Goal: Task Accomplishment & Management: Use online tool/utility

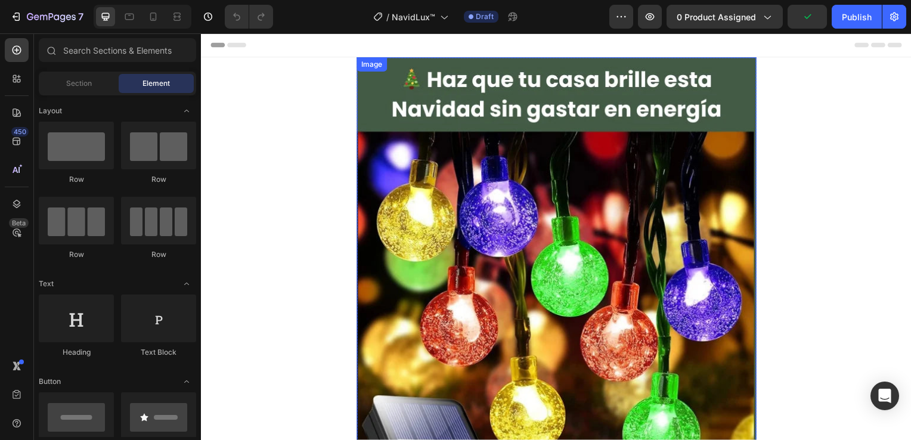
scroll to position [119, 0]
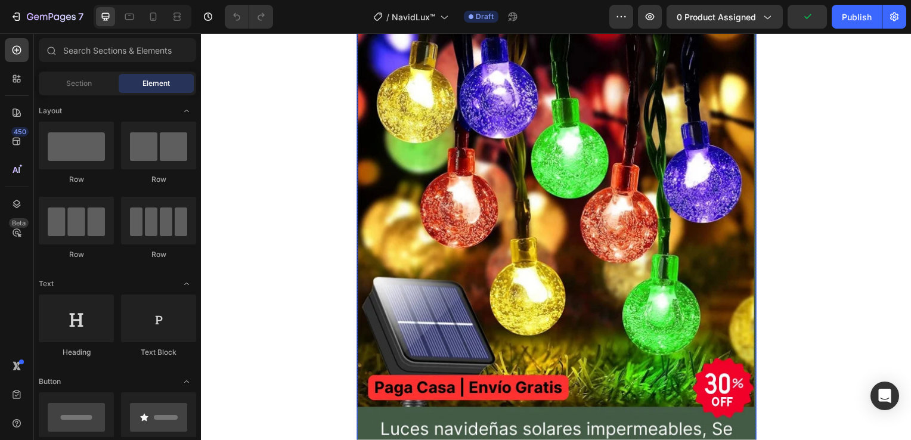
click at [545, 189] on img at bounding box center [559, 207] width 403 height 537
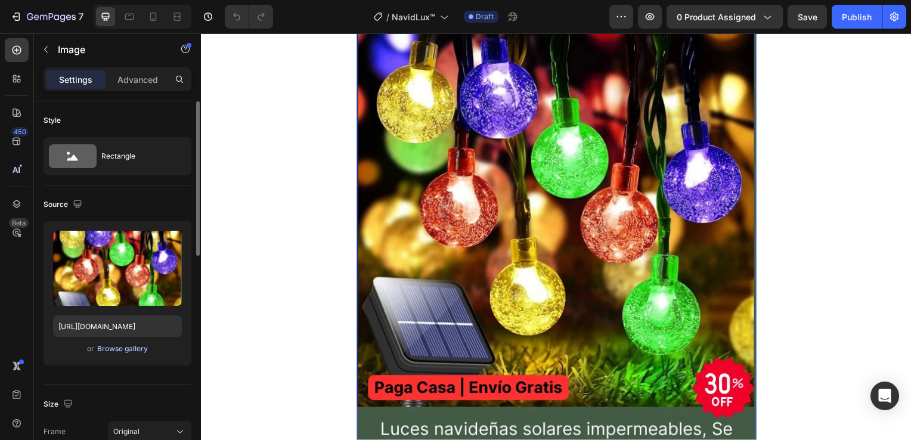
click at [125, 345] on div "Browse gallery" at bounding box center [122, 349] width 51 height 11
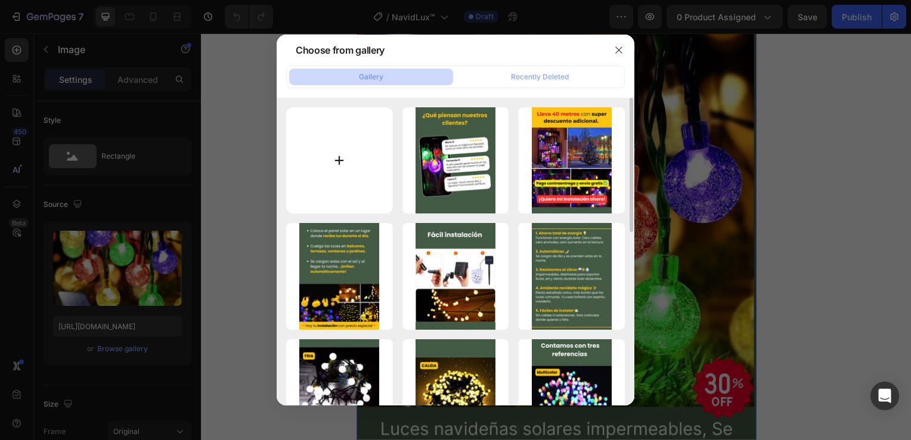
click at [336, 157] on input "file" at bounding box center [339, 160] width 107 height 107
type input "C:\fakepath\1.png"
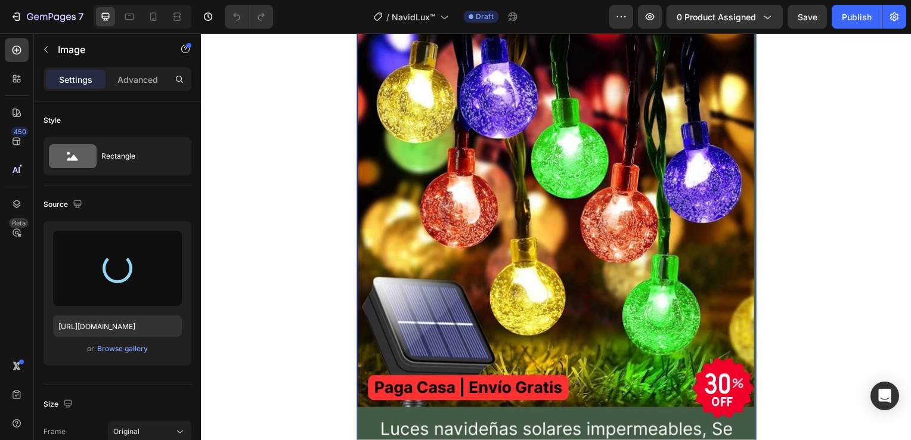
type input "[URL][DOMAIN_NAME]"
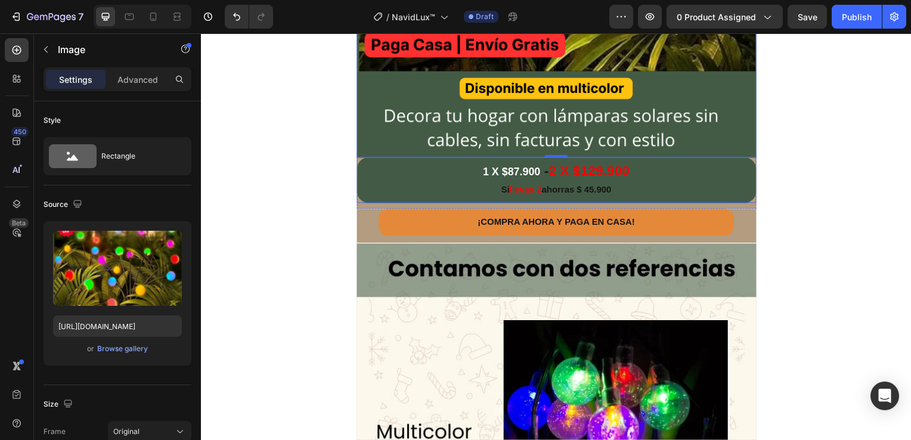
scroll to position [477, 0]
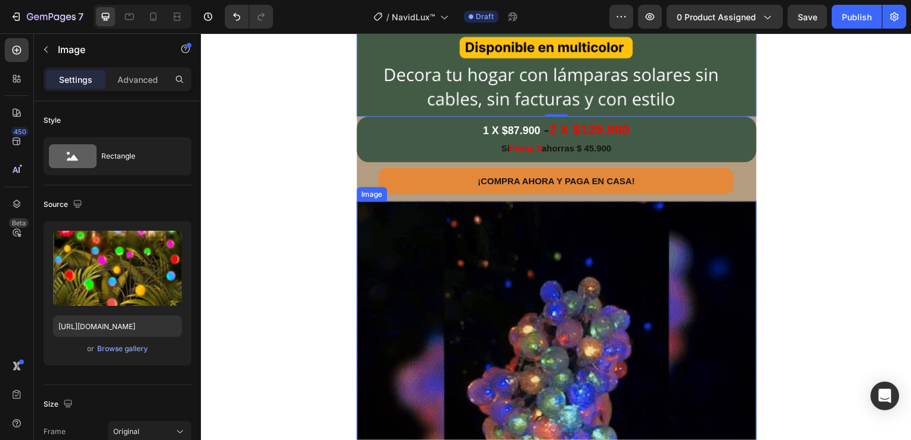
click at [592, 271] on img at bounding box center [559, 404] width 403 height 403
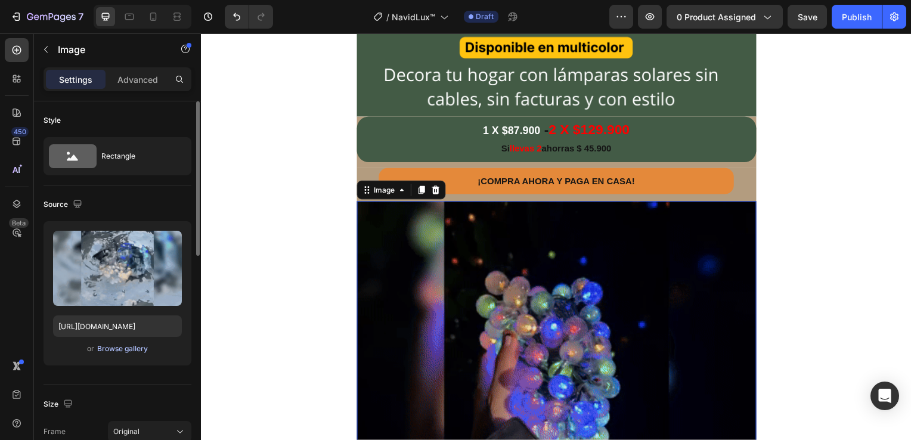
click at [140, 351] on div "Browse gallery" at bounding box center [122, 349] width 51 height 11
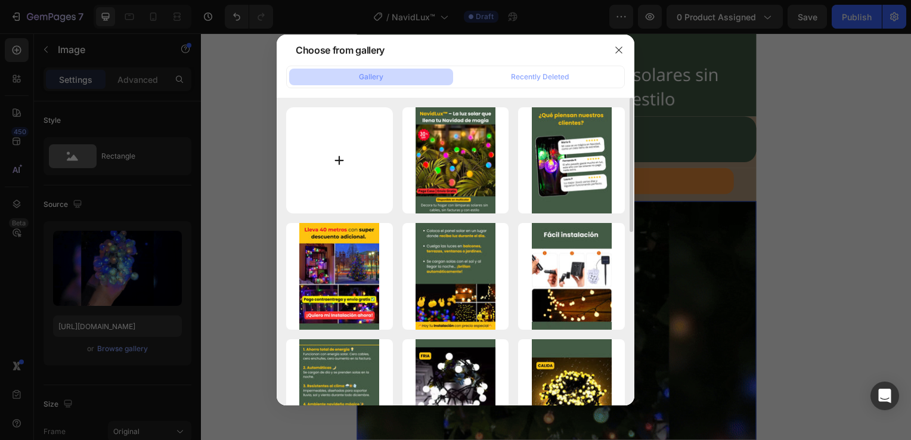
click at [339, 162] on input "file" at bounding box center [339, 160] width 107 height 107
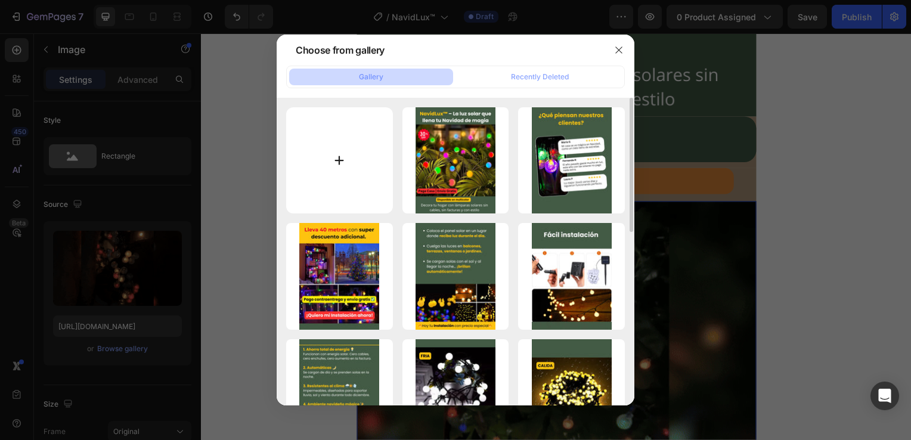
type input "C:\fakepath\gif (27) (1).webp"
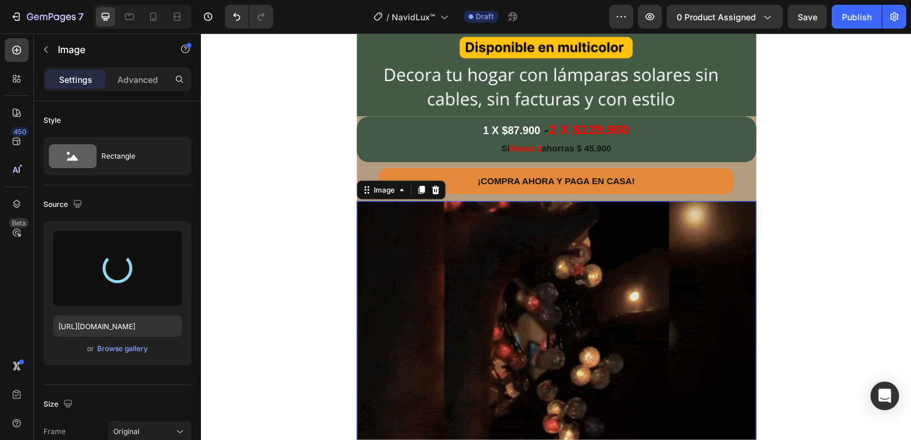
type input "[URL][DOMAIN_NAME]"
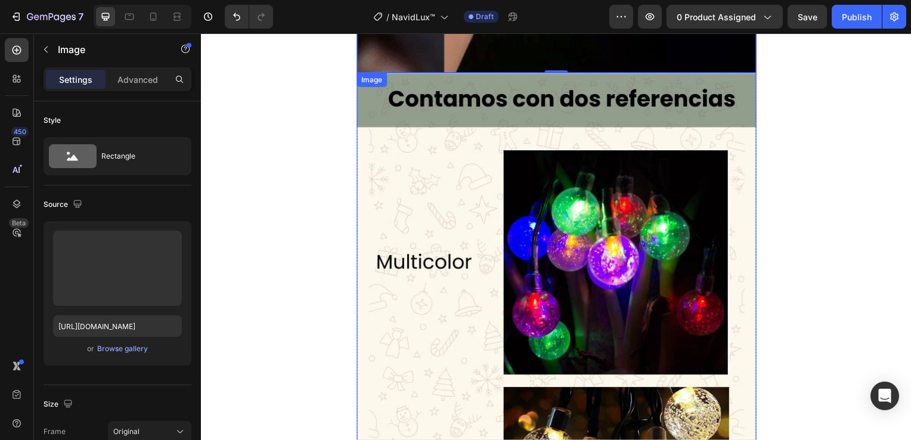
scroll to position [1074, 0]
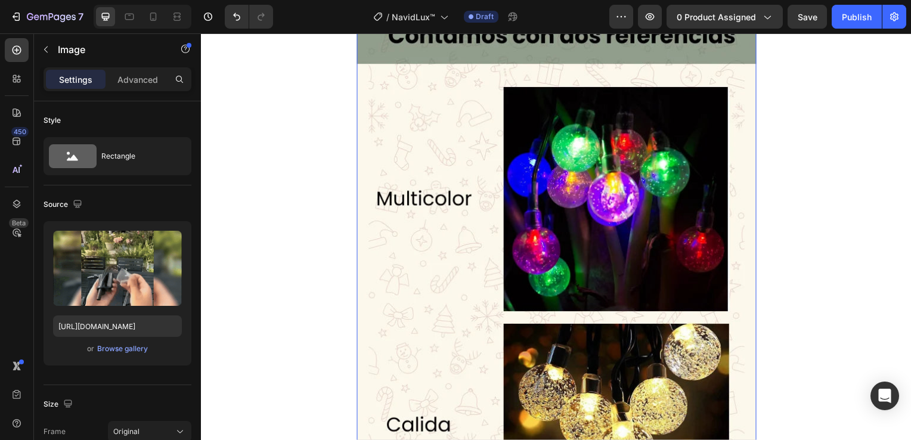
click at [552, 213] on img at bounding box center [559, 278] width 403 height 537
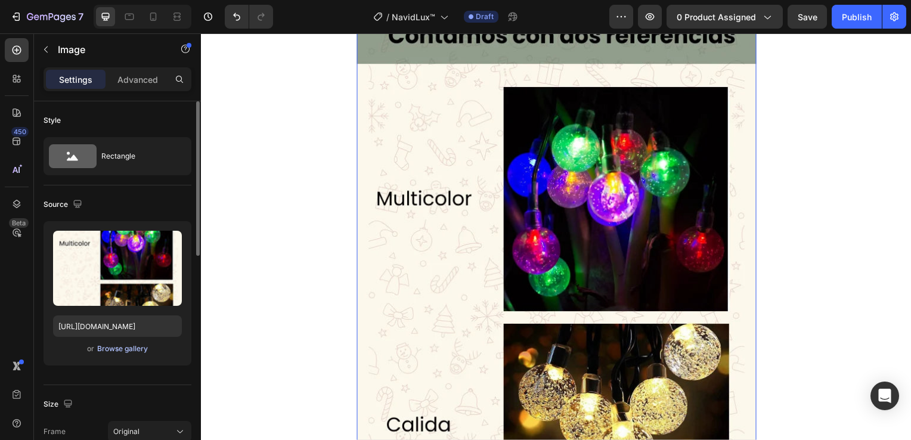
click at [143, 350] on div "Browse gallery" at bounding box center [122, 349] width 51 height 11
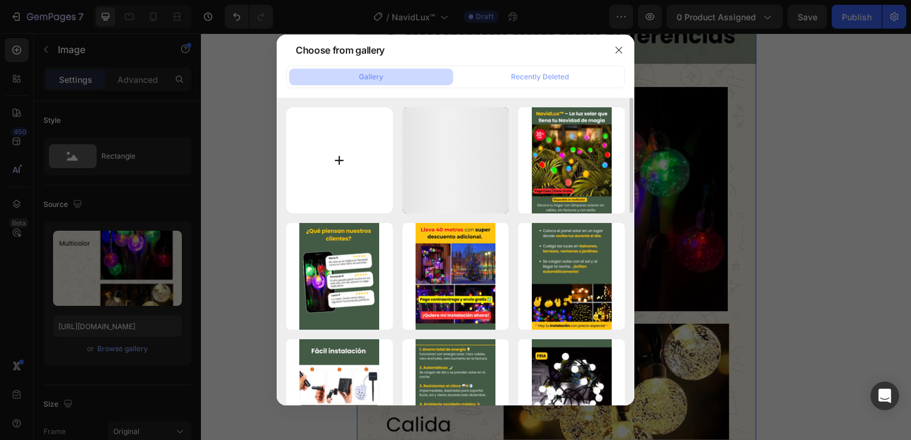
click at [351, 183] on input "file" at bounding box center [339, 160] width 107 height 107
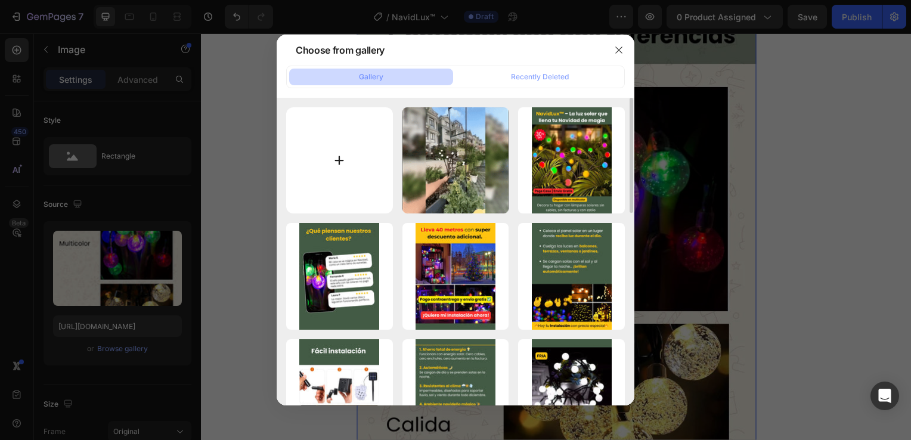
type input "C:\fakepath\3.png"
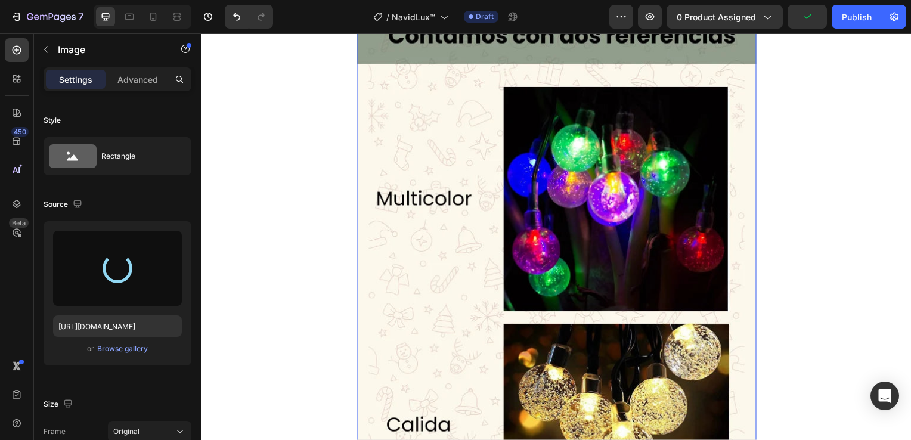
type input "[URL][DOMAIN_NAME]"
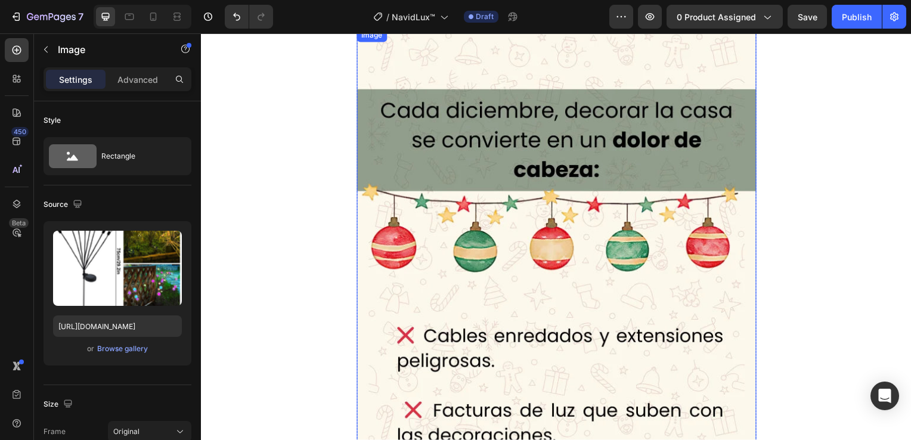
scroll to position [1610, 0]
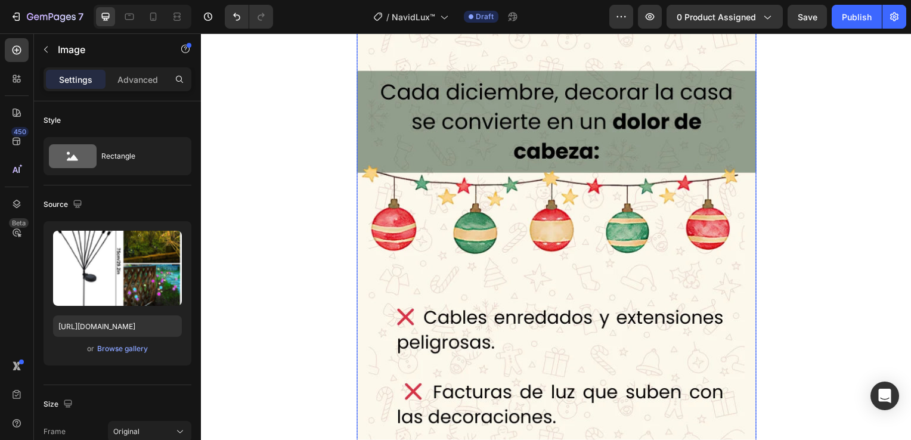
click at [551, 195] on img at bounding box center [559, 278] width 403 height 537
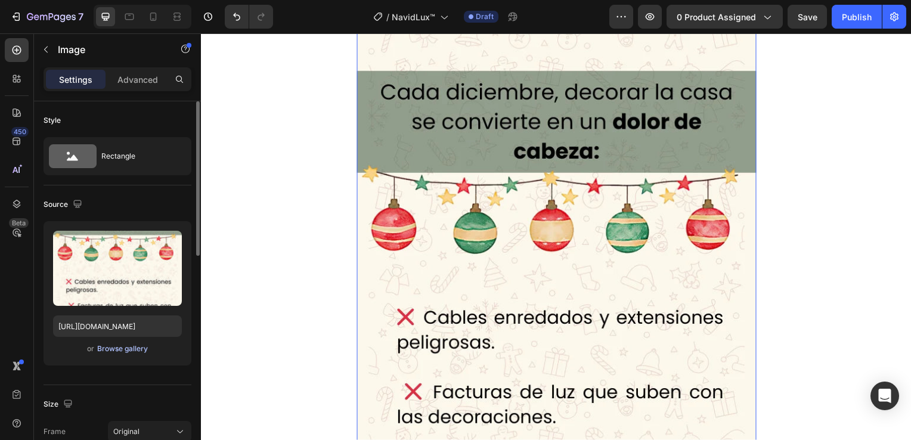
click at [136, 347] on div "Browse gallery" at bounding box center [122, 349] width 51 height 11
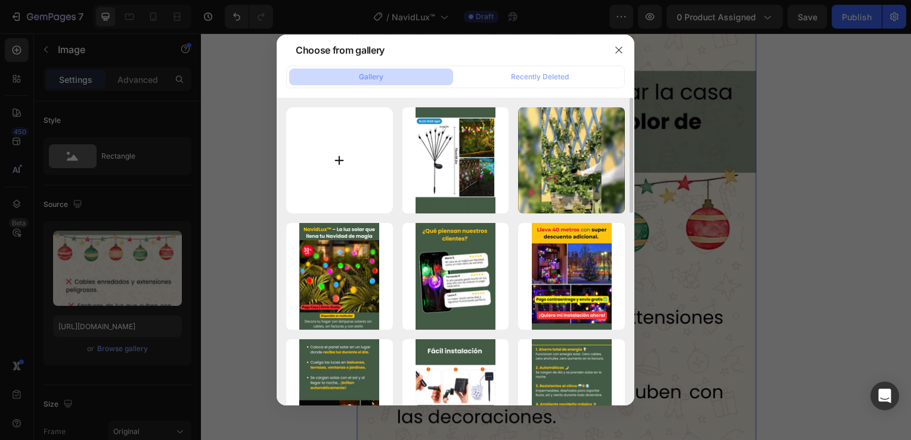
click at [353, 173] on input "file" at bounding box center [339, 160] width 107 height 107
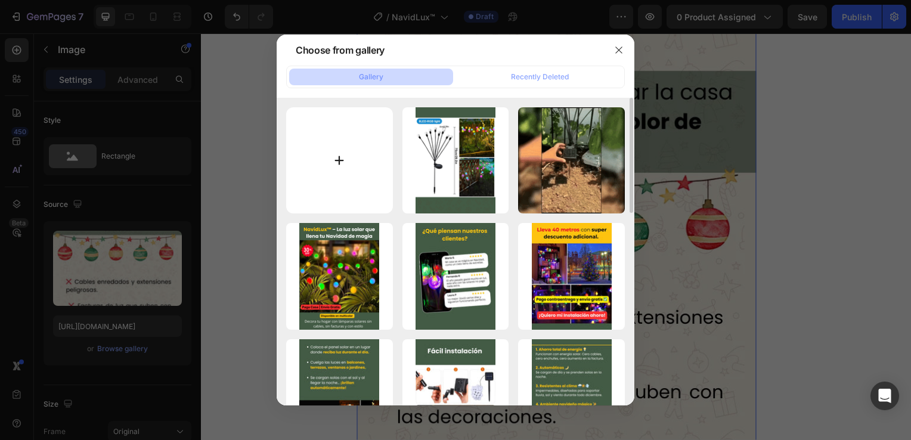
type input "C:\fakepath\4.png"
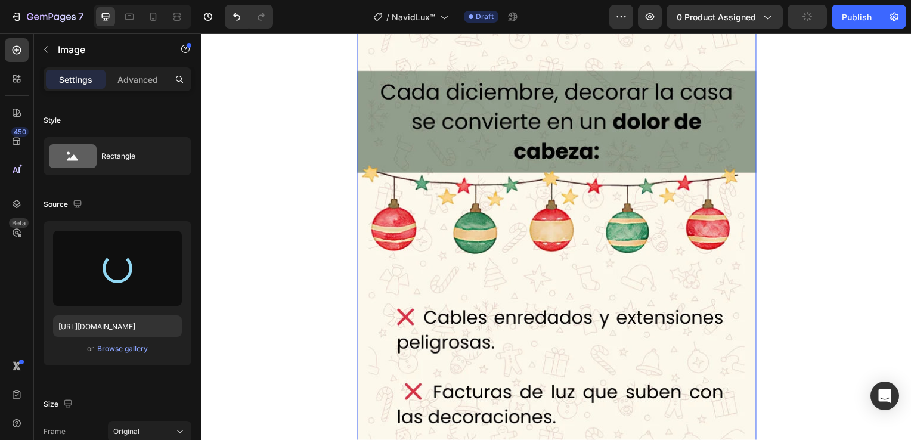
type input "[URL][DOMAIN_NAME]"
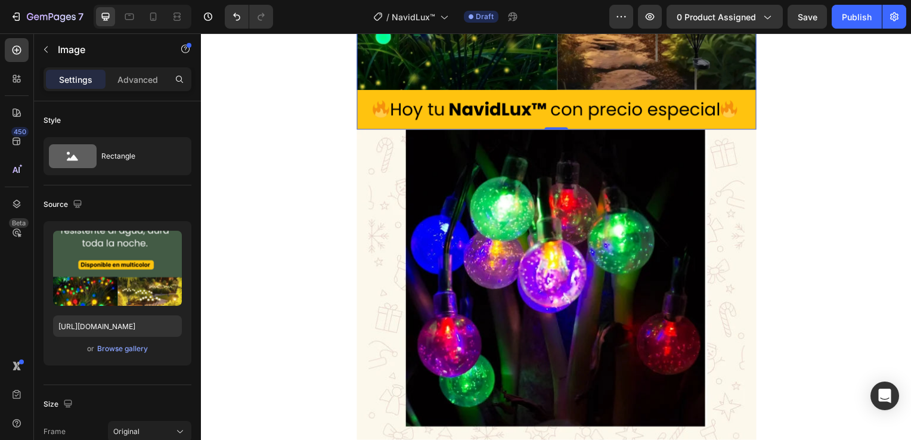
scroll to position [2028, 0]
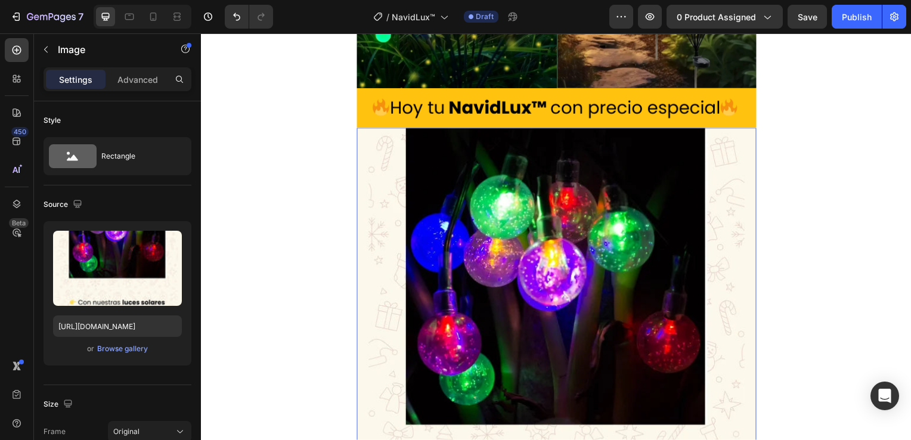
click at [500, 200] on img at bounding box center [559, 397] width 403 height 537
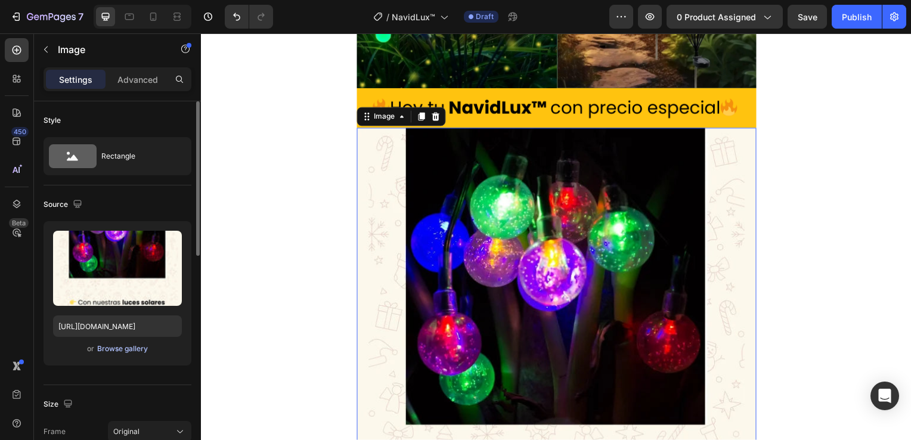
click at [101, 347] on div "Browse gallery" at bounding box center [122, 349] width 51 height 11
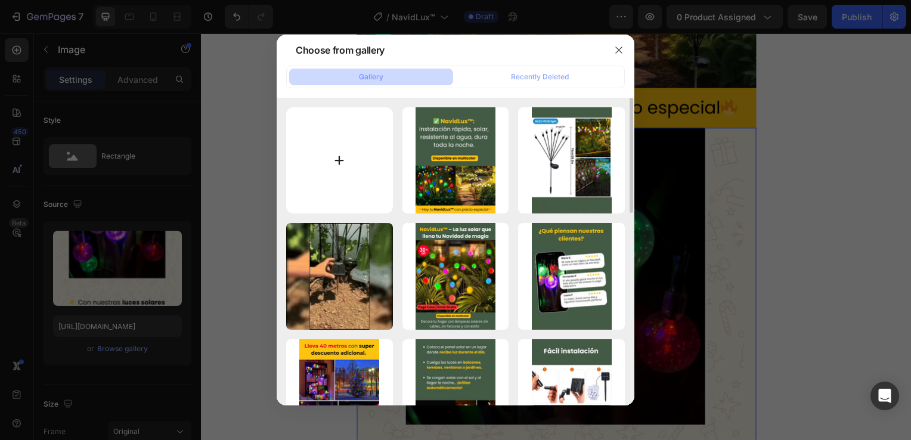
click at [348, 175] on input "file" at bounding box center [339, 160] width 107 height 107
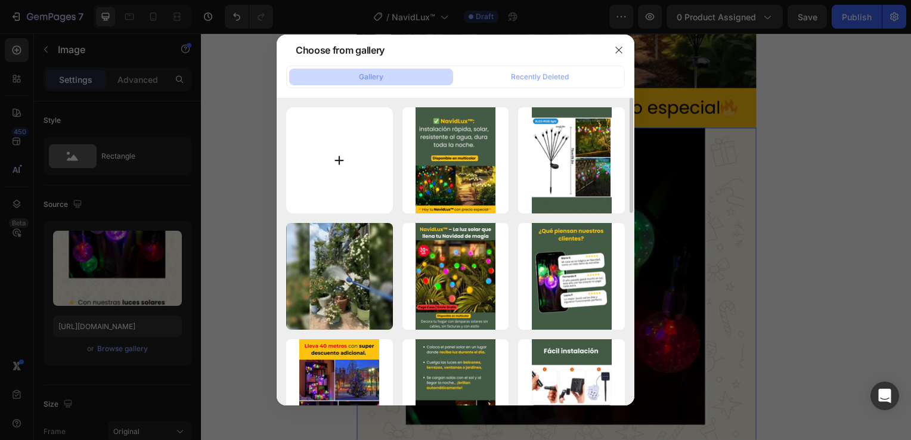
type input "C:\fakepath\5.png"
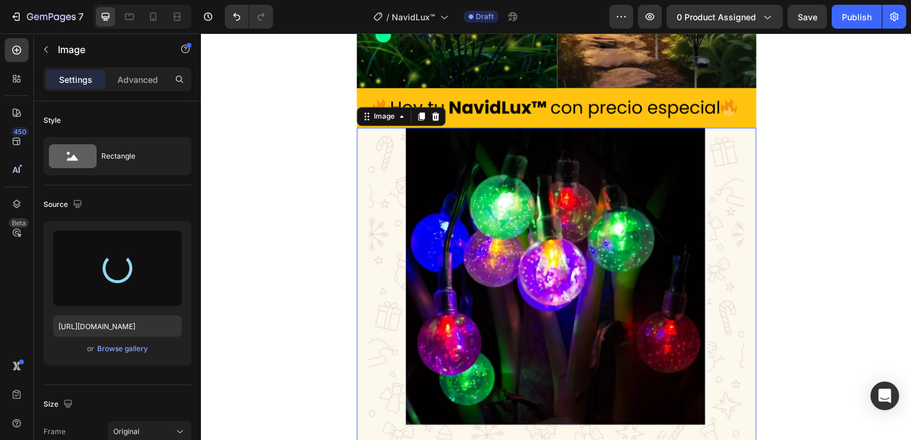
type input "[URL][DOMAIN_NAME]"
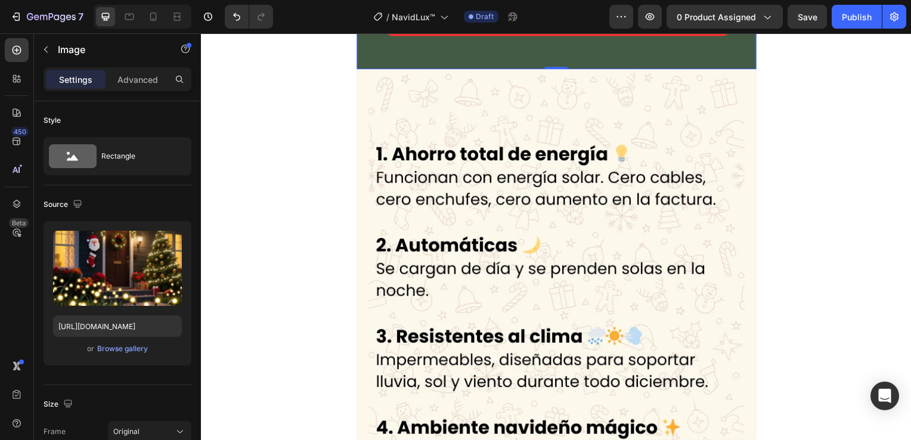
scroll to position [2625, 0]
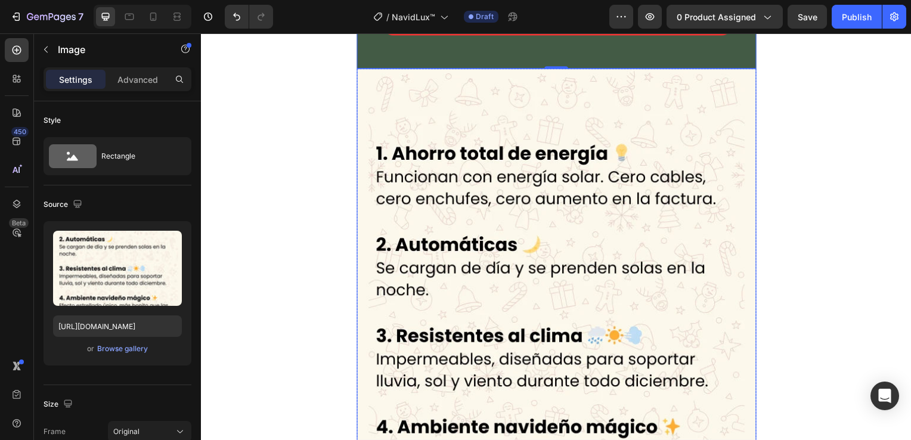
click at [558, 219] on img at bounding box center [559, 337] width 403 height 537
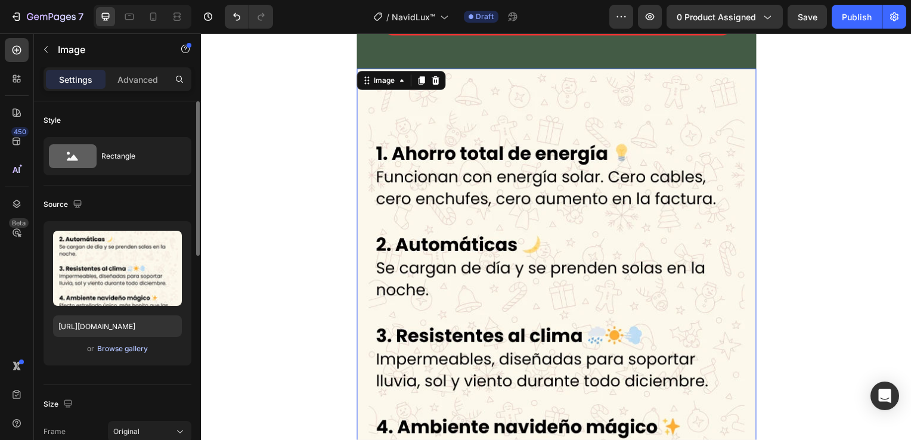
click at [117, 348] on div "Browse gallery" at bounding box center [122, 349] width 51 height 11
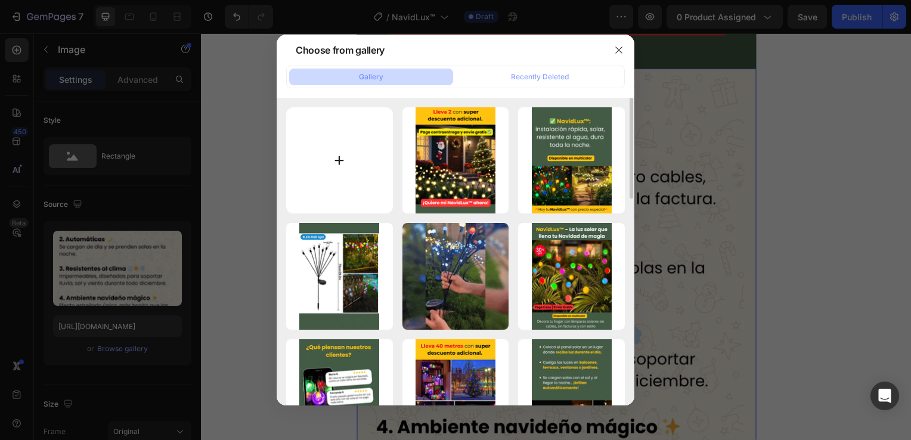
click at [346, 177] on input "file" at bounding box center [339, 160] width 107 height 107
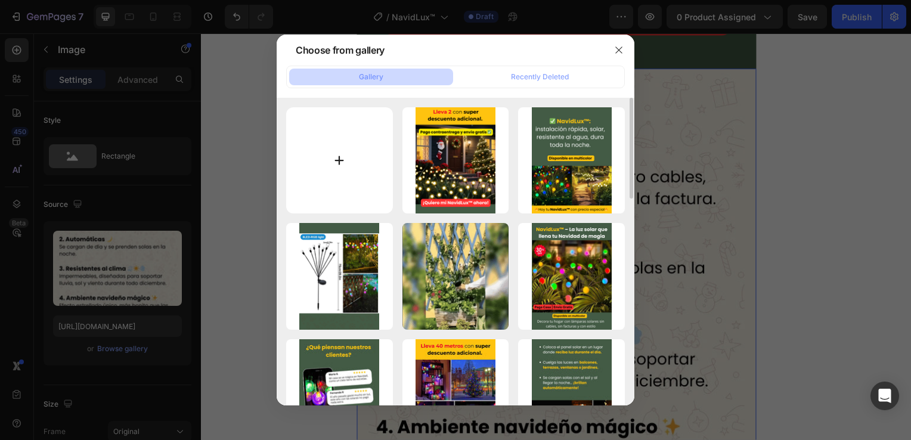
type input "C:\fakepath\6.png"
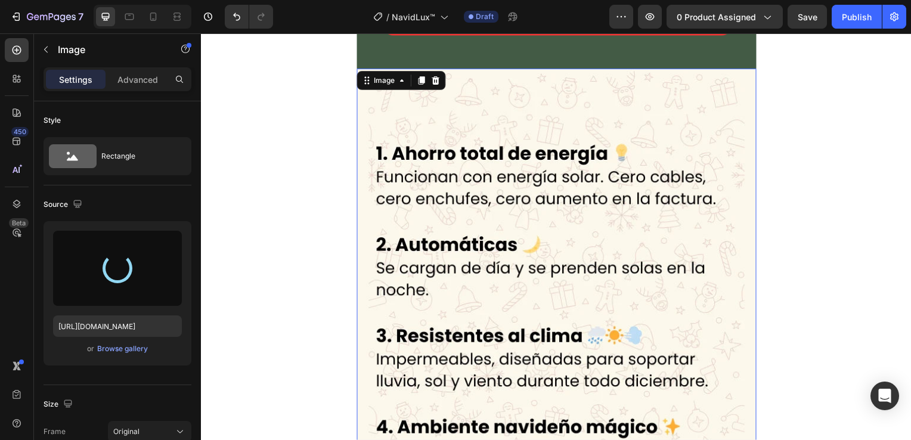
type input "[URL][DOMAIN_NAME]"
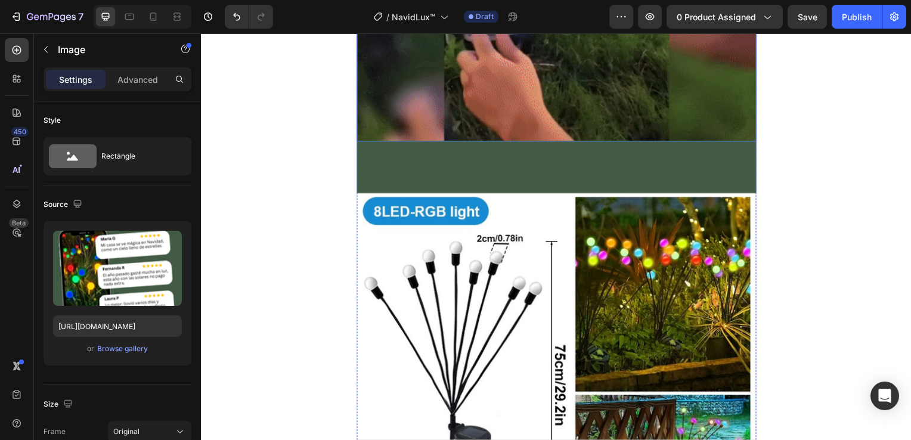
scroll to position [1074, 0]
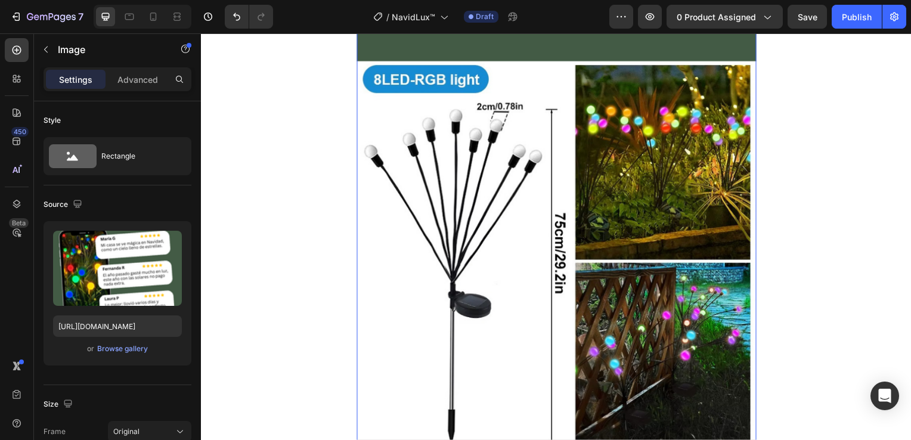
click at [534, 217] on img at bounding box center [559, 278] width 403 height 537
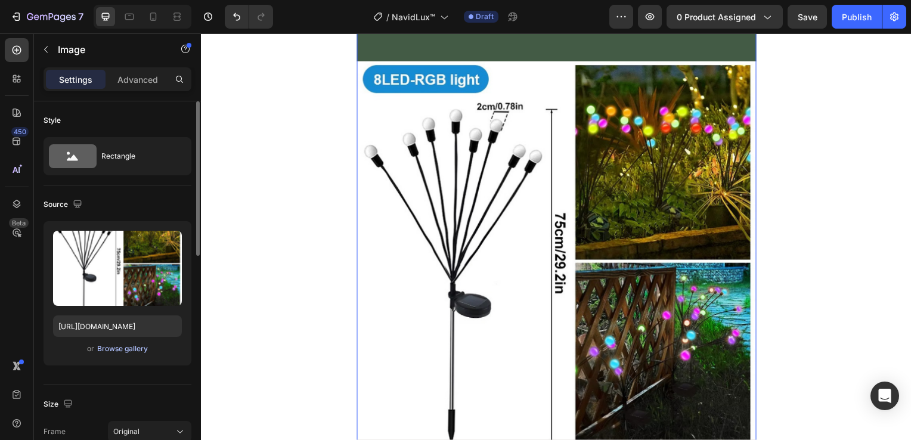
click at [125, 350] on div "Browse gallery" at bounding box center [122, 349] width 51 height 11
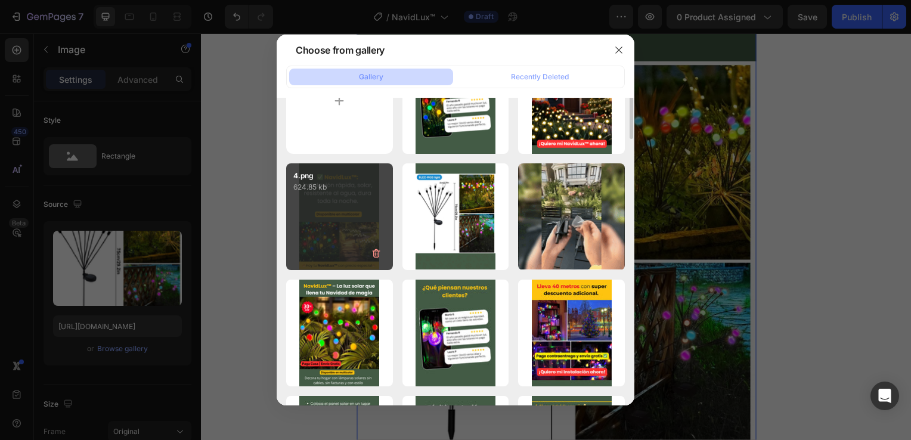
scroll to position [0, 0]
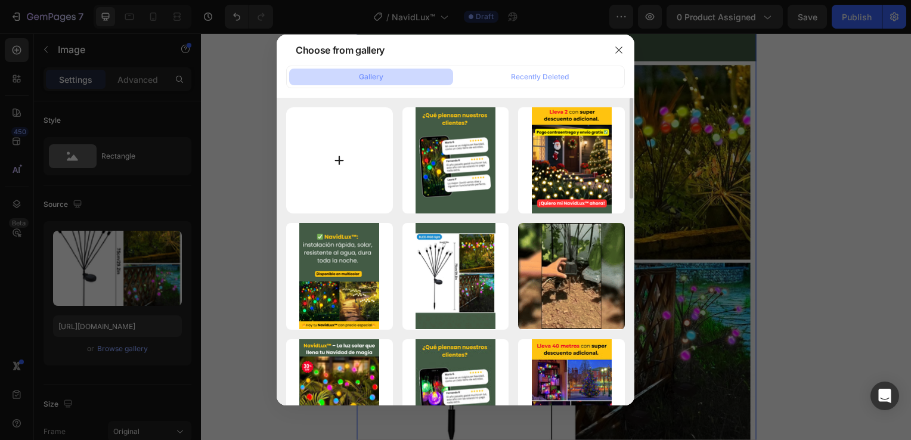
click at [351, 147] on input "file" at bounding box center [339, 160] width 107 height 107
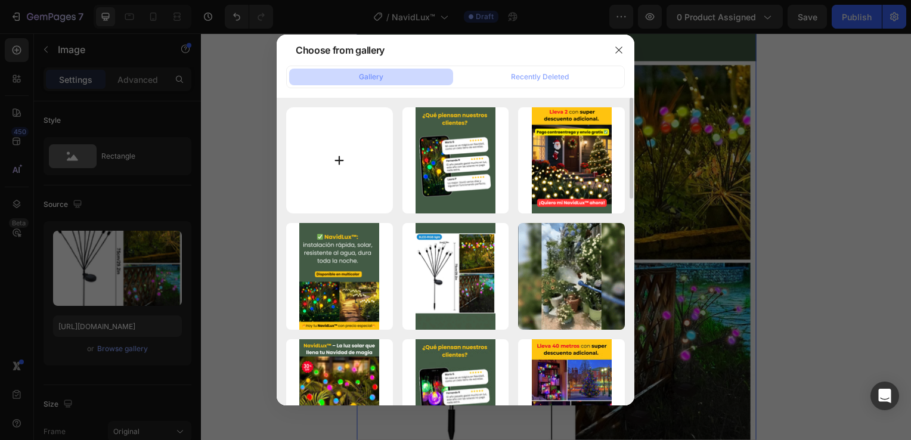
type input "C:\fakepath\2.png"
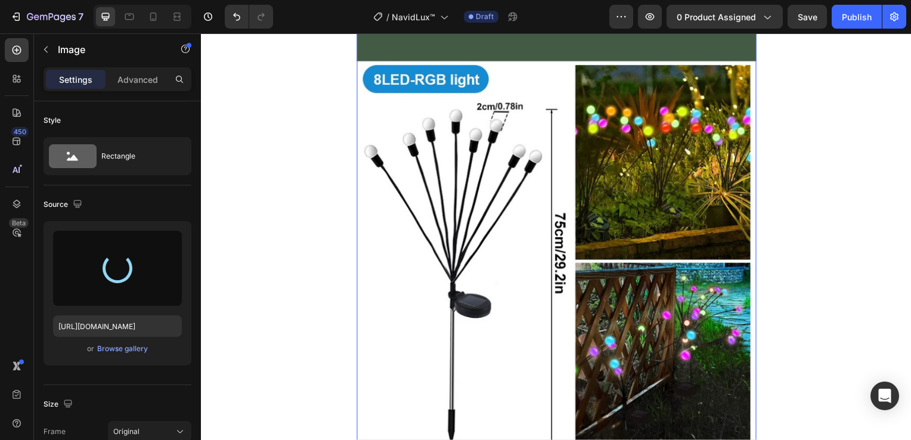
type input "[URL][DOMAIN_NAME]"
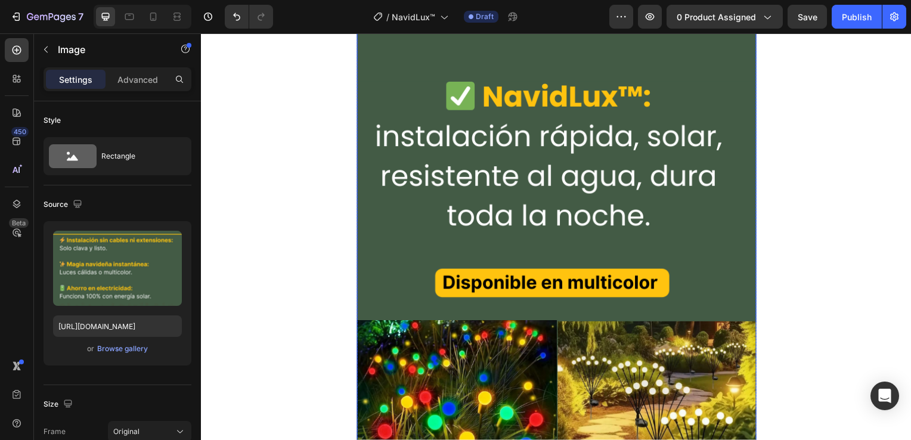
scroll to position [1670, 0]
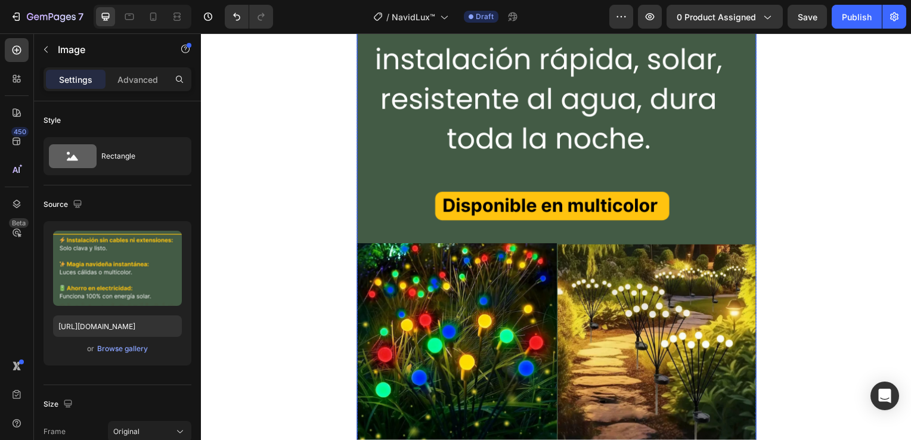
click at [565, 188] on img at bounding box center [559, 218] width 403 height 537
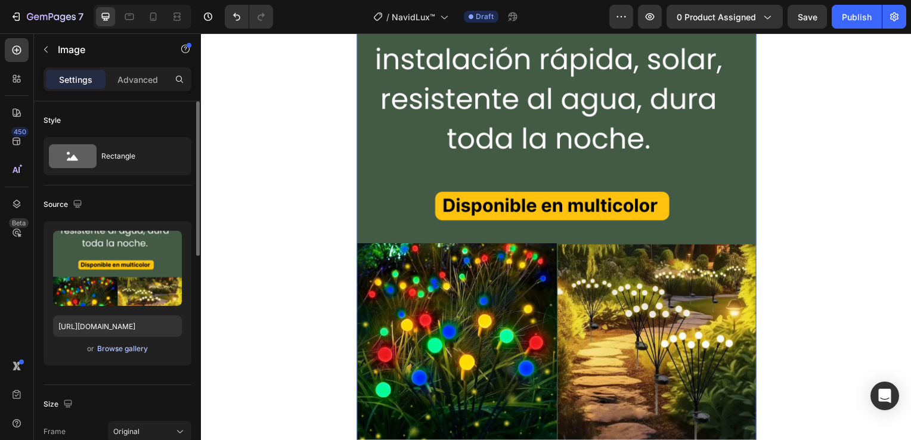
click at [126, 350] on div "Browse gallery" at bounding box center [122, 349] width 51 height 11
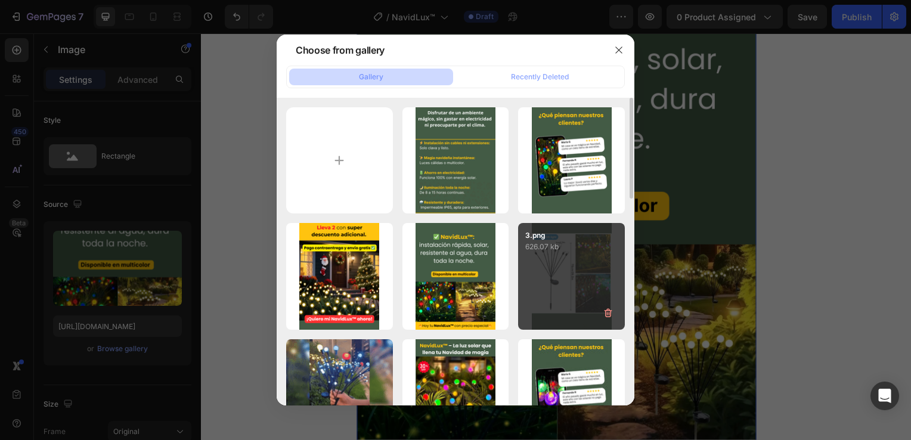
click at [571, 267] on div "3.png 626.07 kb" at bounding box center [571, 276] width 107 height 107
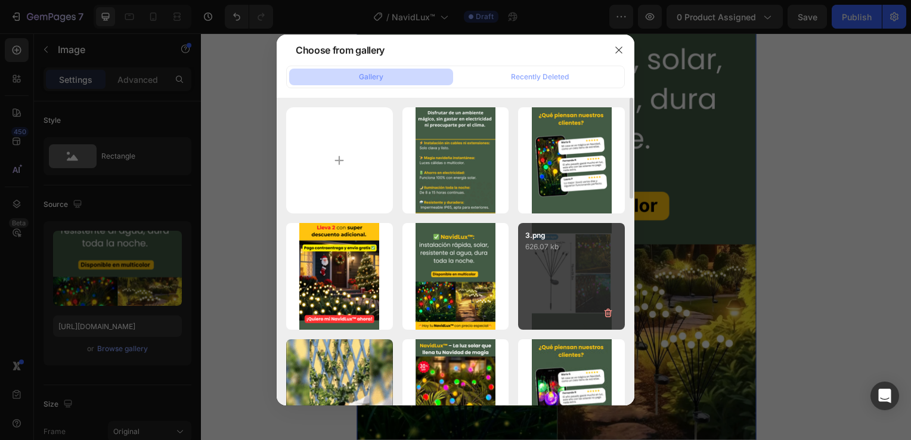
type input "[URL][DOMAIN_NAME]"
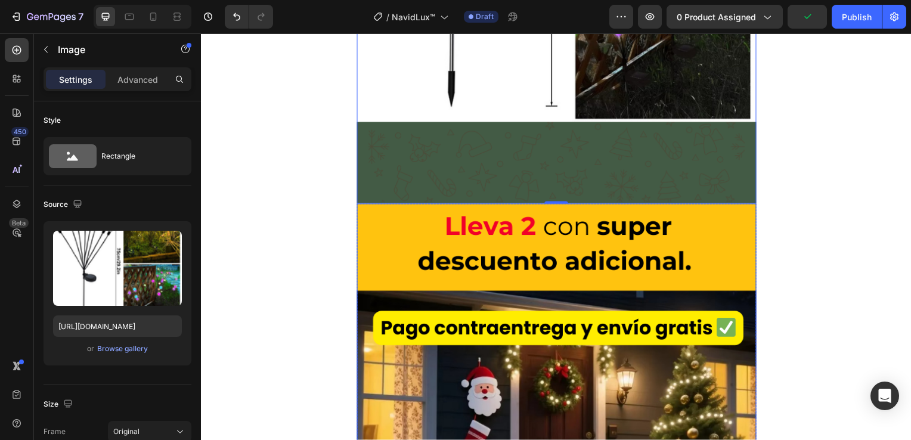
scroll to position [2028, 0]
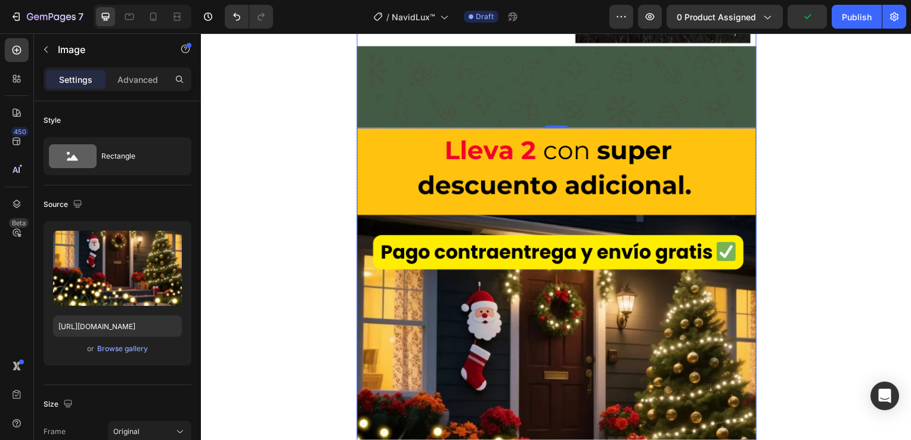
click at [489, 255] on img at bounding box center [559, 397] width 403 height 537
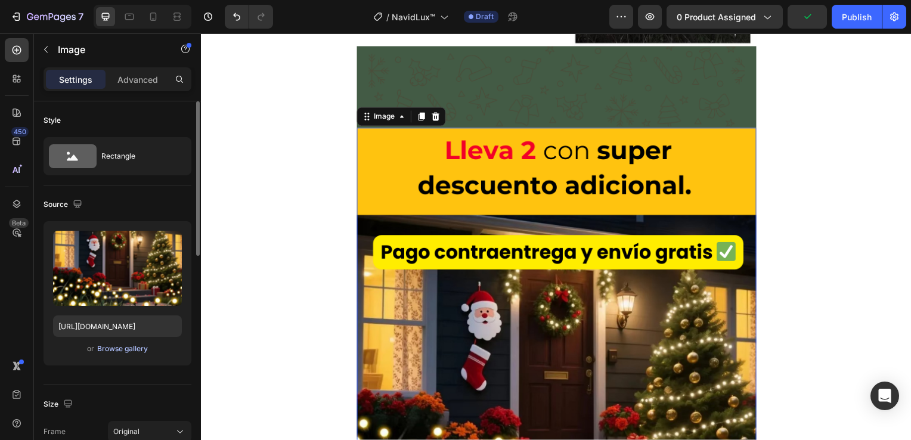
click at [118, 350] on div "Browse gallery" at bounding box center [122, 349] width 51 height 11
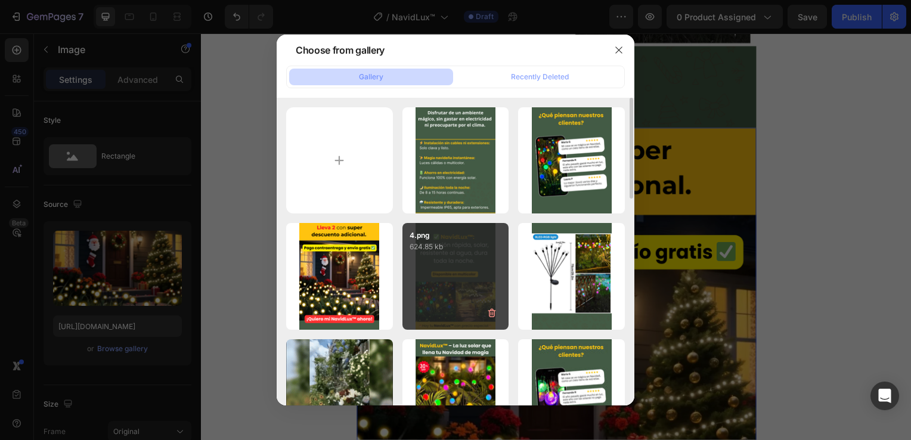
click at [444, 276] on div "4.png 624.85 kb" at bounding box center [456, 276] width 107 height 107
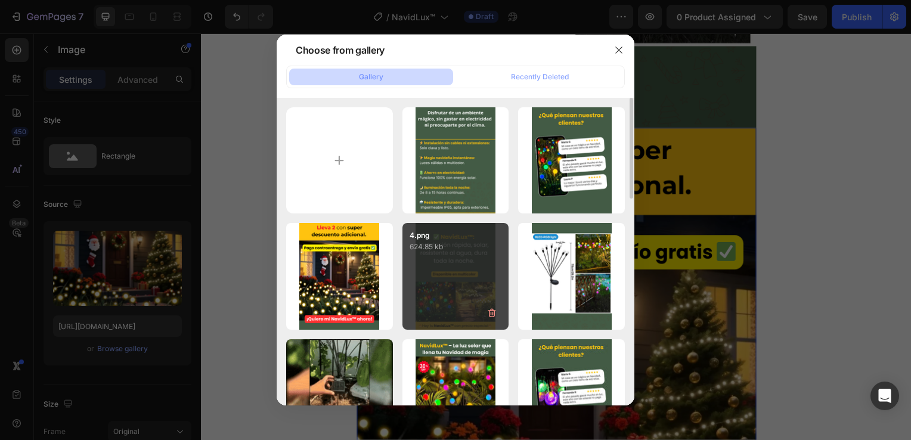
type input "[URL][DOMAIN_NAME]"
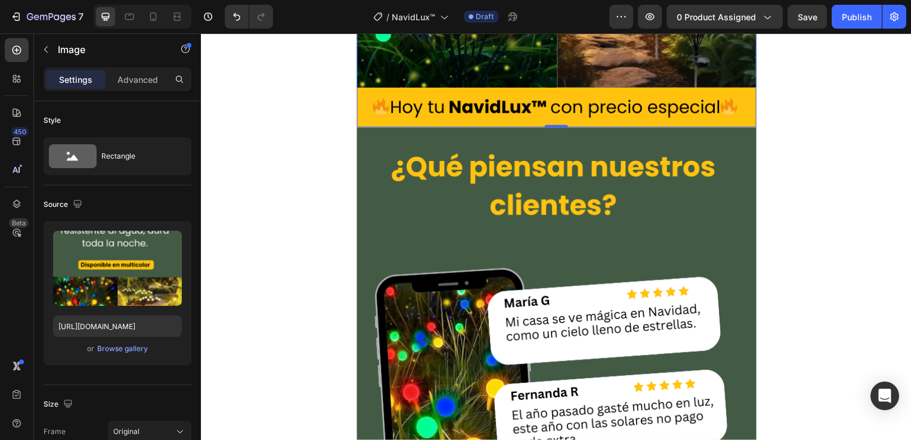
scroll to position [2684, 0]
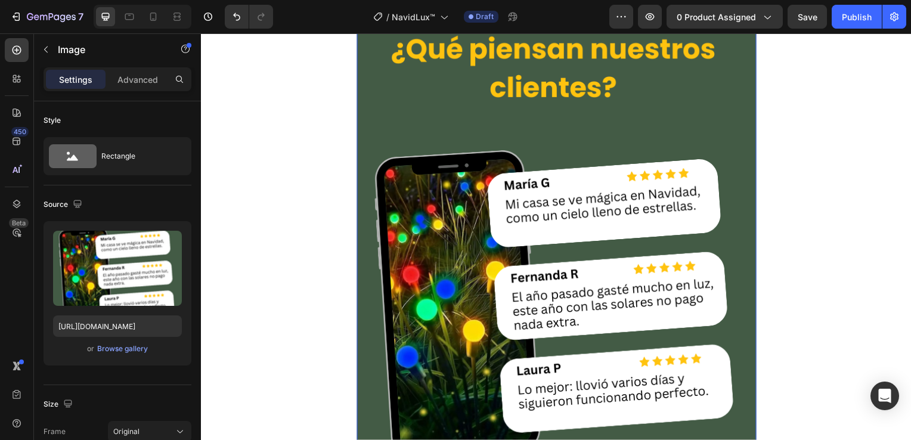
click at [494, 149] on img at bounding box center [559, 278] width 403 height 537
click at [128, 348] on div "Browse gallery" at bounding box center [122, 349] width 51 height 11
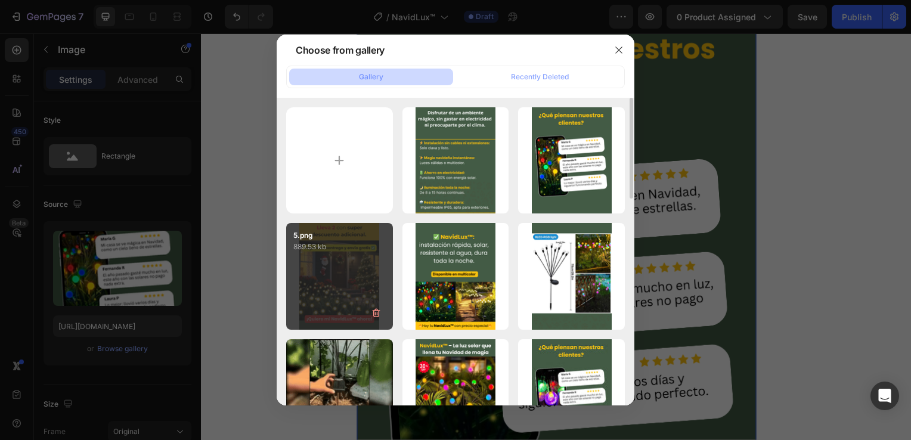
click at [360, 278] on div "5.png 889.53 kb" at bounding box center [339, 276] width 107 height 107
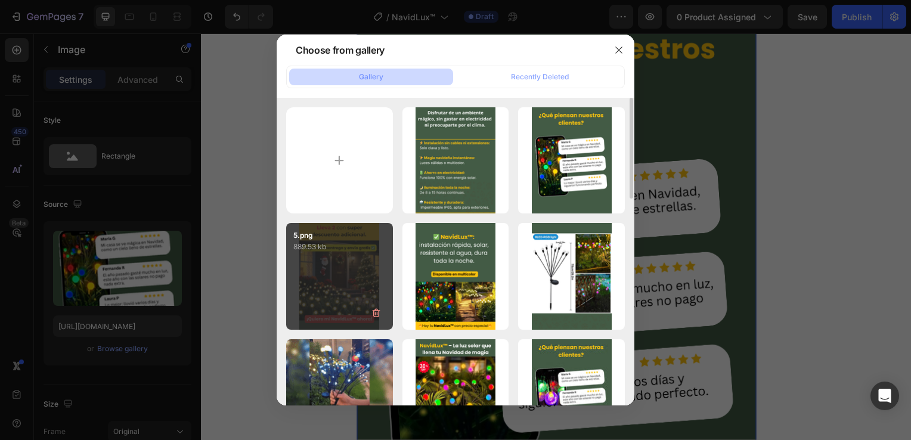
type input "[URL][DOMAIN_NAME]"
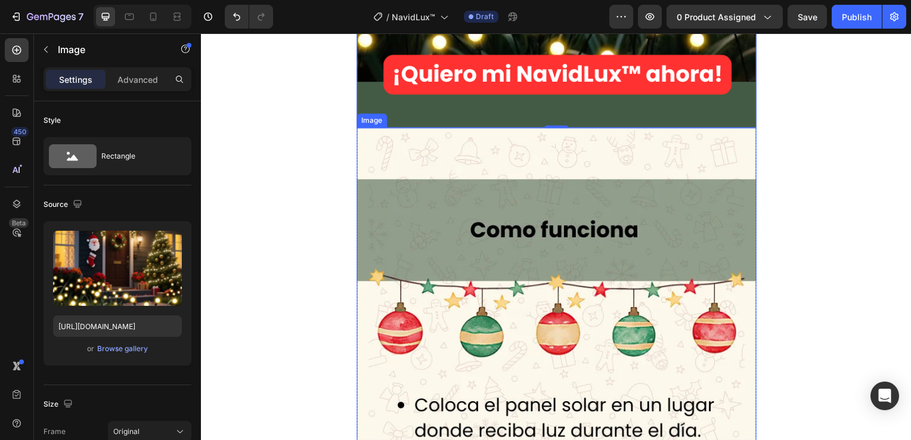
scroll to position [3161, 0]
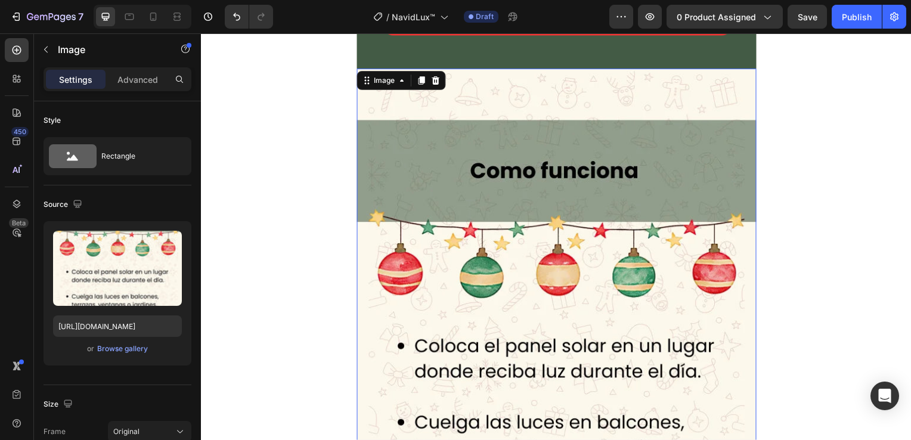
click at [560, 251] on img at bounding box center [559, 337] width 403 height 537
click at [129, 352] on div "Browse gallery" at bounding box center [122, 349] width 51 height 11
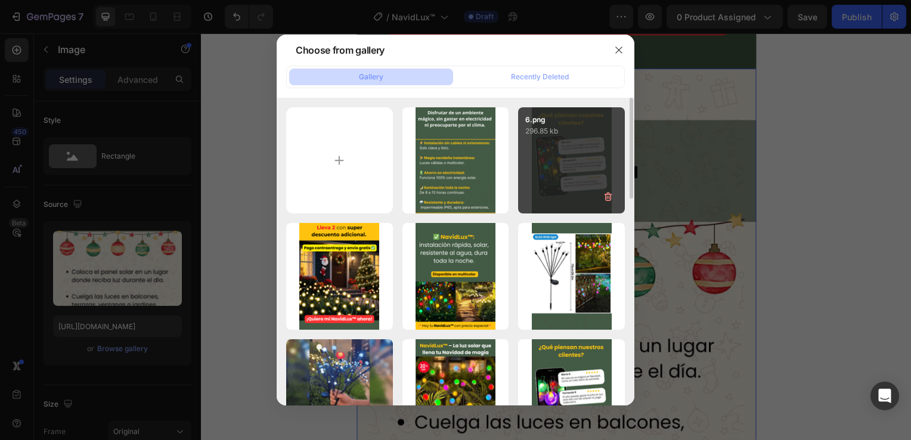
click at [554, 159] on div "6.png 296.85 kb" at bounding box center [571, 160] width 107 height 107
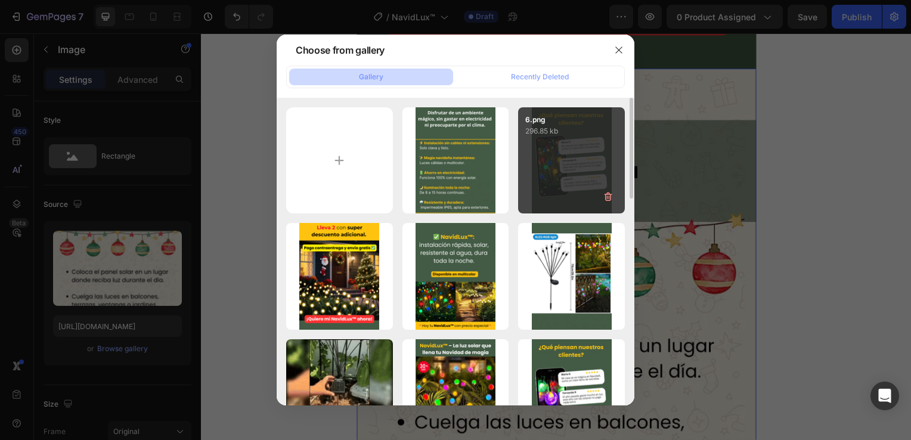
type input "[URL][DOMAIN_NAME]"
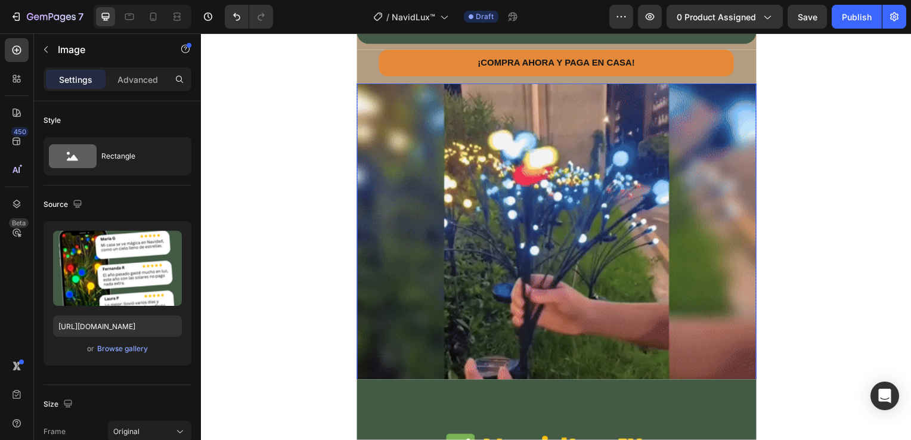
scroll to position [418, 0]
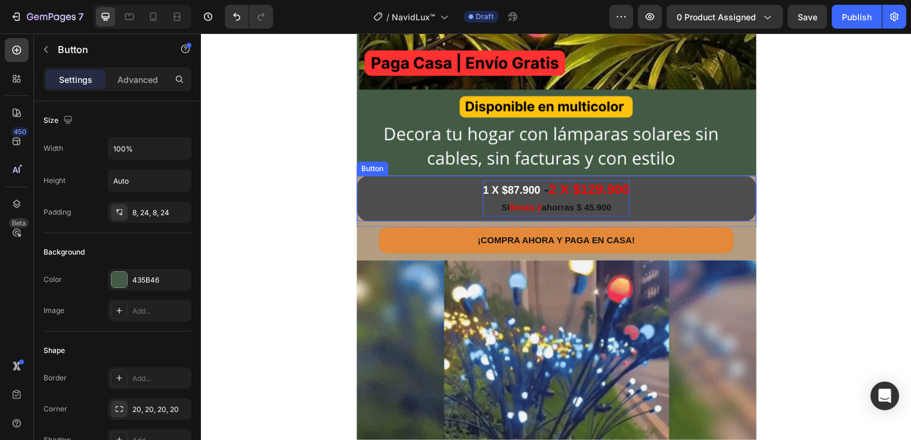
click at [543, 191] on span at bounding box center [545, 191] width 4 height 16
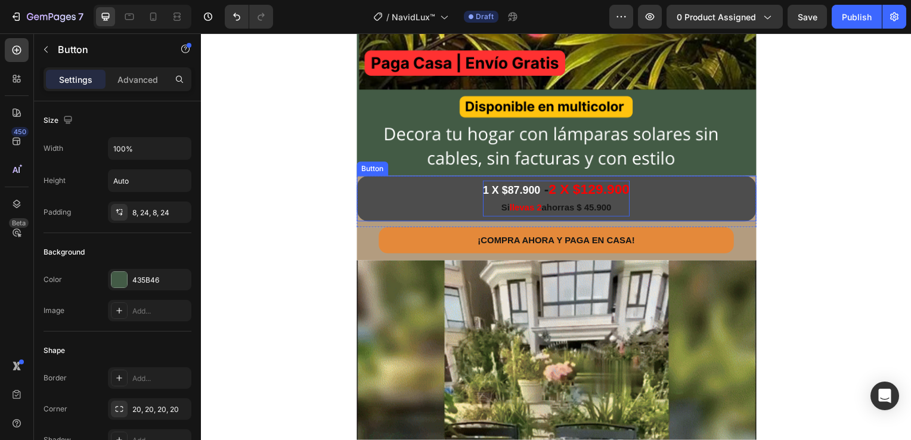
click at [543, 191] on span at bounding box center [545, 191] width 4 height 16
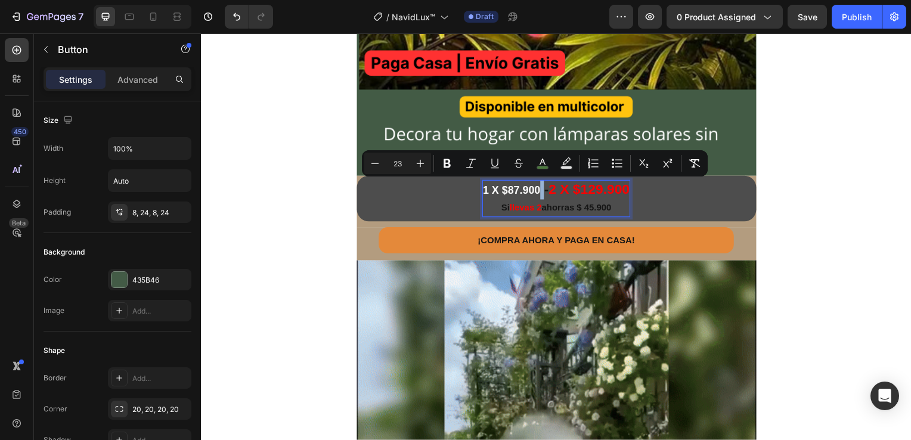
click at [543, 193] on span "Rich Text Editor. Editing area: main" at bounding box center [545, 191] width 4 height 16
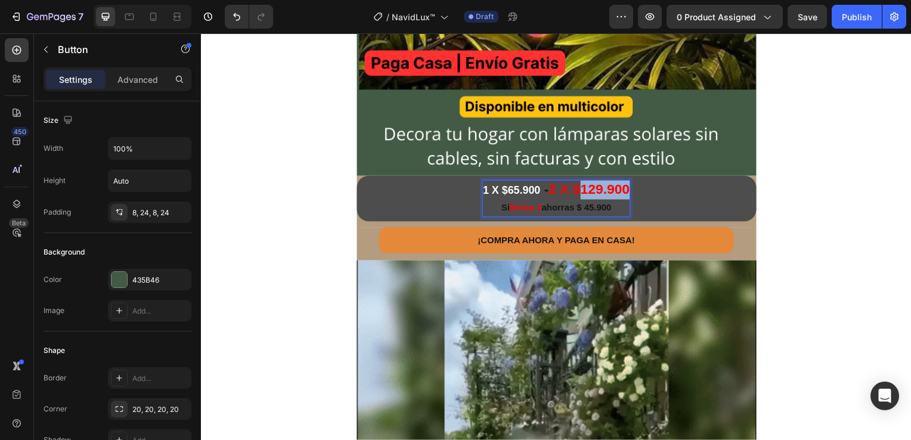
drag, startPoint x: 580, startPoint y: 190, endPoint x: 626, endPoint y: 187, distance: 46.0
click at [626, 187] on span "2 X $129.900" at bounding box center [592, 191] width 82 height 16
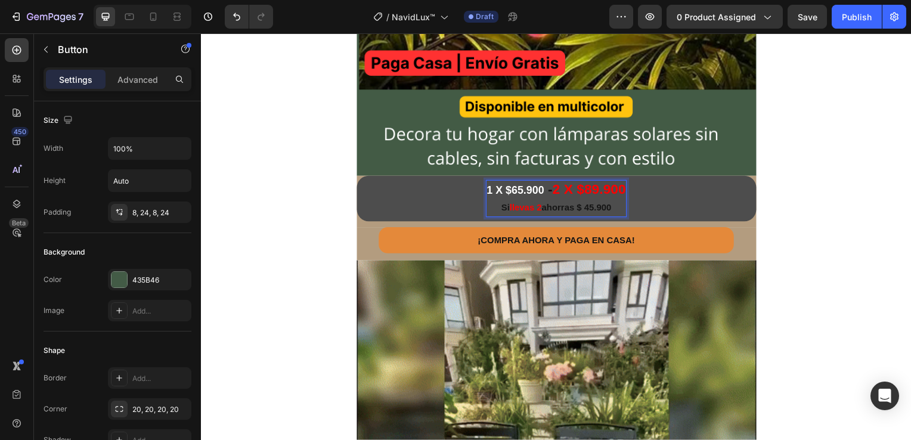
click at [599, 212] on span "ahorras $ 45.900" at bounding box center [579, 209] width 70 height 10
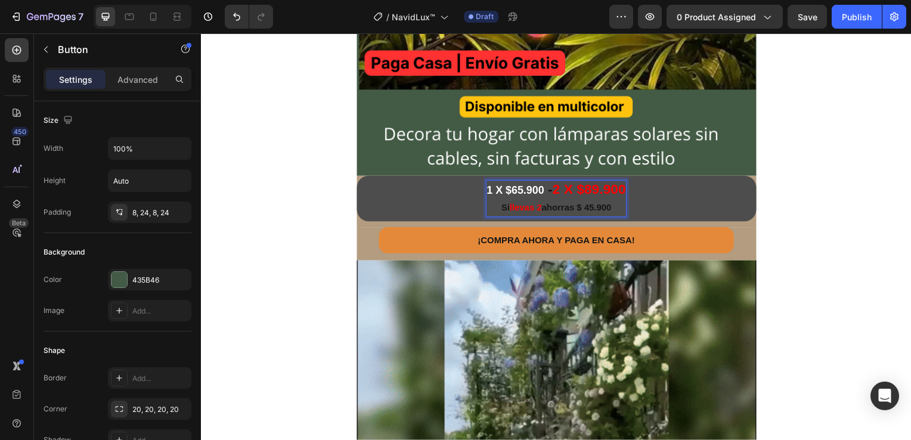
click at [599, 212] on span "ahorras $ 45.900" at bounding box center [579, 209] width 70 height 10
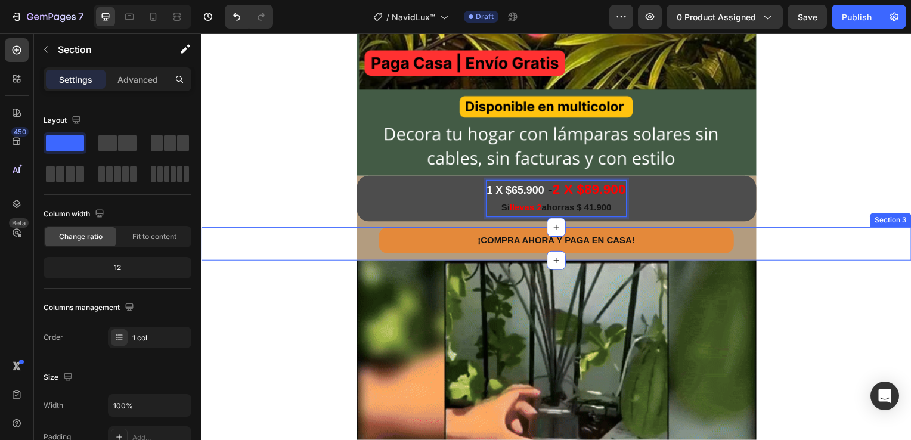
click at [810, 229] on div "¡COMPRA AHORA Y PAGA EN CASA! Button Product Row" at bounding box center [559, 246] width 716 height 34
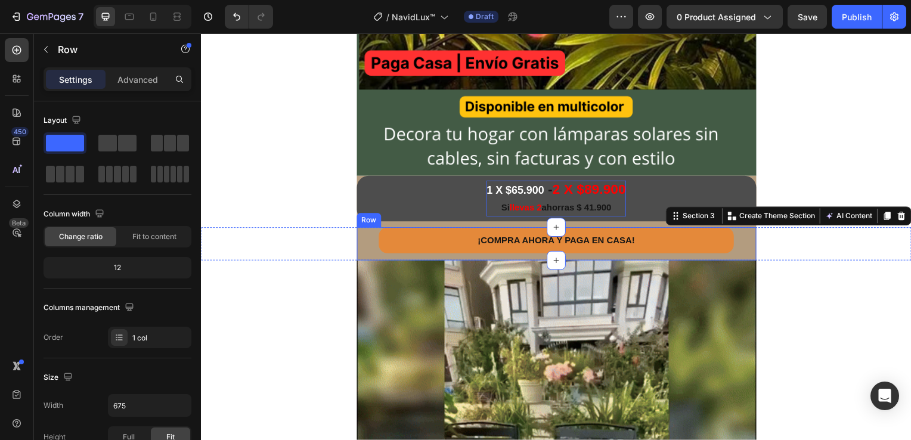
click at [748, 258] on div "¡COMPRA AHORA Y PAGA EN CASA! Button Product" at bounding box center [559, 246] width 403 height 34
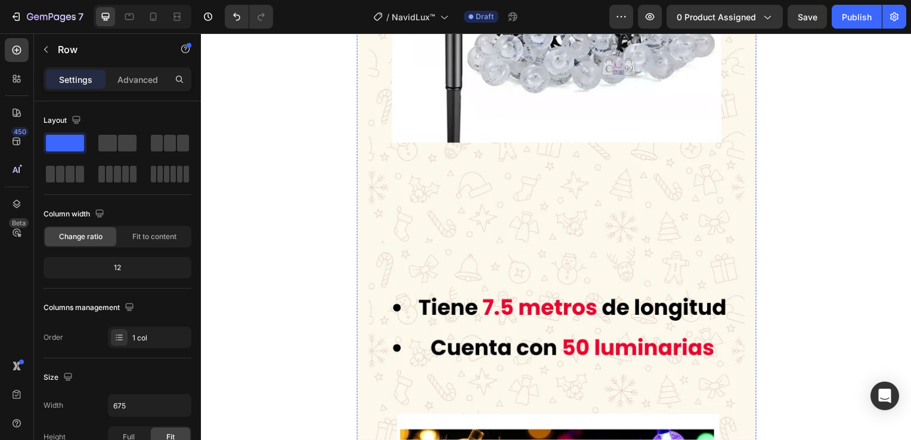
scroll to position [4235, 0]
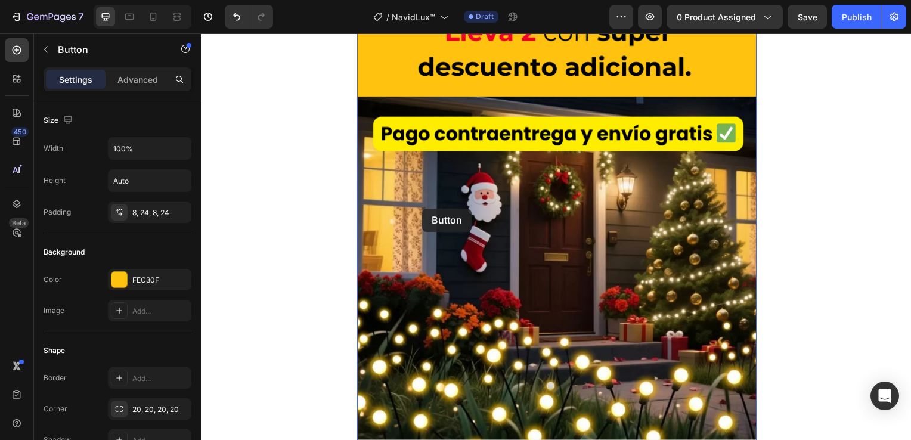
scroll to position [2565, 0]
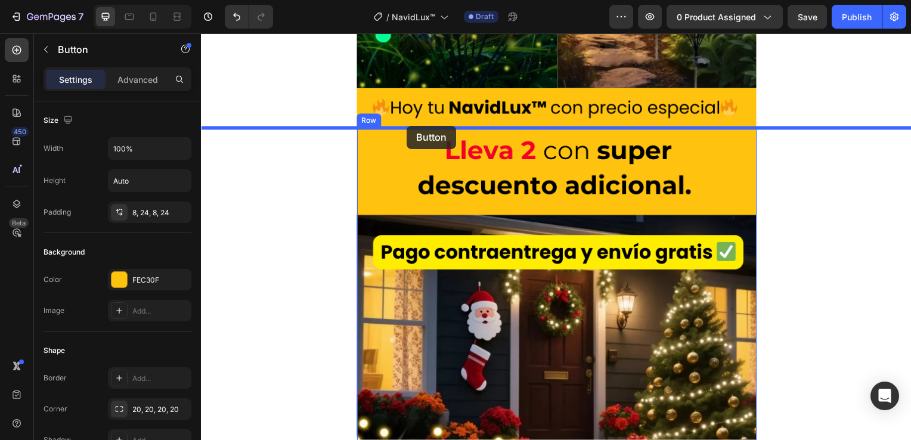
drag, startPoint x: 360, startPoint y: 82, endPoint x: 409, endPoint y: 126, distance: 65.4
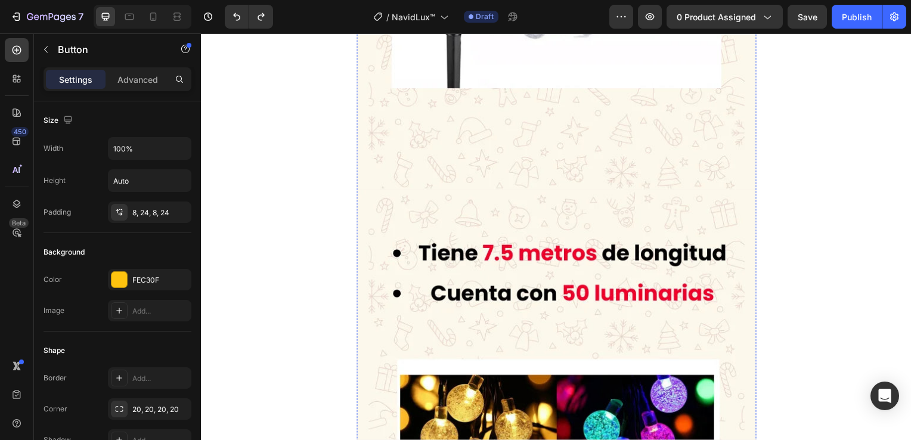
scroll to position [4235, 0]
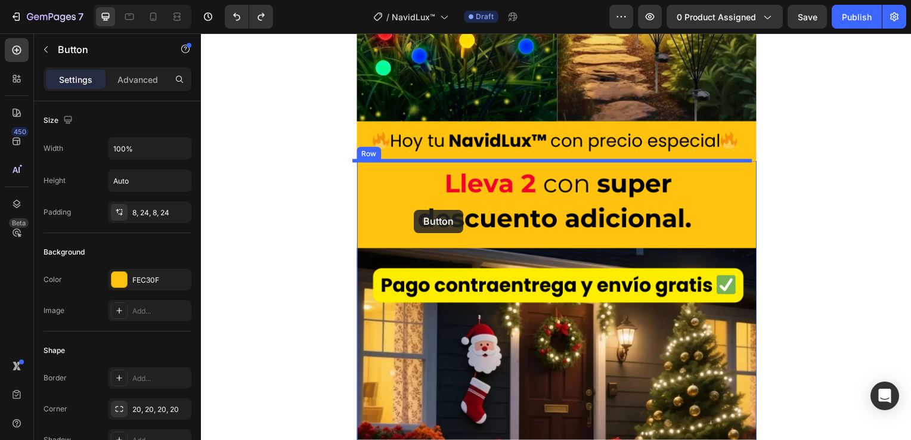
scroll to position [2505, 0]
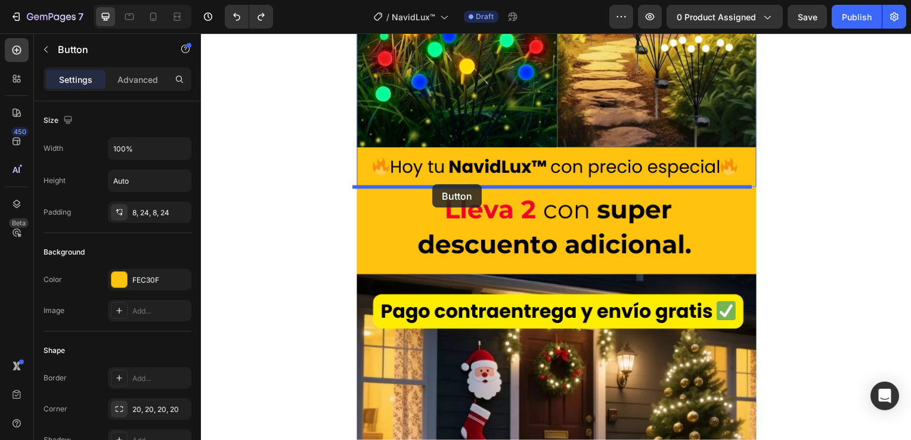
drag, startPoint x: 361, startPoint y: 82, endPoint x: 434, endPoint y: 186, distance: 127.1
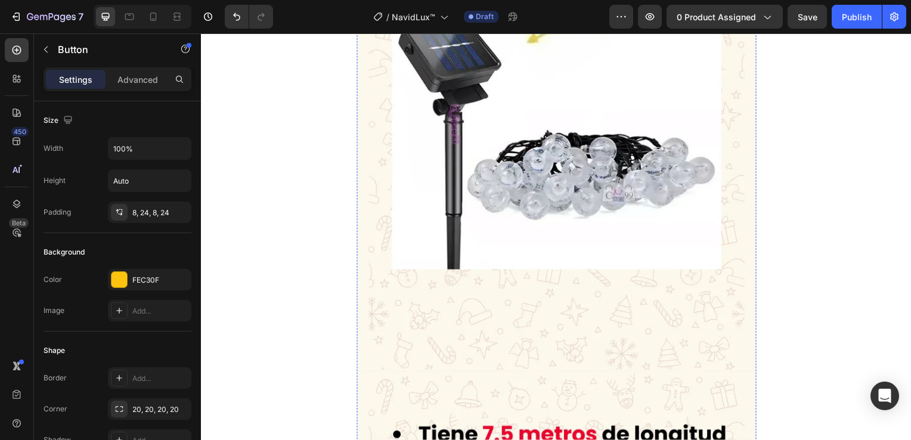
scroll to position [4116, 0]
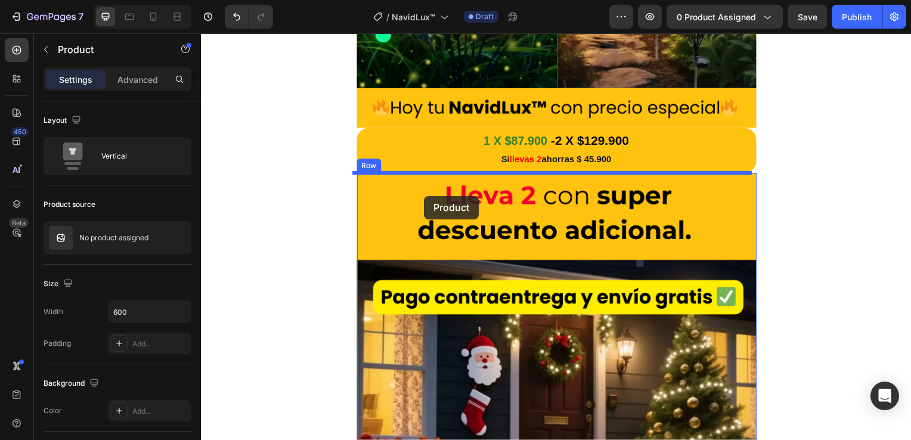
scroll to position [2565, 0]
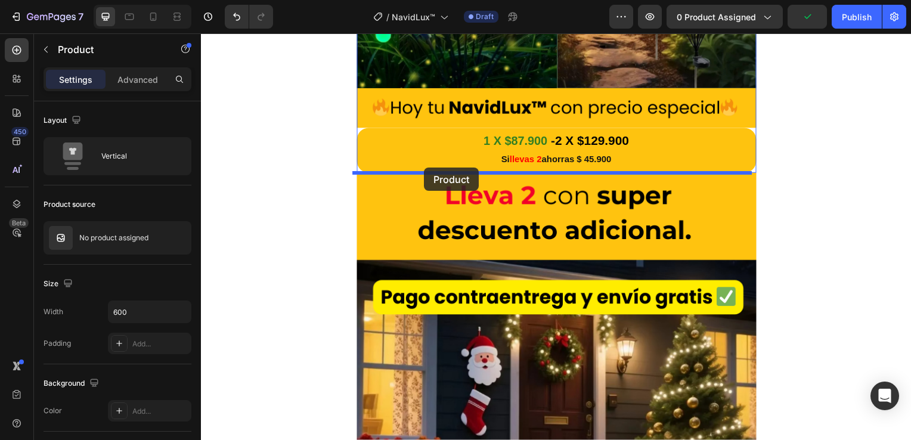
drag, startPoint x: 384, startPoint y: 224, endPoint x: 426, endPoint y: 169, distance: 69.0
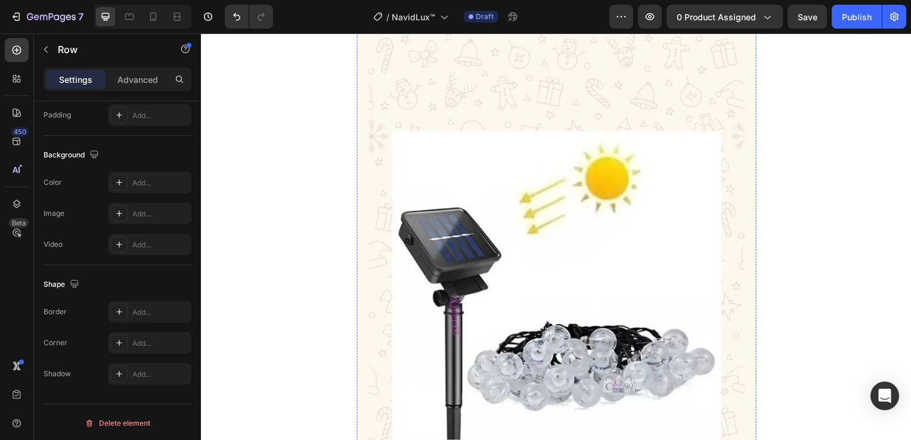
scroll to position [3639, 0]
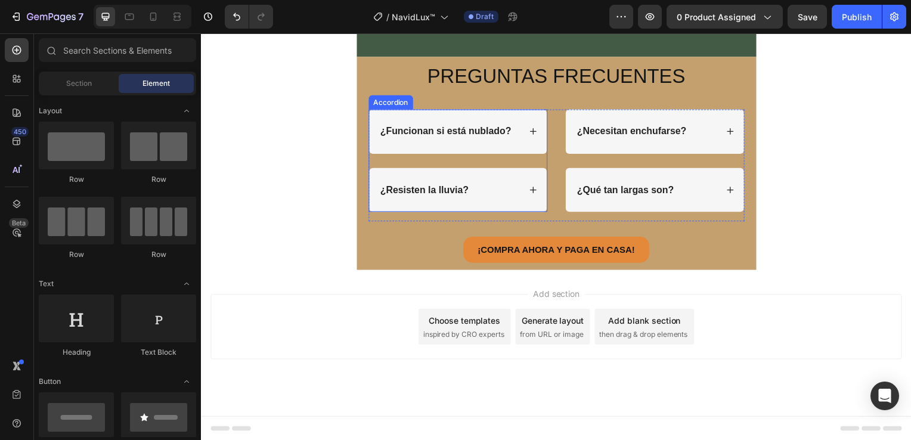
scroll to position [3791, 0]
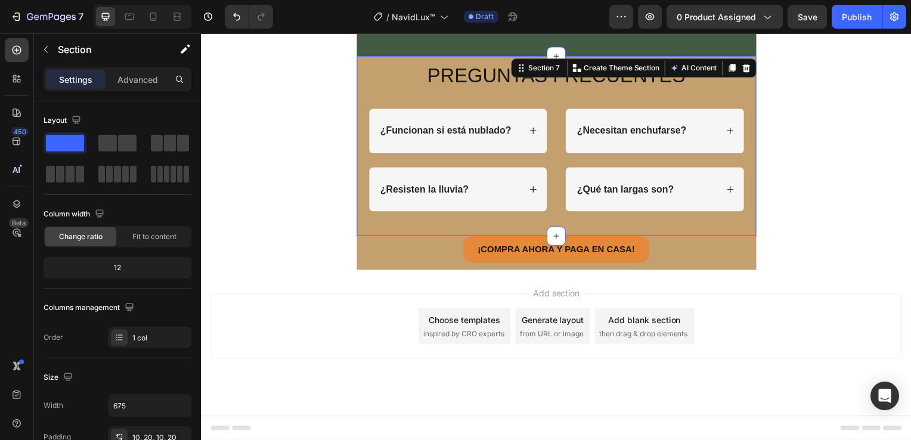
click at [358, 211] on div "PREGUNTAS FRECUENTES Heading Row ¿Funcionan si está nublado? ¿Resisten la lluvi…" at bounding box center [559, 148] width 403 height 182
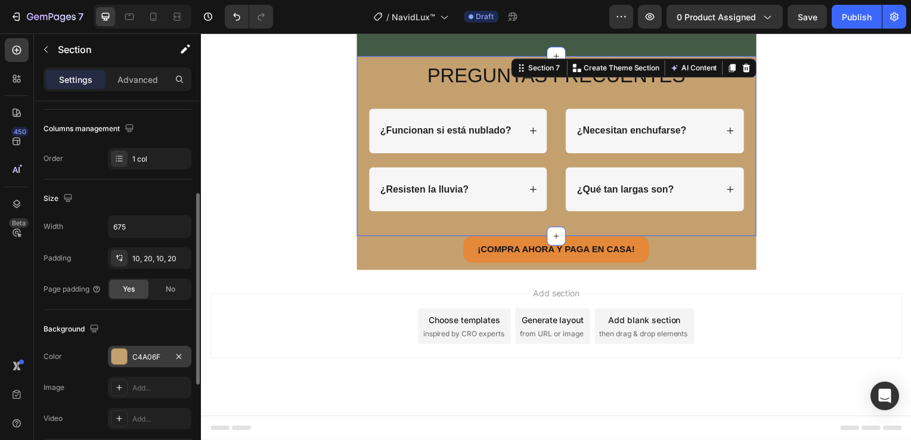
click at [118, 357] on div at bounding box center [120, 357] width 16 height 16
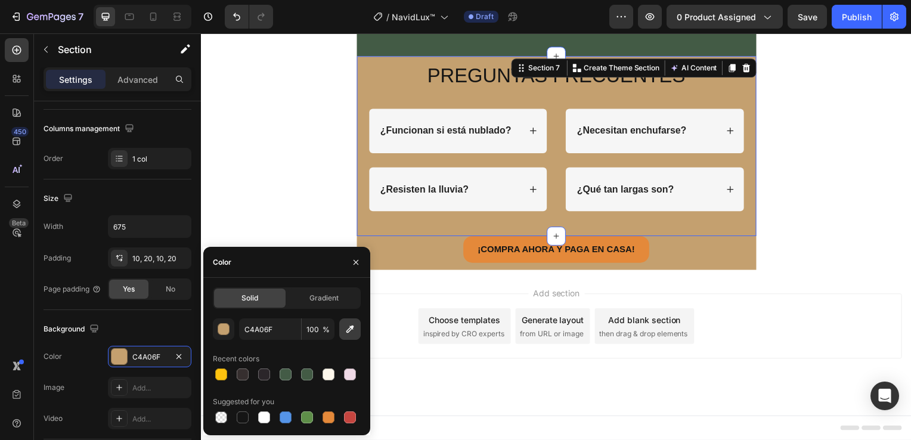
click at [348, 327] on icon "button" at bounding box center [350, 329] width 12 height 12
type input "435B45"
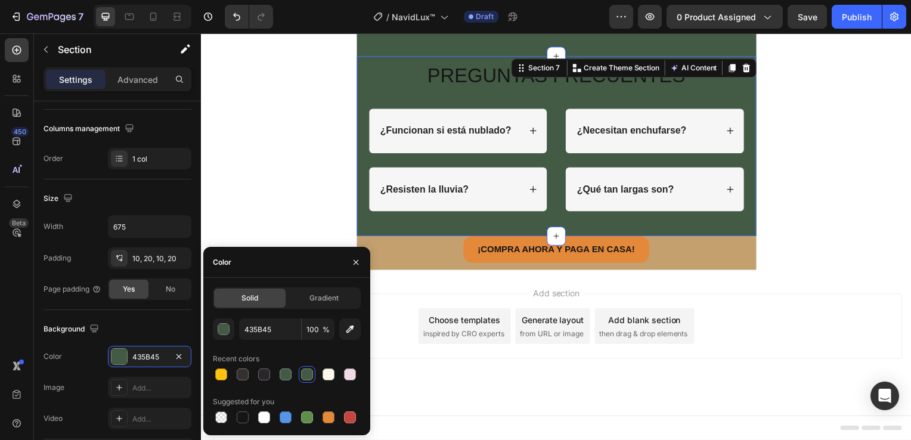
click at [370, 268] on div at bounding box center [356, 262] width 29 height 30
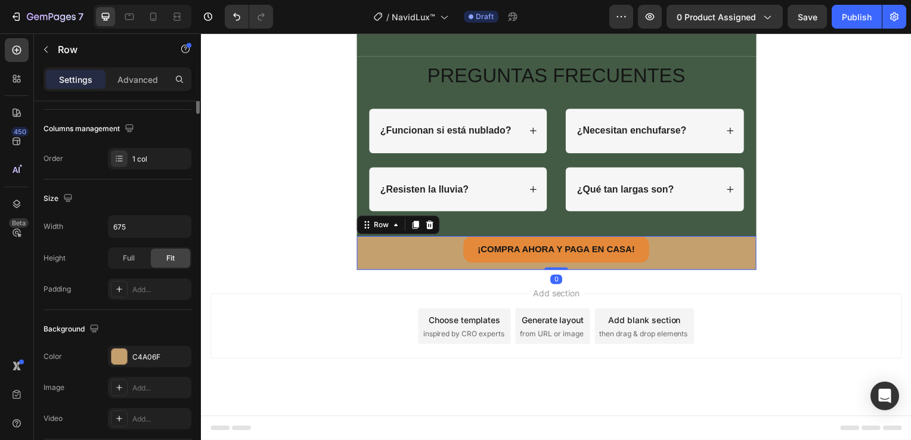
click at [374, 270] on div "¡COMPRA AHORA Y PAGA EN CASA! Button Product" at bounding box center [559, 255] width 403 height 34
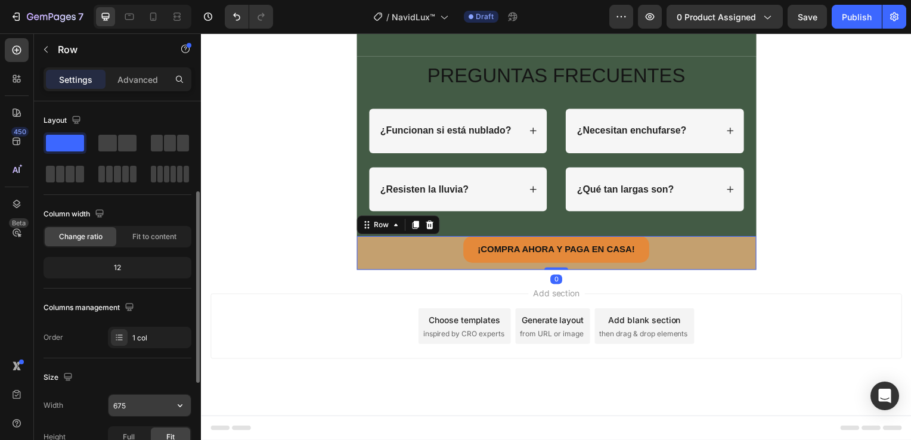
scroll to position [239, 0]
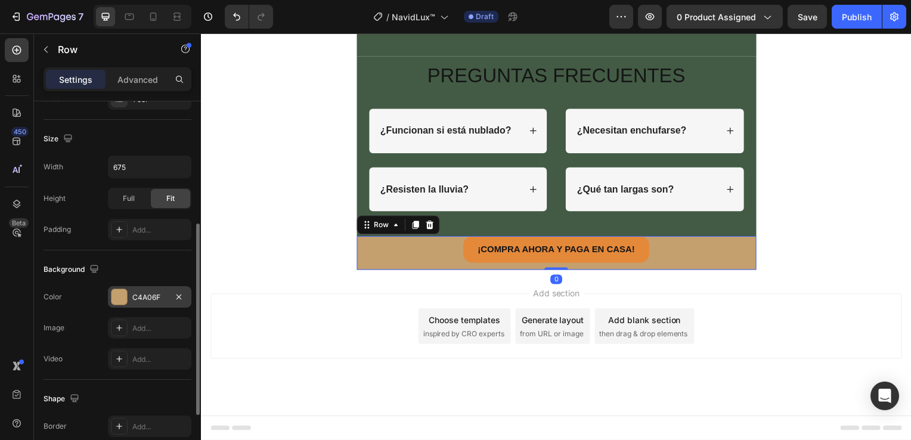
click at [121, 302] on div at bounding box center [120, 297] width 16 height 16
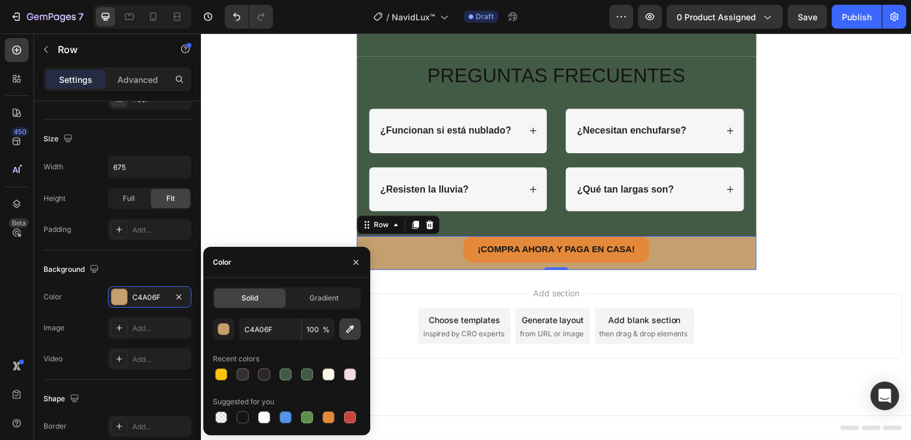
click at [348, 335] on icon "button" at bounding box center [350, 329] width 12 height 12
type input "435B45"
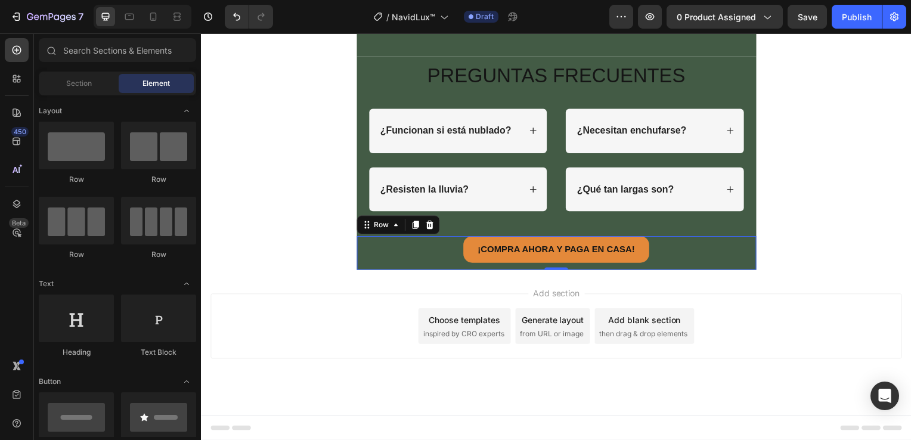
click at [795, 290] on div "Add section Choose templates inspired by CRO experts Generate layout from URL o…" at bounding box center [559, 345] width 716 height 147
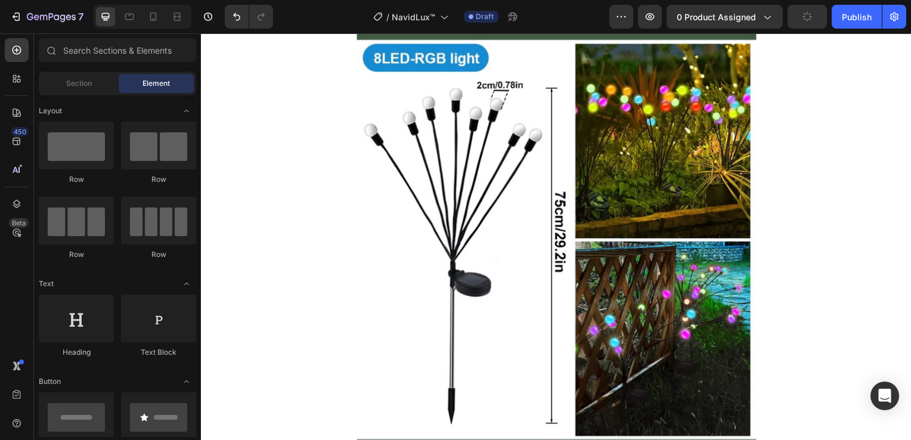
scroll to position [1584, 0]
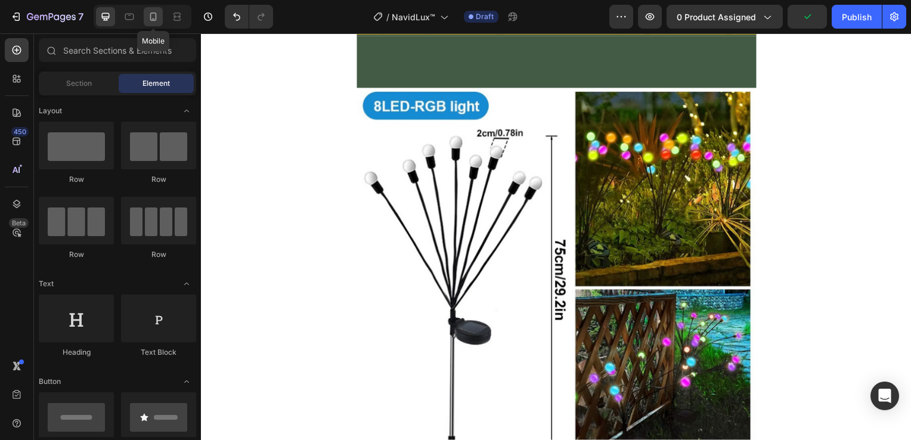
click at [153, 16] on icon at bounding box center [153, 17] width 12 height 12
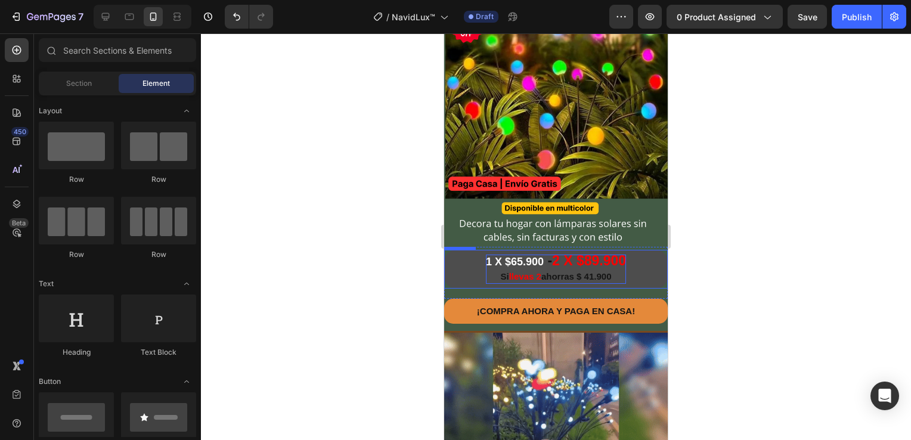
scroll to position [60, 0]
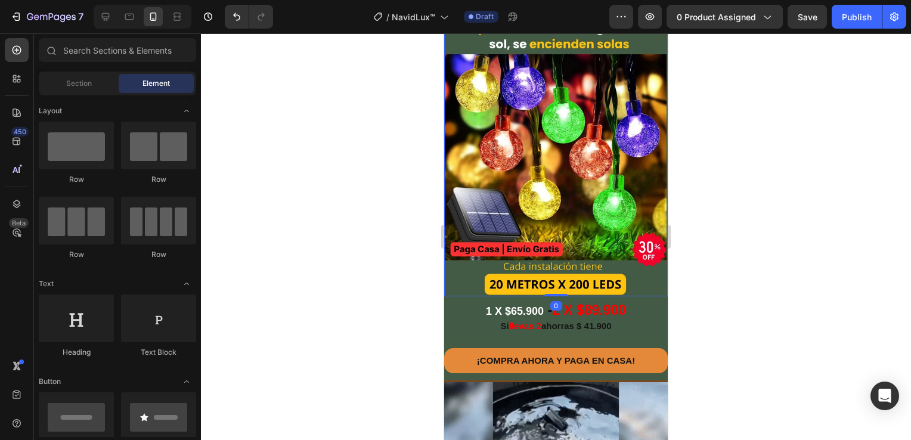
click at [550, 162] on img at bounding box center [556, 147] width 224 height 298
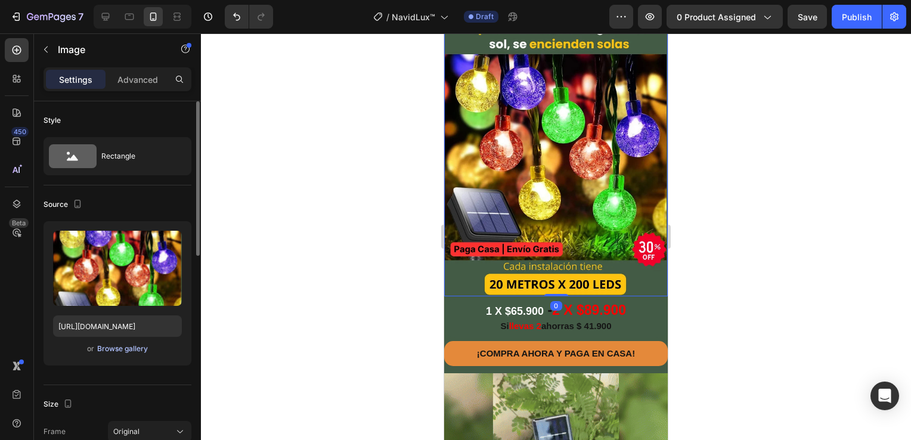
click at [129, 347] on div "Browse gallery" at bounding box center [122, 349] width 51 height 11
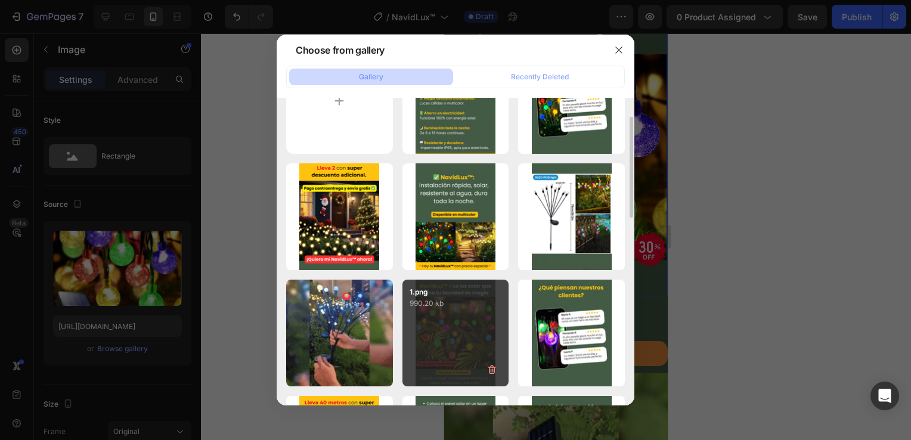
click at [463, 319] on div "1.png 990.20 kb" at bounding box center [456, 333] width 107 height 107
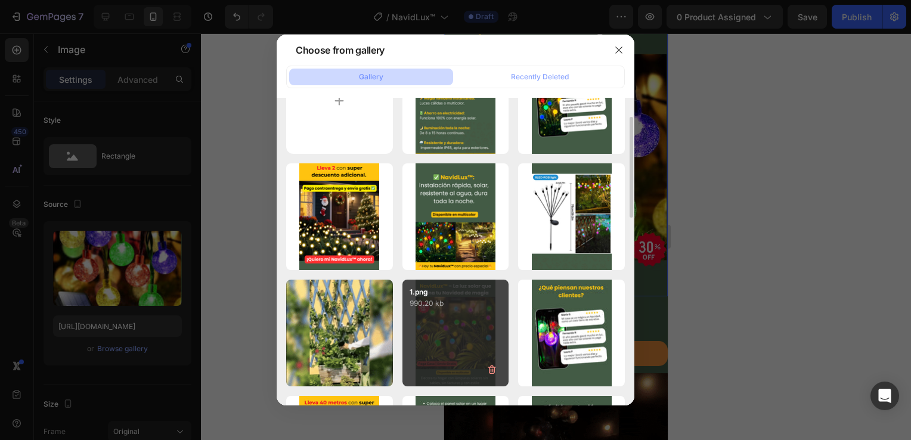
type input "[URL][DOMAIN_NAME]"
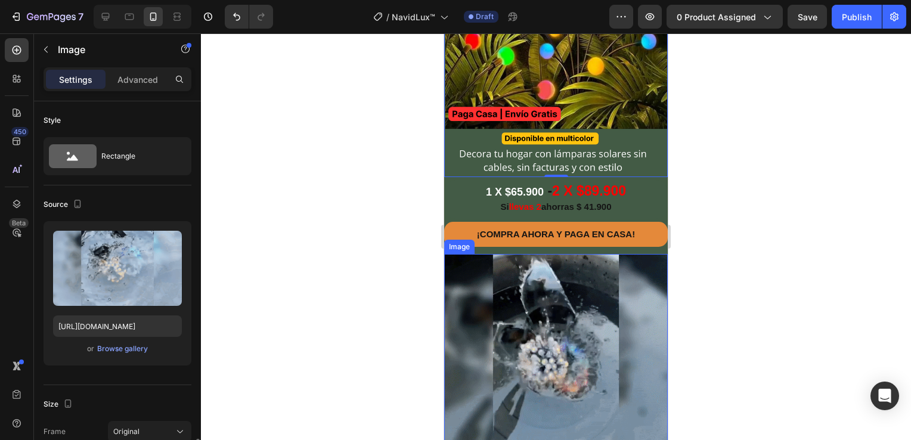
scroll to position [239, 0]
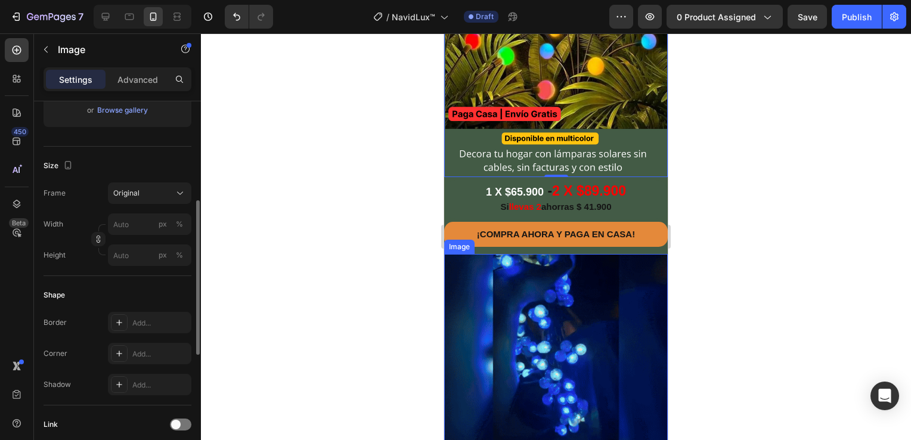
click at [512, 298] on img at bounding box center [556, 366] width 224 height 224
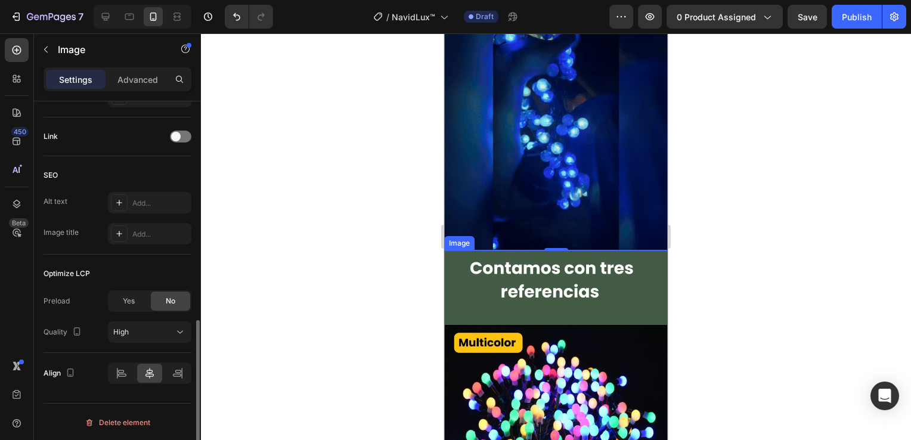
scroll to position [418, 0]
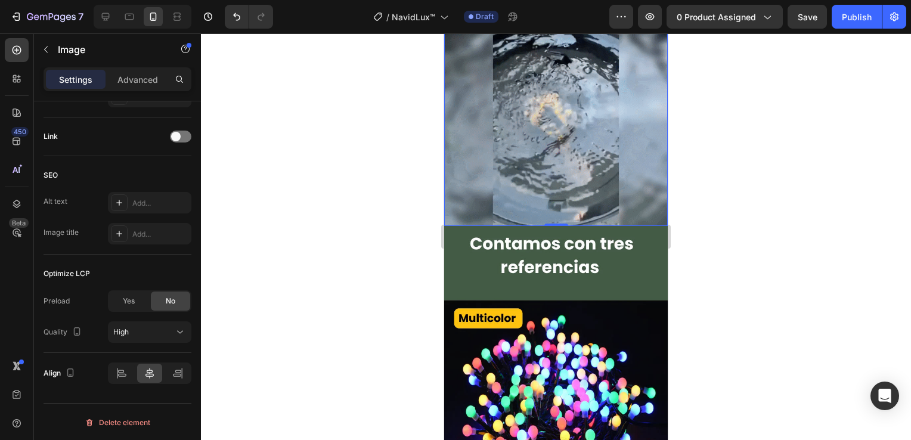
click at [518, 200] on img at bounding box center [556, 114] width 224 height 224
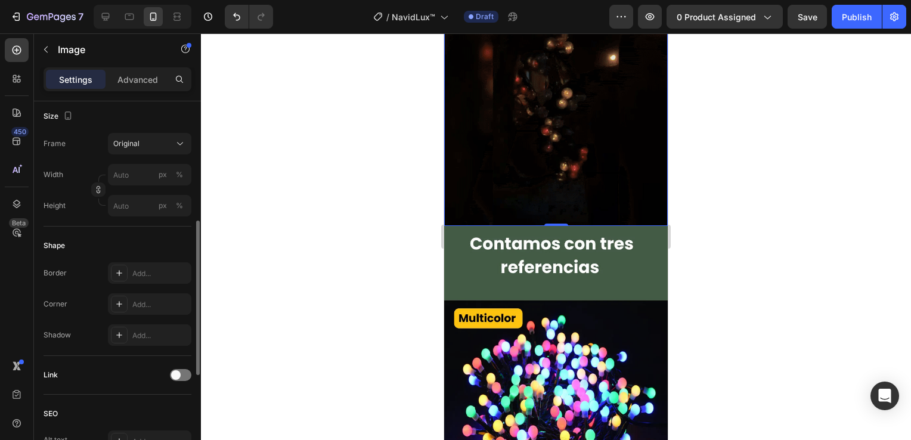
scroll to position [109, 0]
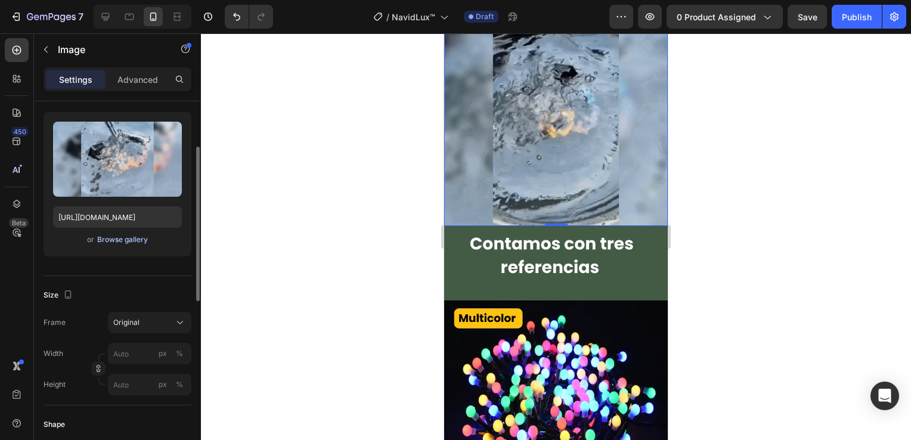
click at [120, 240] on div "Browse gallery" at bounding box center [122, 239] width 51 height 11
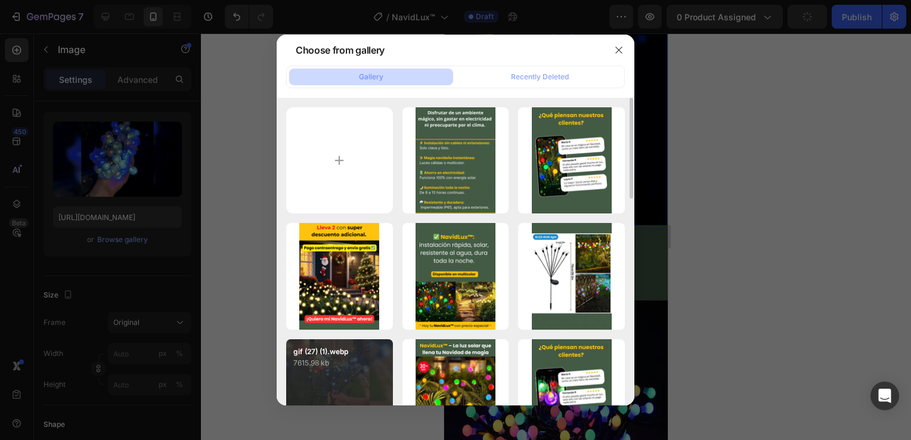
click at [351, 381] on div "gif (27) (1).webp 7615.98 kb" at bounding box center [339, 392] width 107 height 107
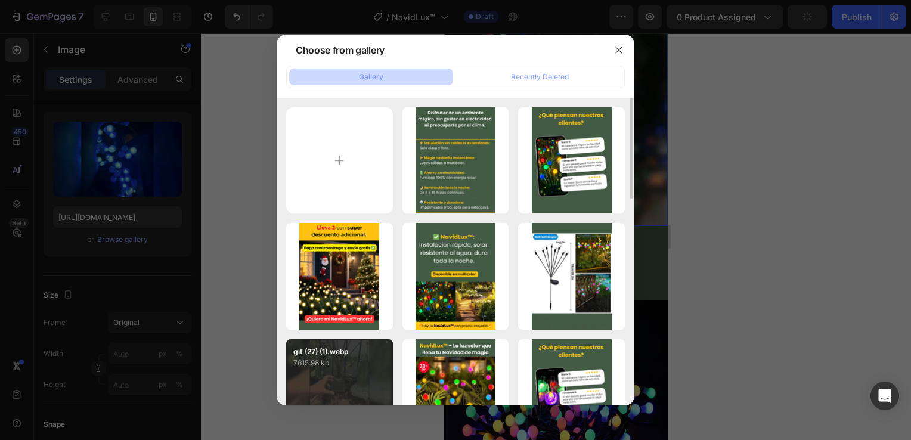
type input "[URL][DOMAIN_NAME]"
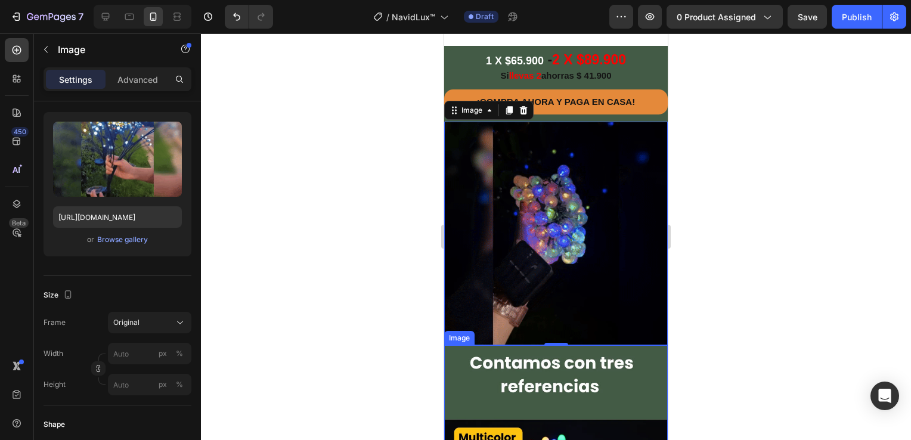
scroll to position [358, 0]
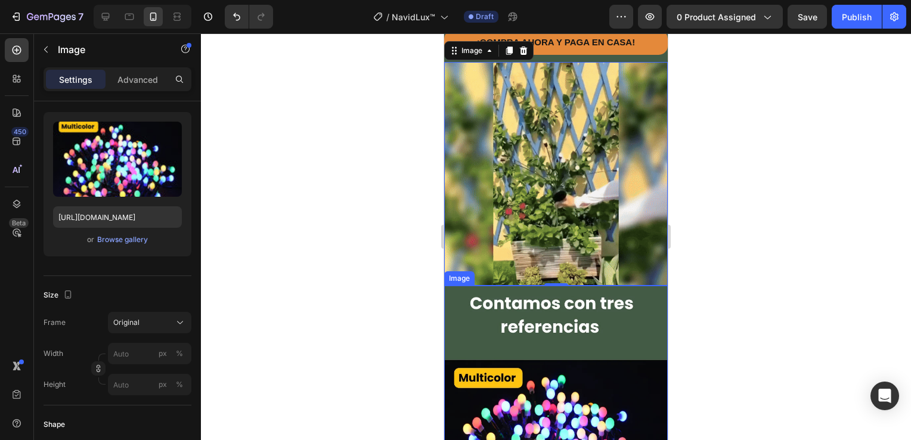
click at [579, 314] on img at bounding box center [556, 435] width 224 height 298
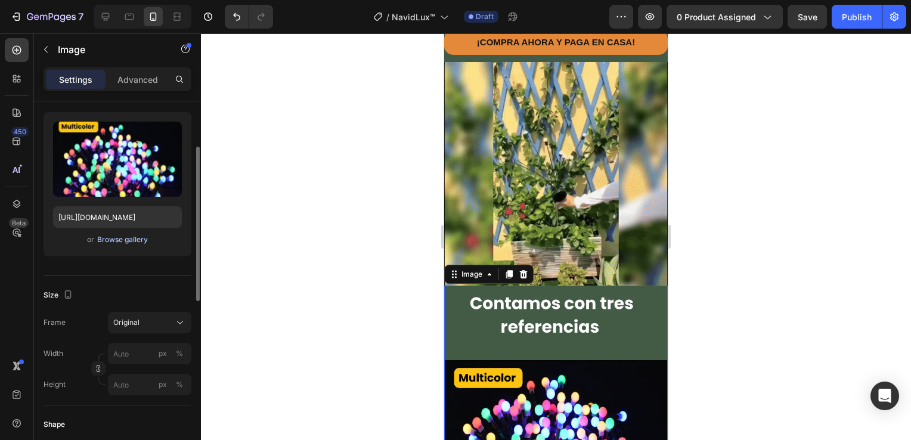
click at [105, 239] on div "Browse gallery" at bounding box center [122, 239] width 51 height 11
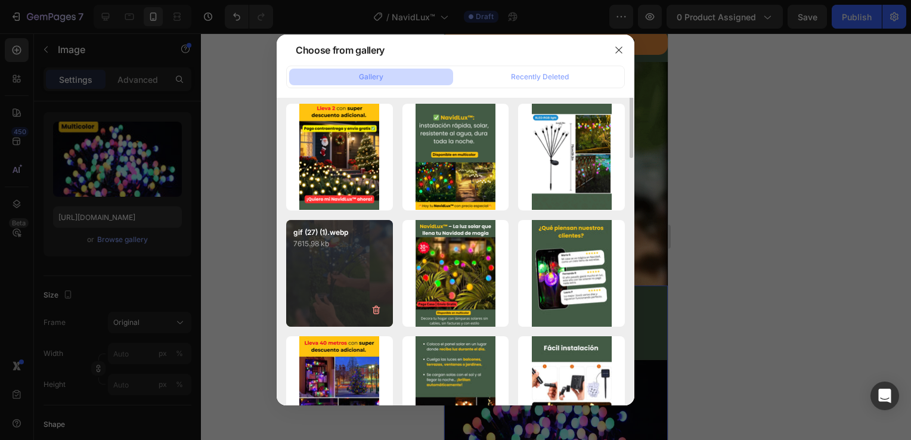
scroll to position [0, 0]
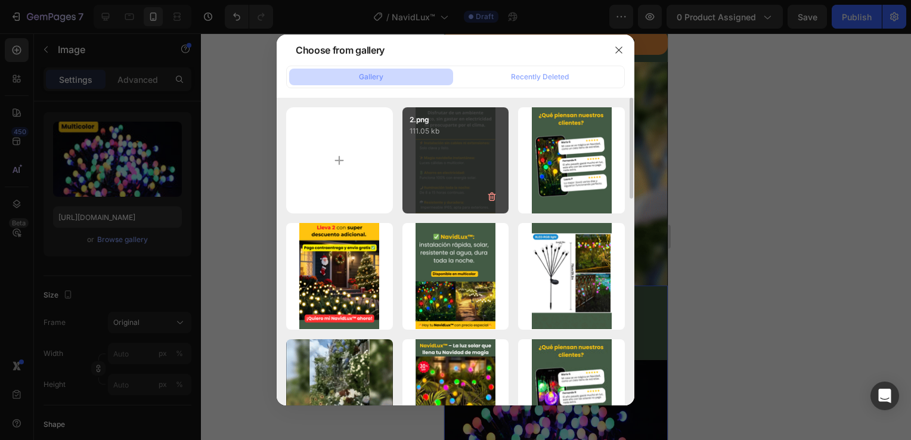
click at [450, 173] on div "2.png 111.05 kb" at bounding box center [456, 160] width 107 height 107
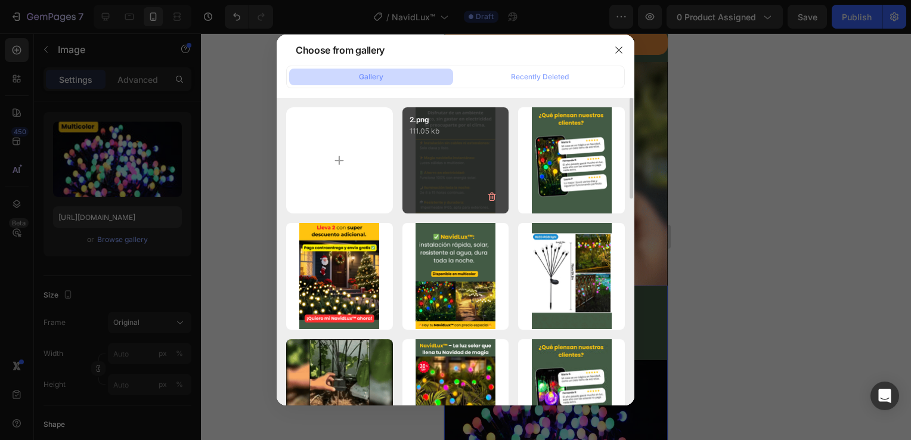
type input "[URL][DOMAIN_NAME]"
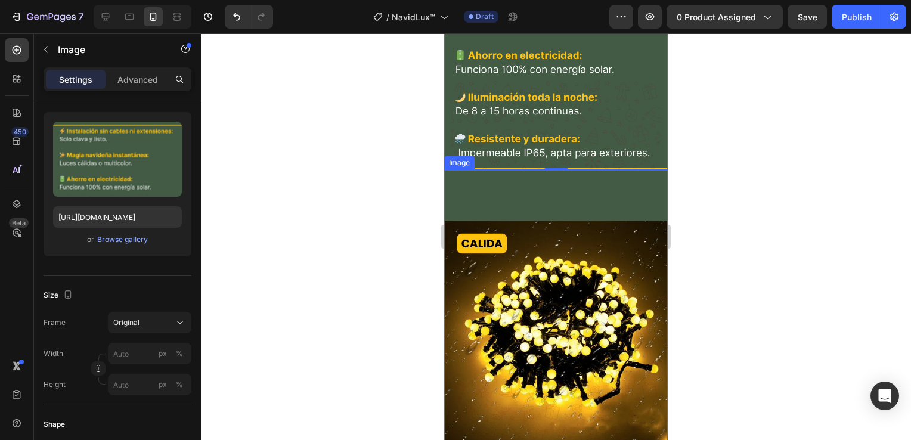
scroll to position [775, 0]
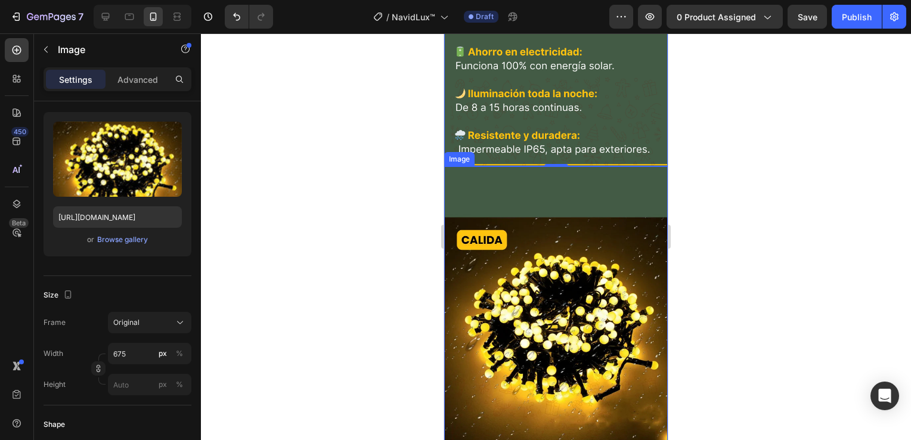
click at [548, 250] on img at bounding box center [556, 315] width 224 height 298
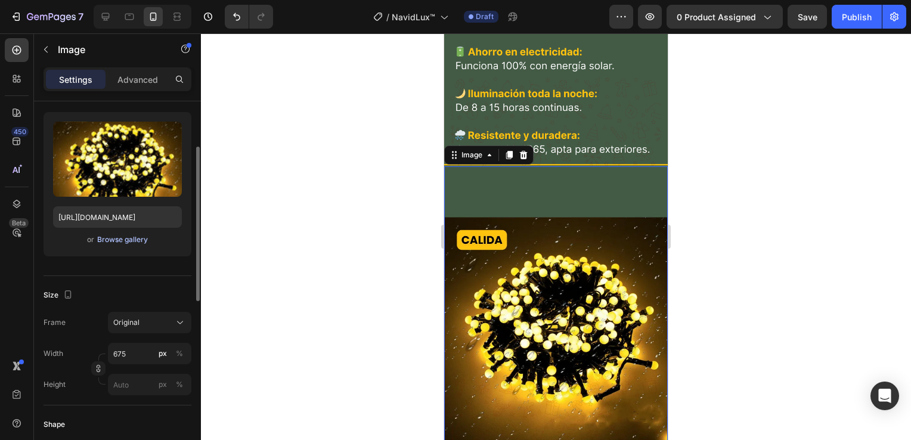
click at [126, 236] on div "Browse gallery" at bounding box center [122, 239] width 51 height 11
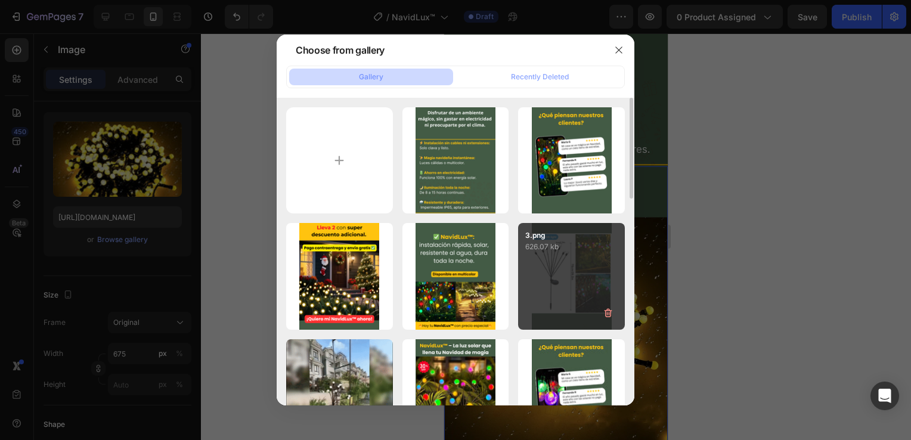
click at [562, 285] on div "3.png 626.07 kb" at bounding box center [571, 276] width 107 height 107
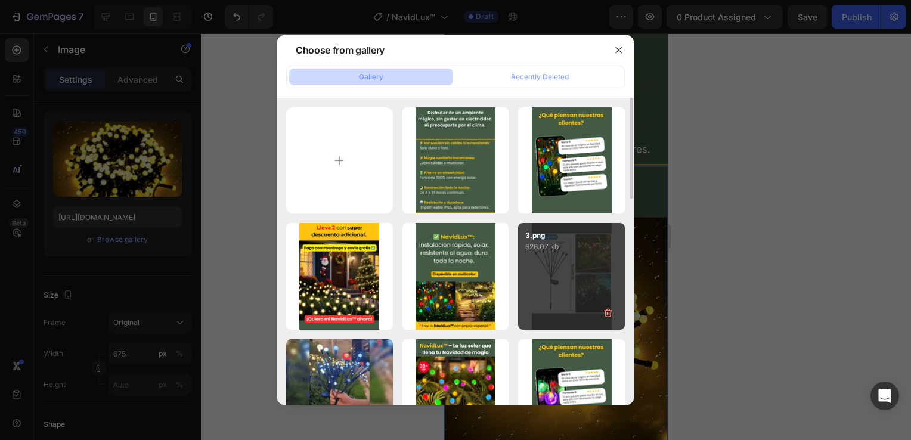
type input "[URL][DOMAIN_NAME]"
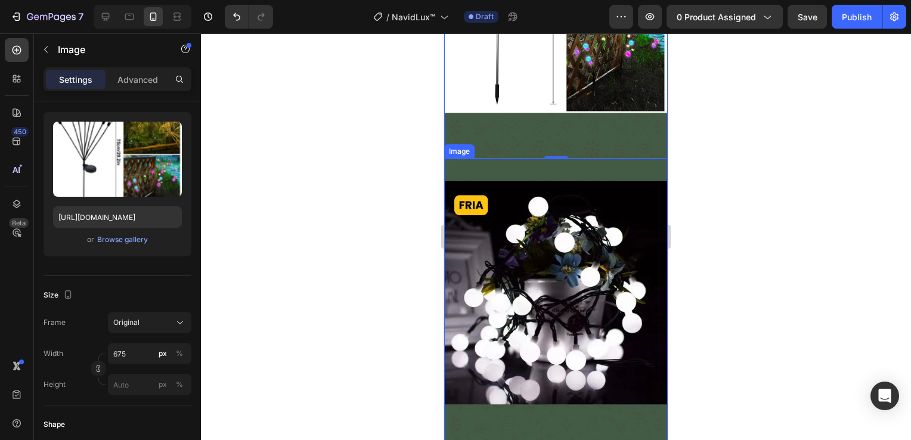
scroll to position [1133, 0]
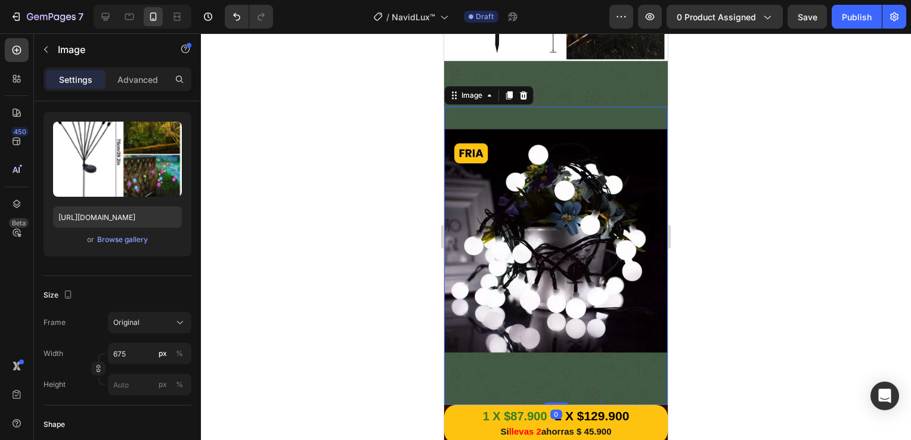
click at [562, 220] on img at bounding box center [556, 256] width 224 height 298
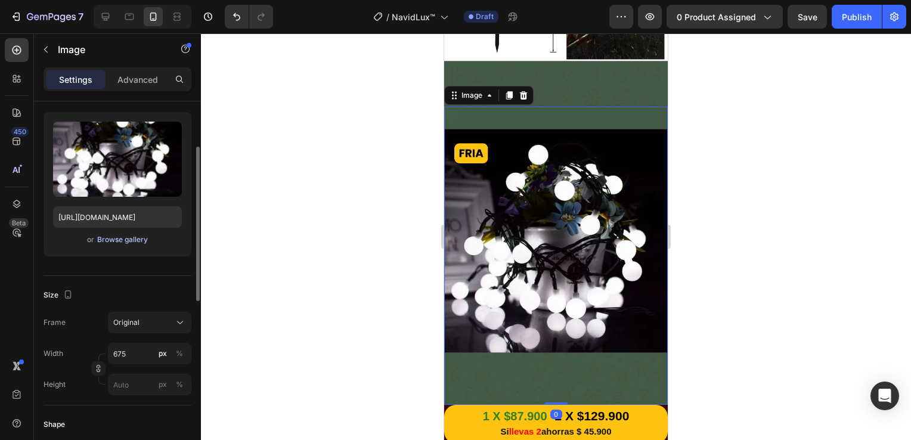
click at [126, 239] on div "Browse gallery" at bounding box center [122, 239] width 51 height 11
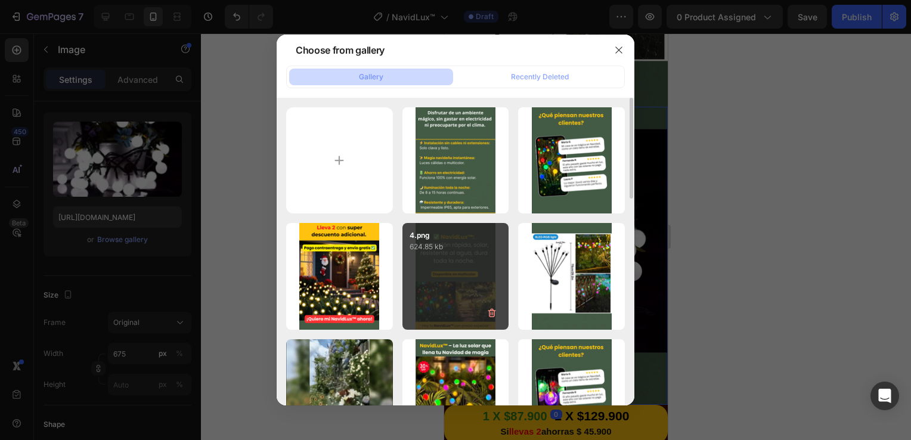
click at [444, 259] on div "4.png 624.85 kb" at bounding box center [456, 276] width 107 height 107
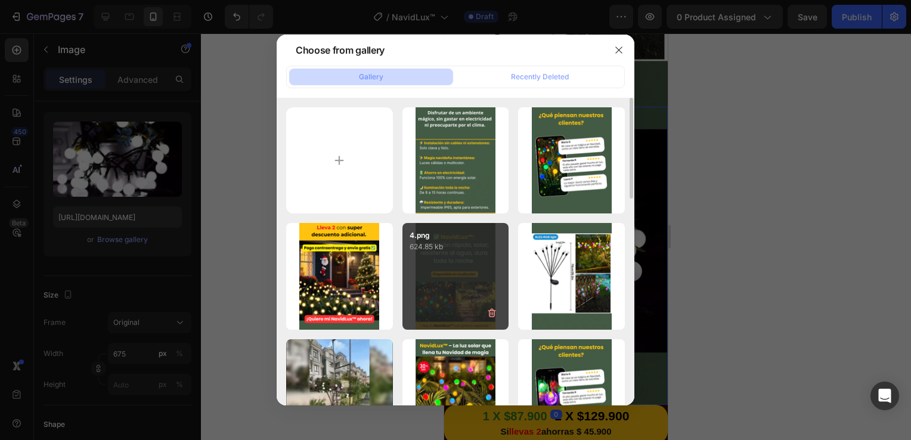
type input "[URL][DOMAIN_NAME]"
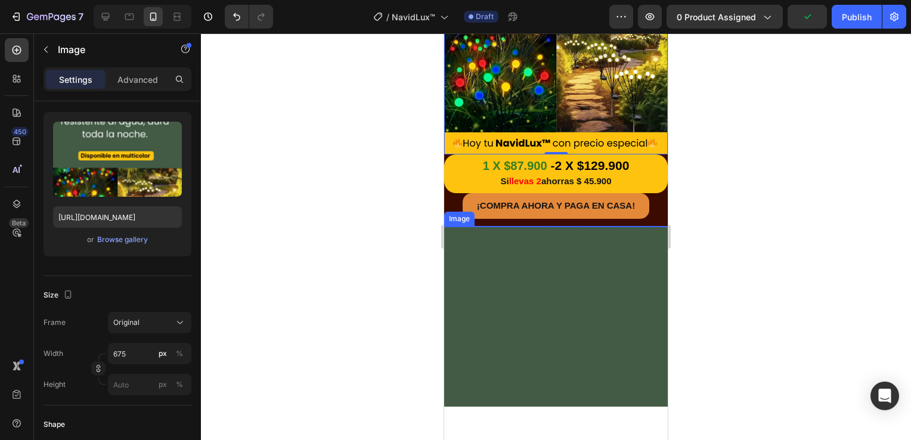
scroll to position [1372, 0]
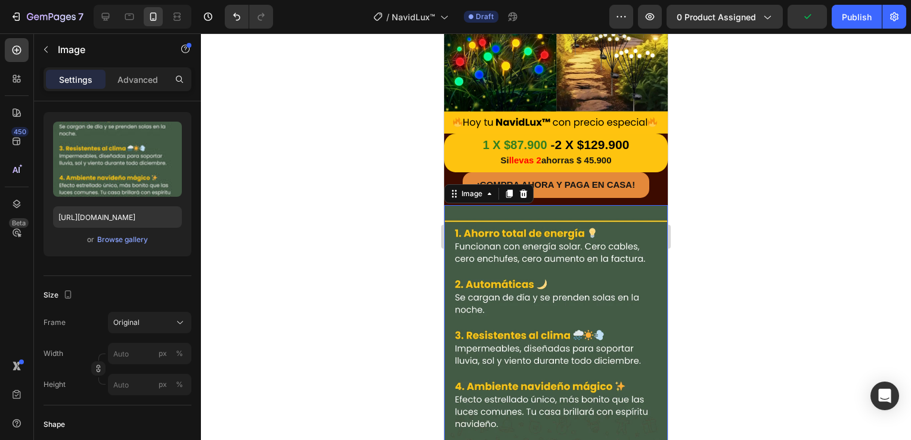
click at [527, 261] on img at bounding box center [556, 354] width 224 height 298
click at [112, 242] on div "Browse gallery" at bounding box center [122, 239] width 51 height 11
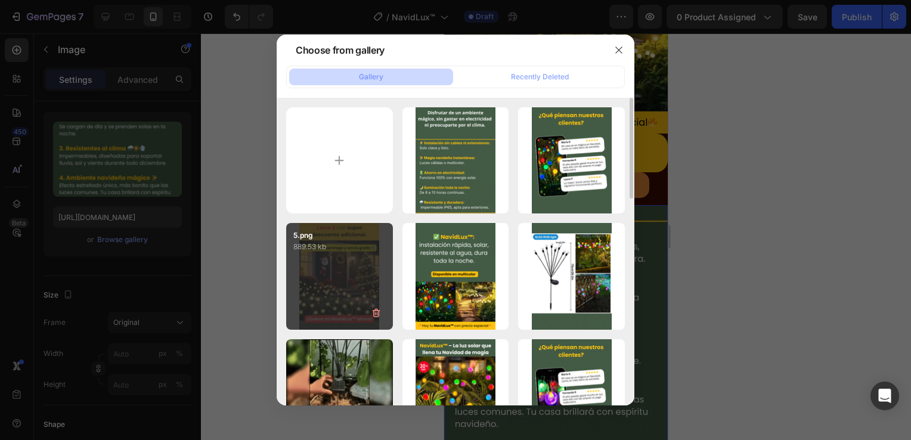
click at [339, 264] on div "5.png 889.53 kb" at bounding box center [339, 276] width 107 height 107
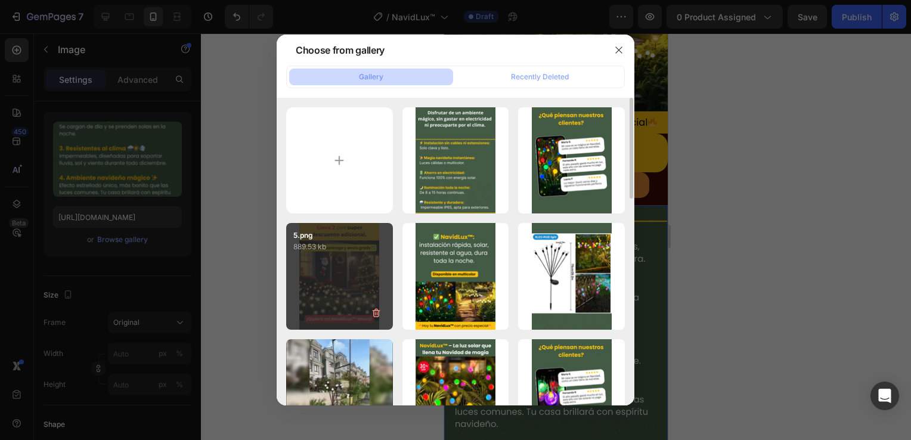
type input "[URL][DOMAIN_NAME]"
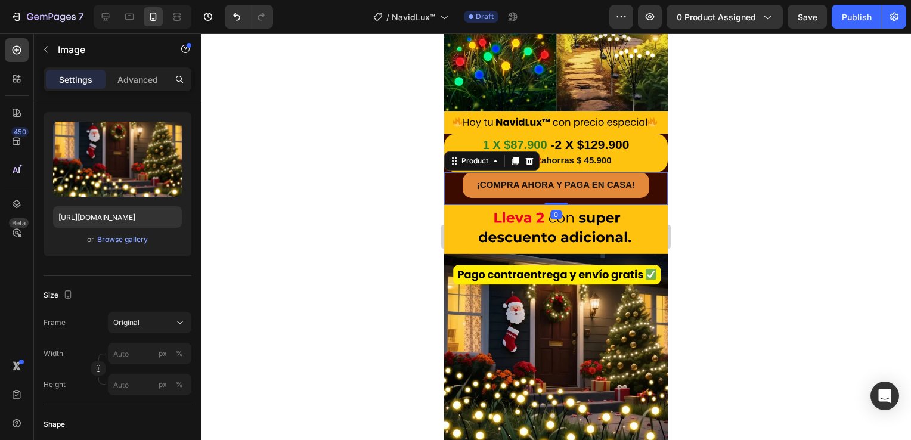
click at [649, 188] on div "¡COMPRA AHORA Y PAGA EN CASA! Button" at bounding box center [556, 188] width 224 height 32
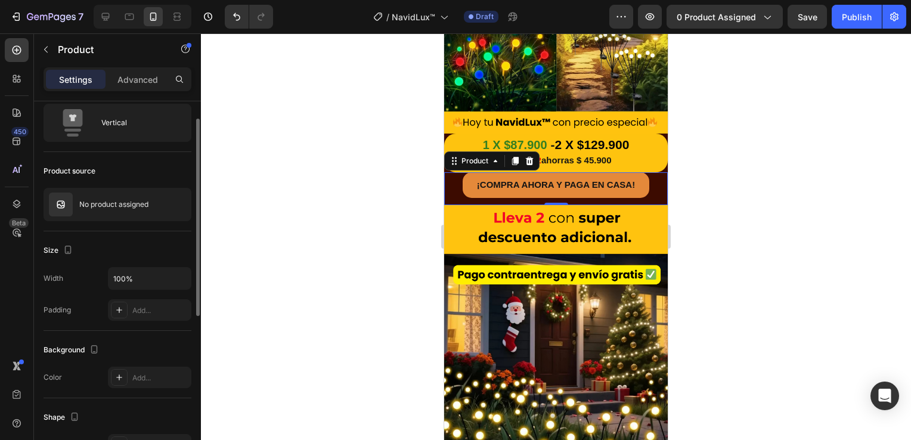
scroll to position [0, 0]
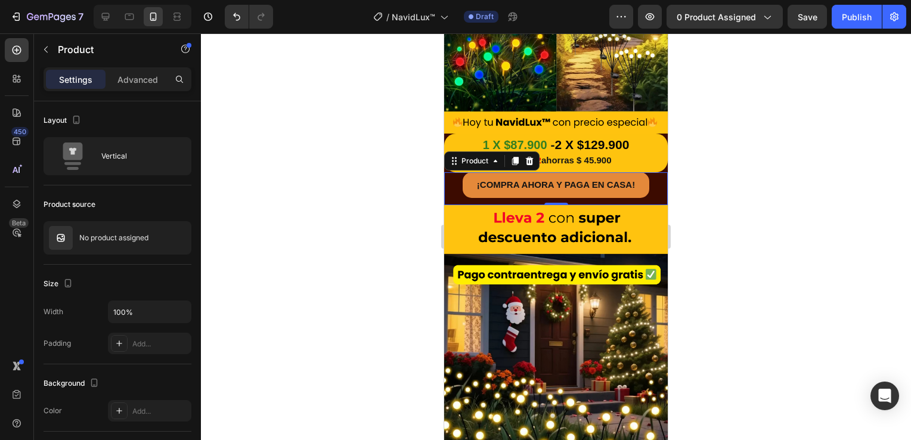
click at [448, 187] on div "¡COMPRA AHORA Y PAGA EN CASA! Button" at bounding box center [556, 188] width 224 height 32
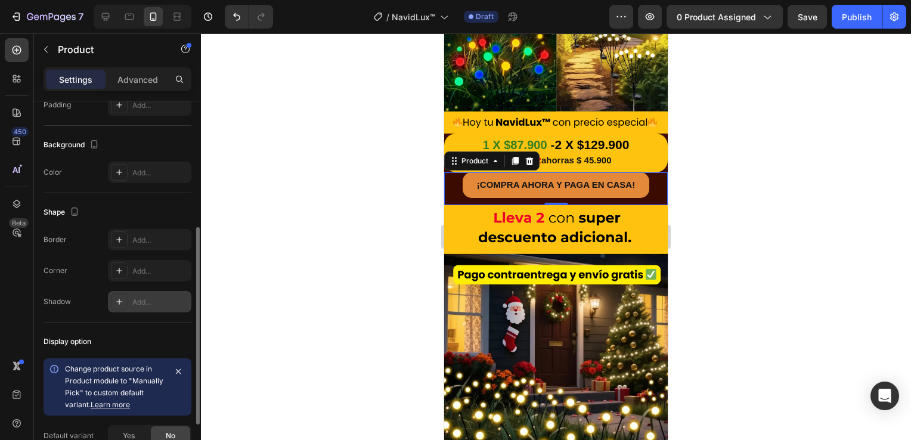
scroll to position [60, 0]
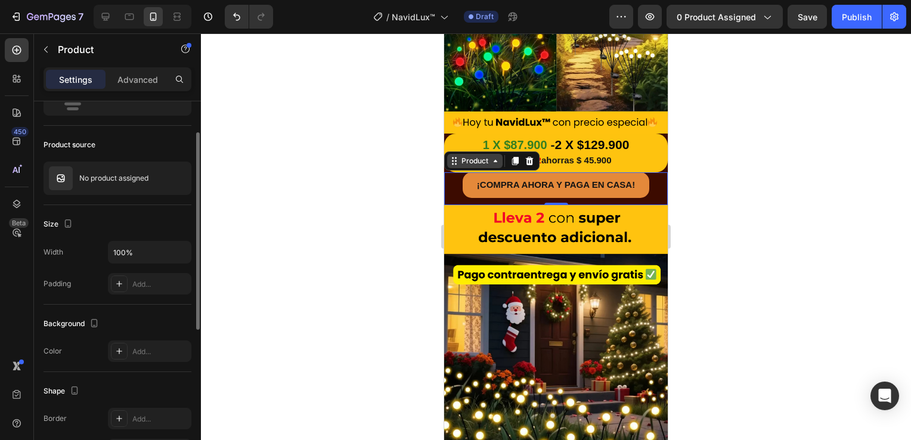
click at [475, 156] on div "Product" at bounding box center [475, 161] width 32 height 11
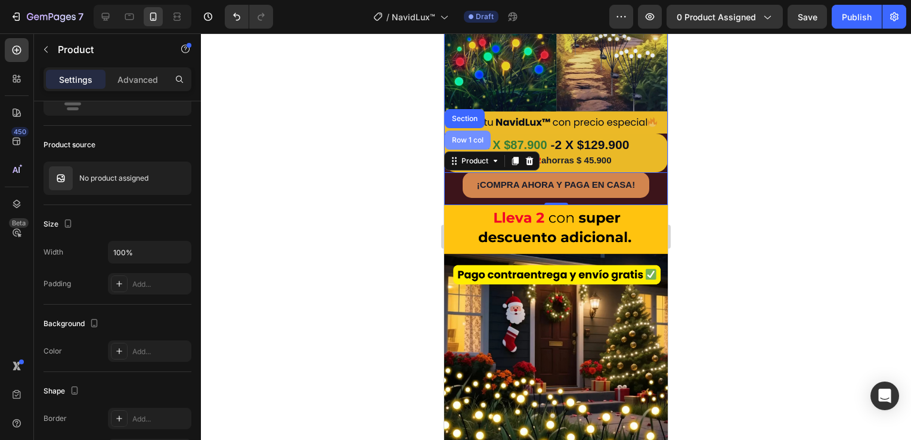
click at [466, 137] on div "Row 1 col" at bounding box center [468, 140] width 36 height 7
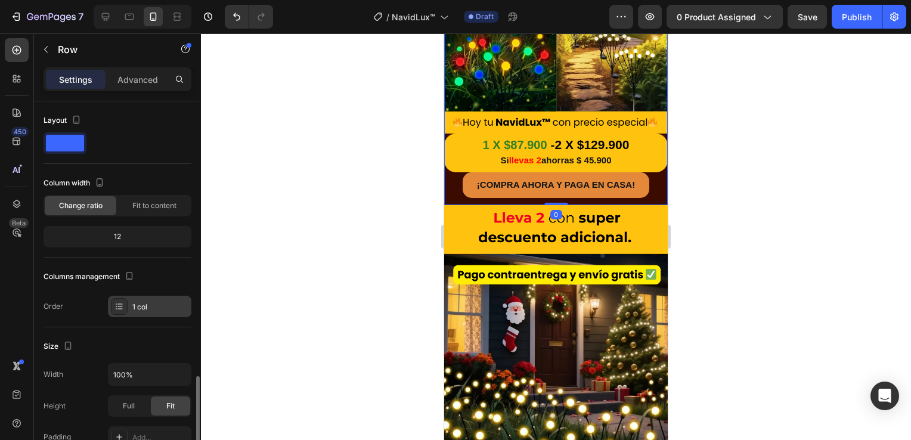
scroll to position [179, 0]
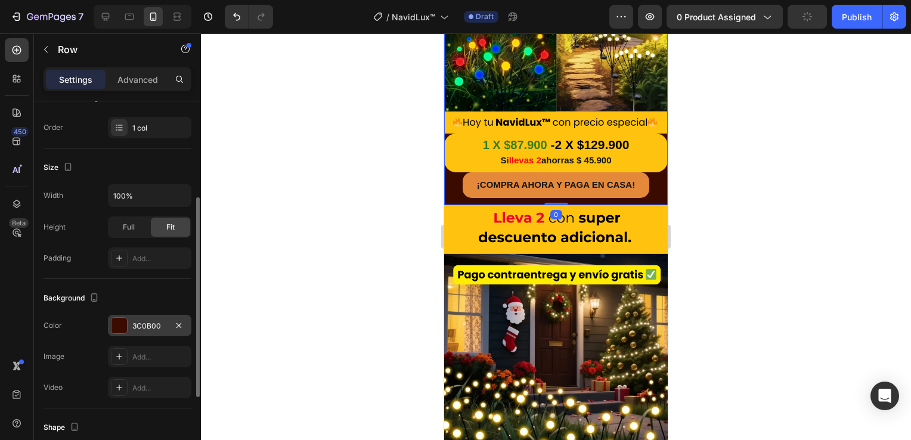
click at [111, 316] on div "3C0B00" at bounding box center [150, 325] width 84 height 21
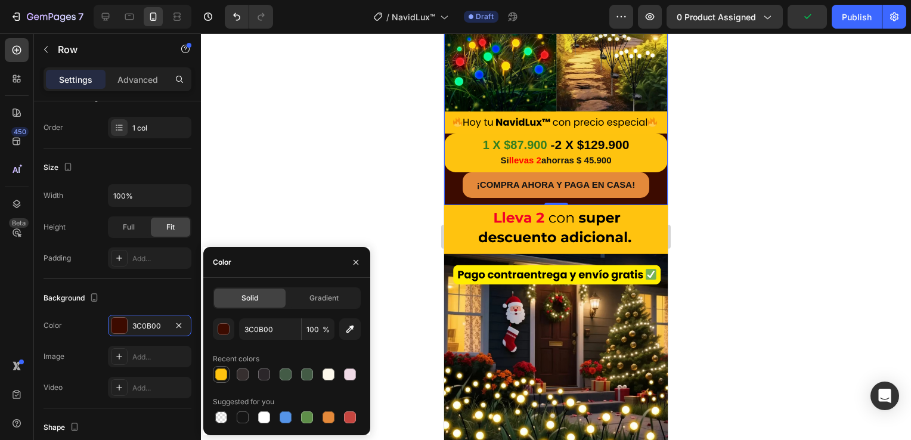
click at [225, 375] on div at bounding box center [221, 375] width 12 height 12
type input "FEC30F"
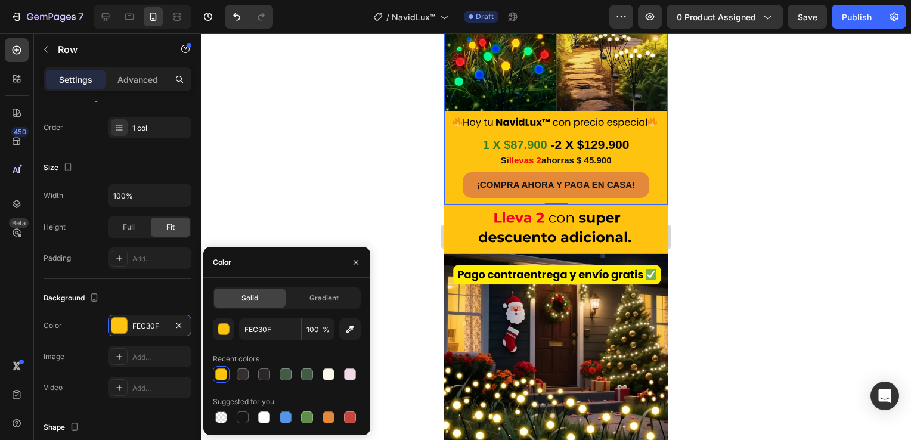
click at [378, 181] on div at bounding box center [556, 236] width 710 height 407
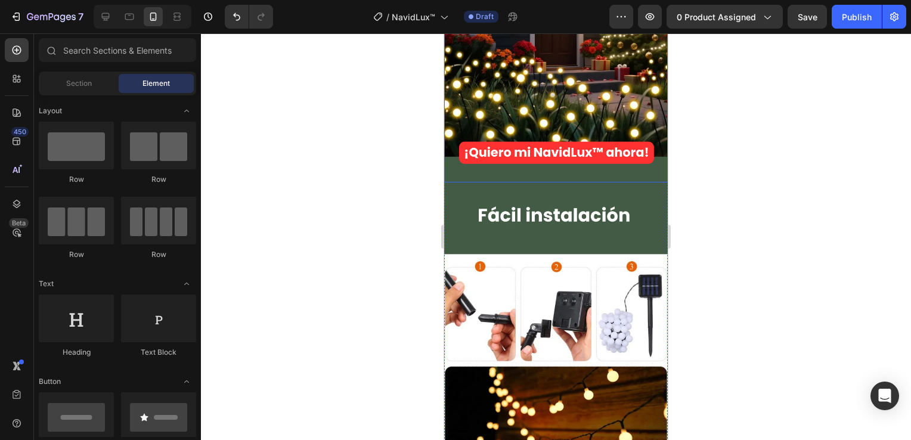
scroll to position [1730, 0]
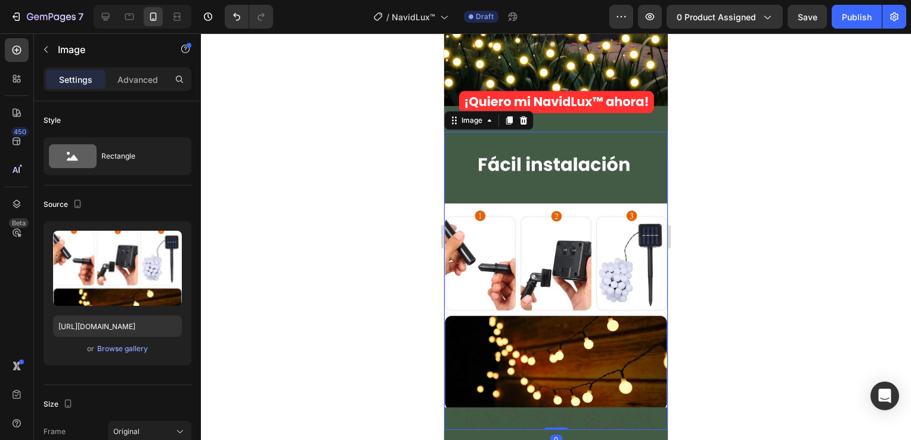
click at [537, 209] on img at bounding box center [556, 281] width 224 height 298
click at [131, 348] on div "Browse gallery" at bounding box center [122, 349] width 51 height 11
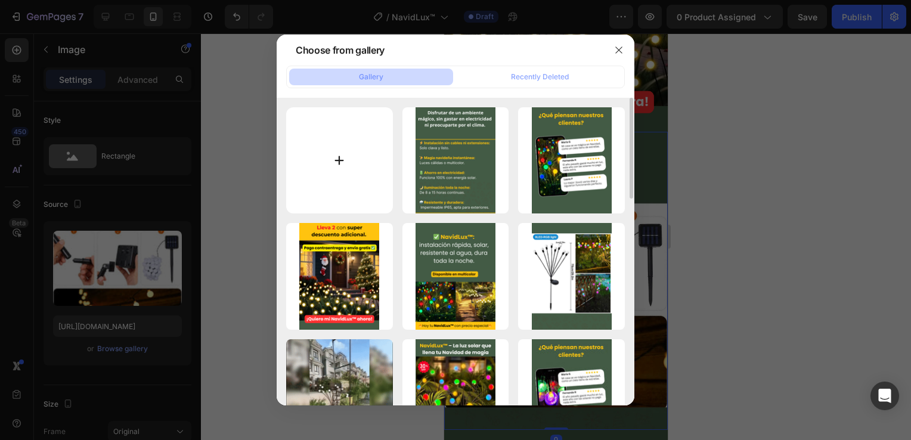
click at [360, 175] on input "file" at bounding box center [339, 160] width 107 height 107
click at [120, 348] on div at bounding box center [455, 220] width 911 height 440
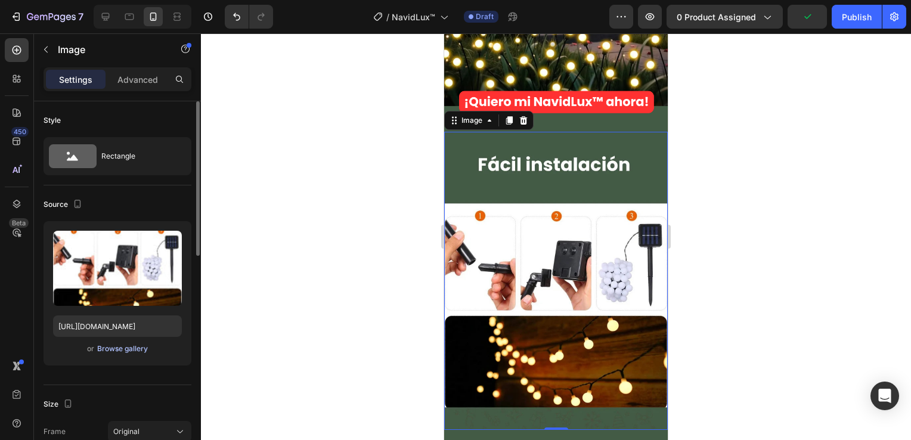
click at [117, 350] on div "Browse gallery" at bounding box center [122, 349] width 51 height 11
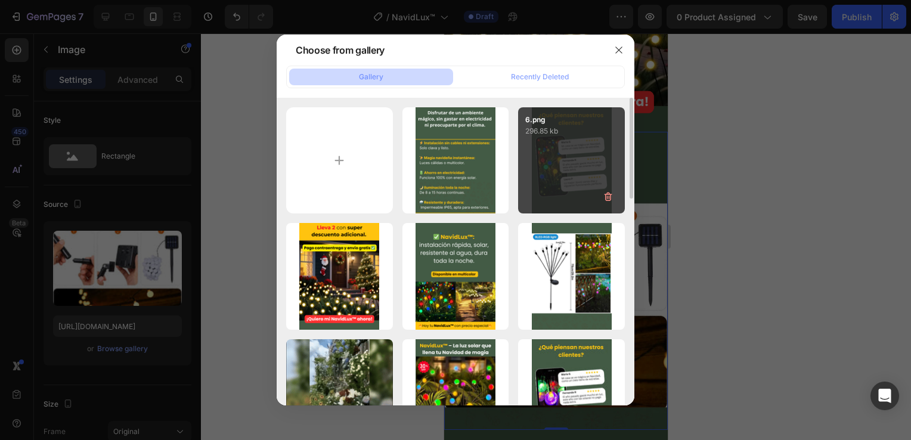
click at [580, 166] on div "6.png 296.85 kb" at bounding box center [571, 160] width 107 height 107
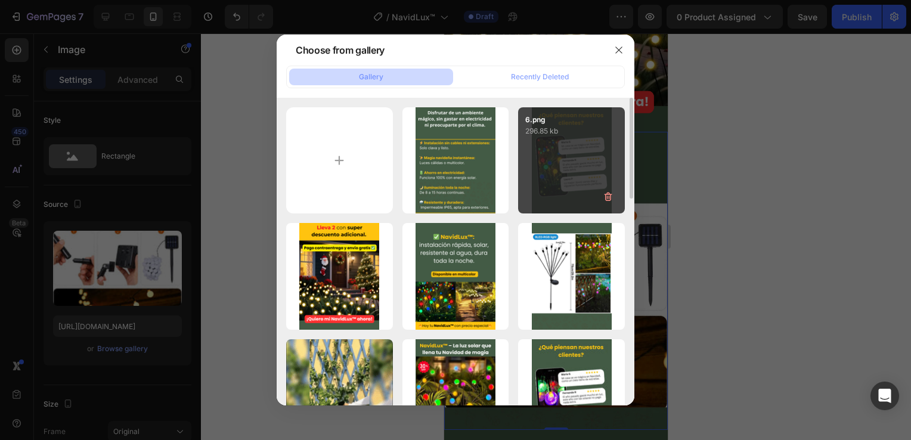
type input "[URL][DOMAIN_NAME]"
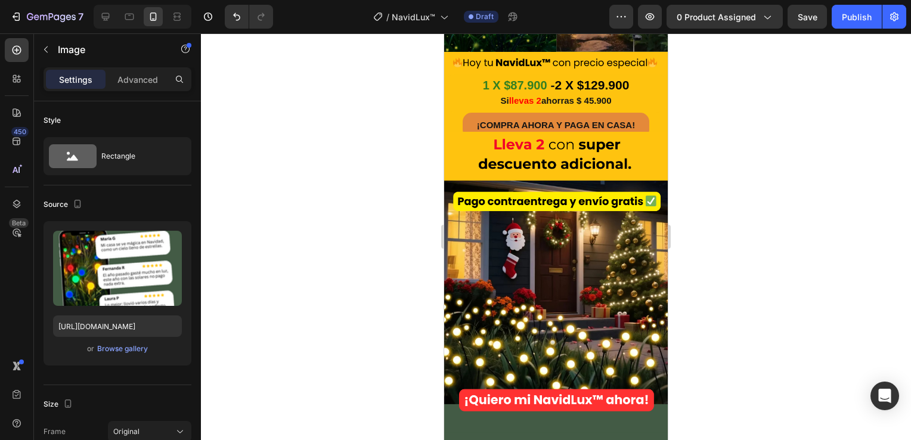
scroll to position [1312, 0]
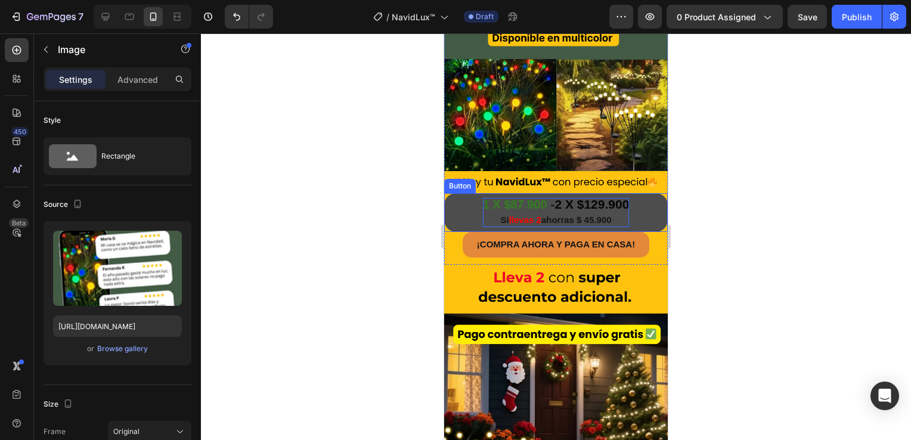
click at [534, 198] on strong "1 X $87.900" at bounding box center [515, 204] width 64 height 13
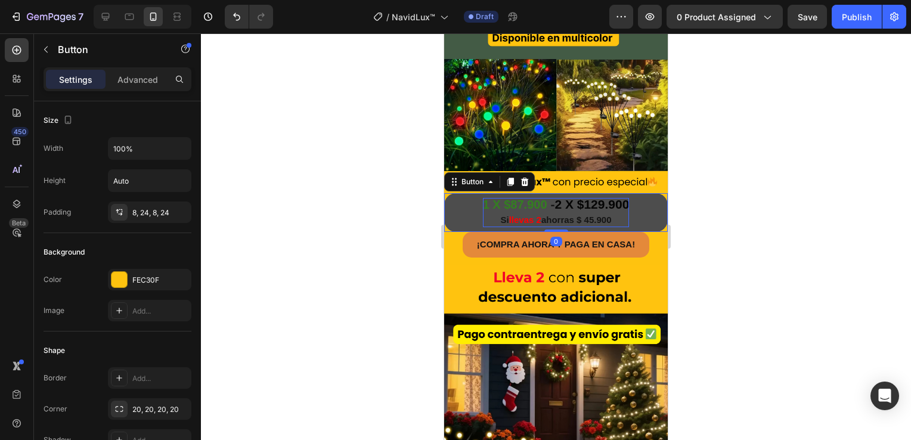
click at [534, 198] on strong "1 X $87.900" at bounding box center [515, 204] width 64 height 13
click at [584, 197] on span "2 X $129.900" at bounding box center [590, 204] width 75 height 14
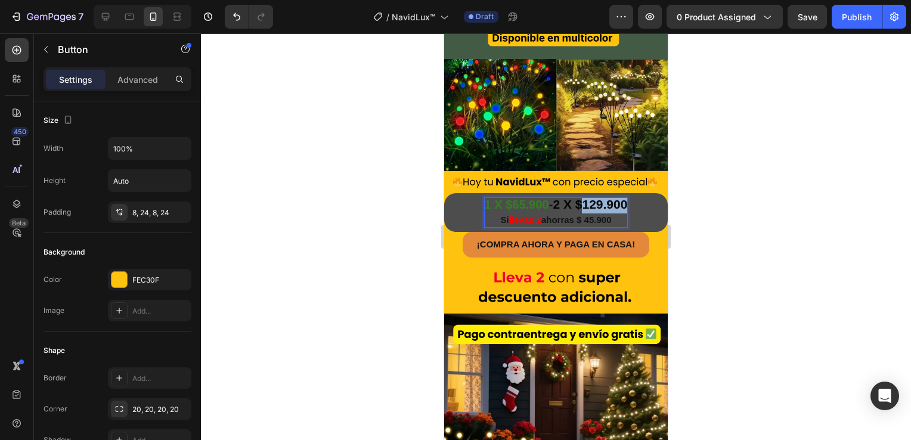
click at [584, 197] on span "2 X $129.900" at bounding box center [590, 204] width 75 height 14
click at [787, 285] on div at bounding box center [556, 236] width 710 height 407
click at [608, 215] on span "ahorras $ 45.900" at bounding box center [577, 220] width 70 height 10
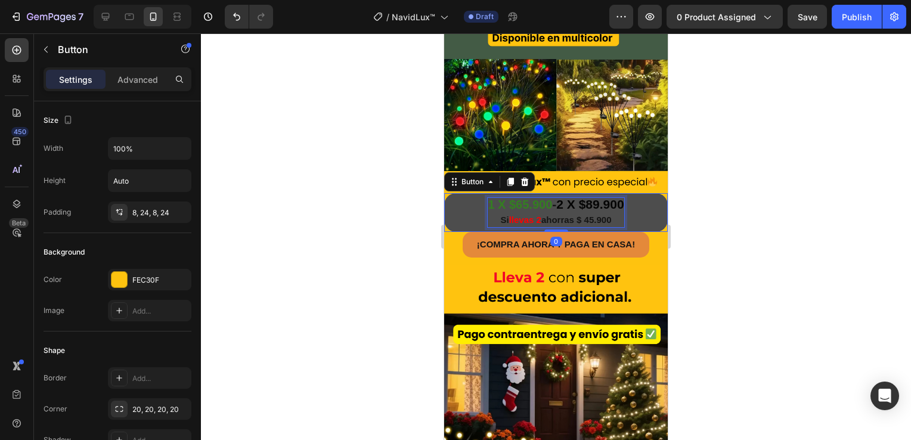
click at [608, 215] on span "ahorras $ 45.900" at bounding box center [577, 220] width 70 height 10
click at [589, 215] on span "ahorras $ 45.900" at bounding box center [577, 220] width 70 height 10
click at [754, 235] on div at bounding box center [556, 236] width 710 height 407
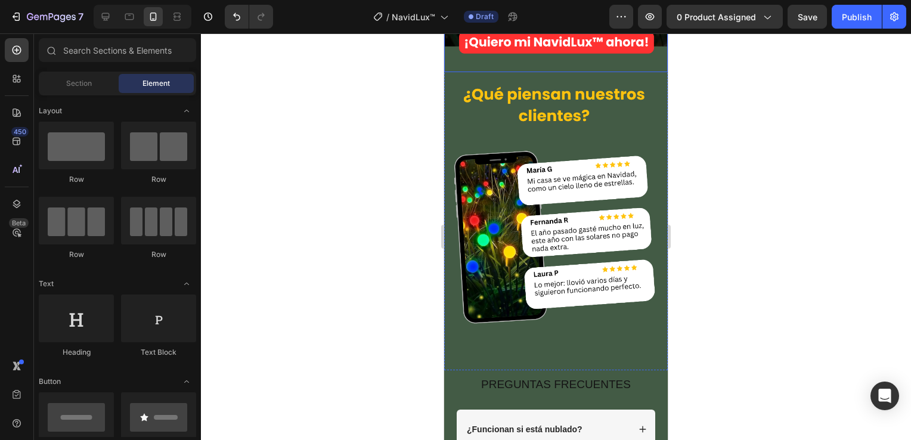
scroll to position [2028, 0]
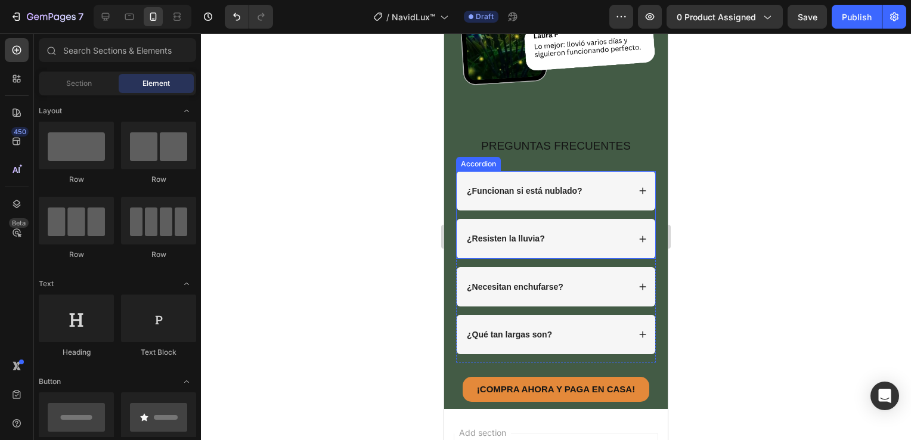
click at [530, 186] on strong "¿Funcionan si está nublado?" at bounding box center [525, 191] width 116 height 10
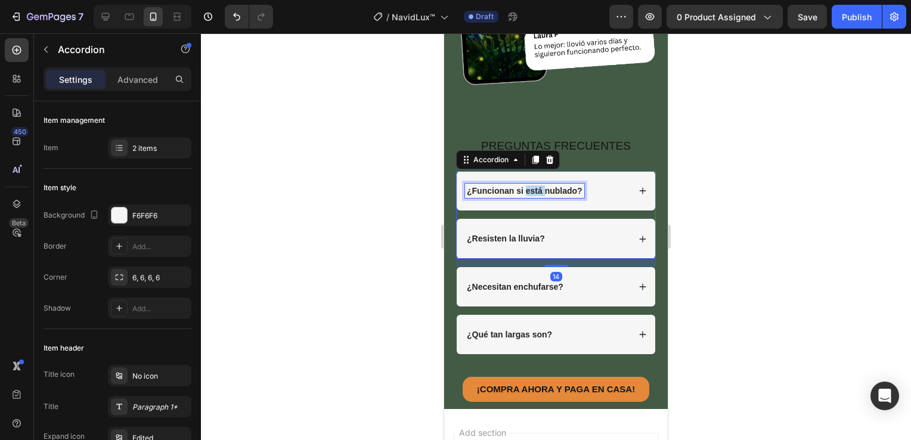
click at [530, 186] on strong "¿Funcionan si está nublado?" at bounding box center [525, 191] width 116 height 10
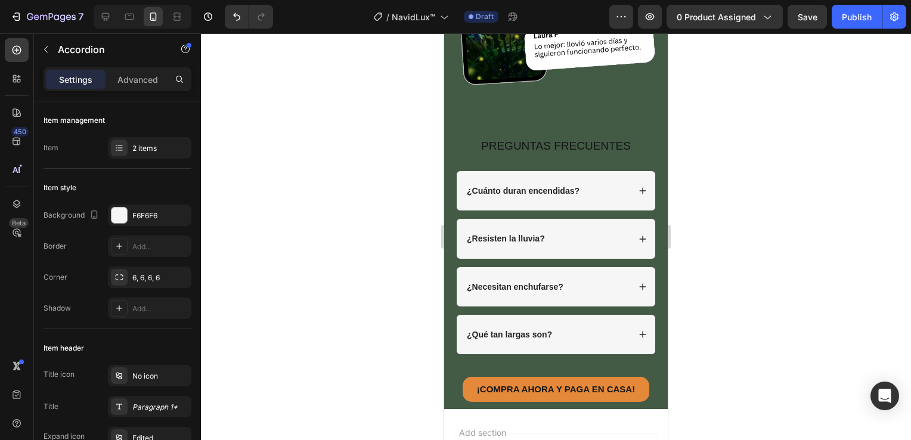
click at [639, 187] on icon at bounding box center [643, 191] width 8 height 8
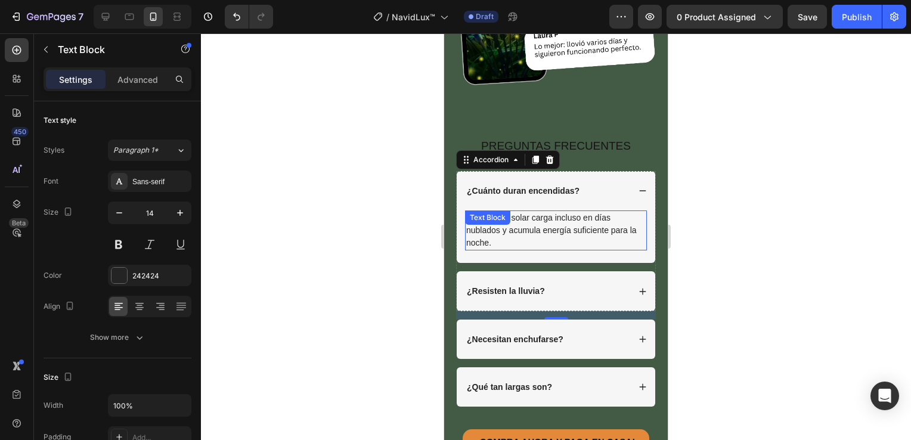
click at [540, 211] on div "Sí. El panel solar carga incluso en días nublados y acumula energía suficiente …" at bounding box center [556, 231] width 182 height 40
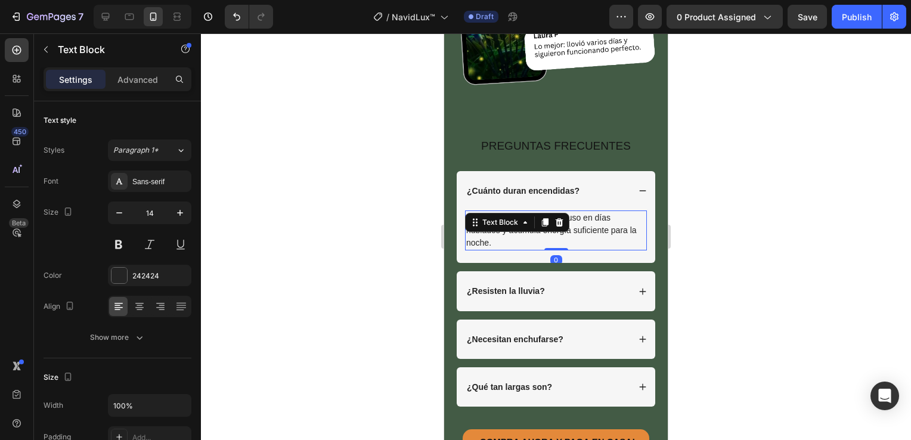
click at [540, 218] on icon at bounding box center [545, 223] width 10 height 10
click at [501, 215] on p "Sí. El panel solar carga incluso en días nublados y acumula energía suficiente …" at bounding box center [556, 231] width 180 height 38
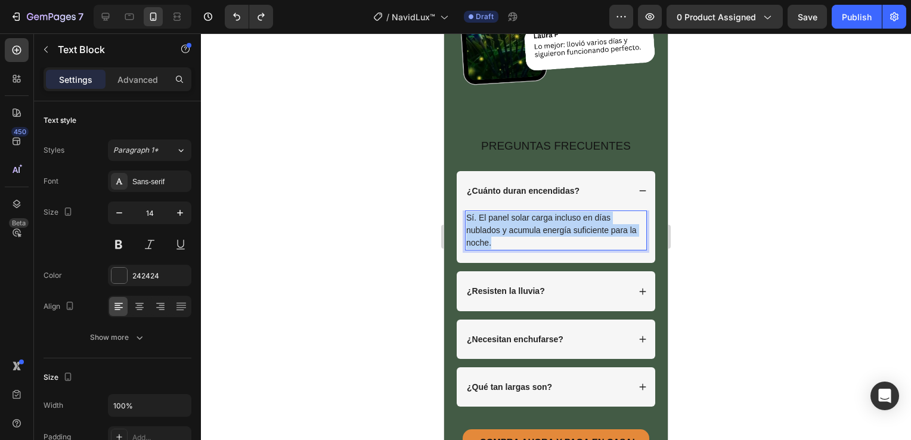
click at [501, 215] on p "Sí. El panel solar carga incluso en días nublados y acumula energía suficiente …" at bounding box center [556, 231] width 180 height 38
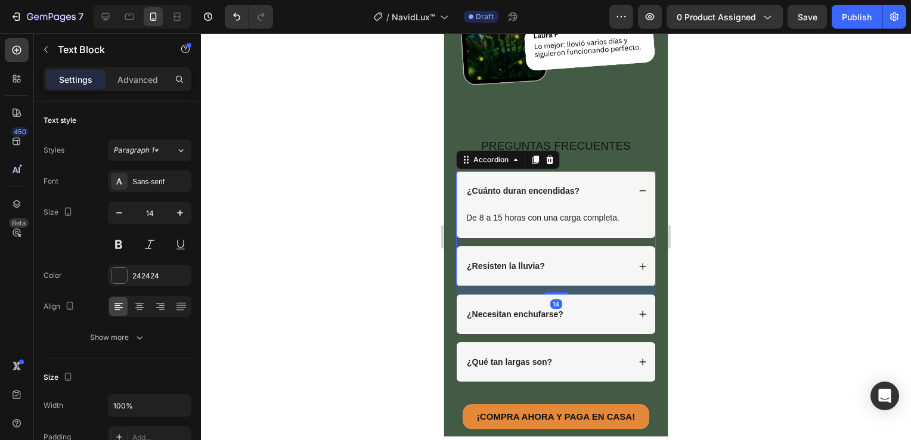
click at [639, 187] on icon at bounding box center [643, 191] width 8 height 8
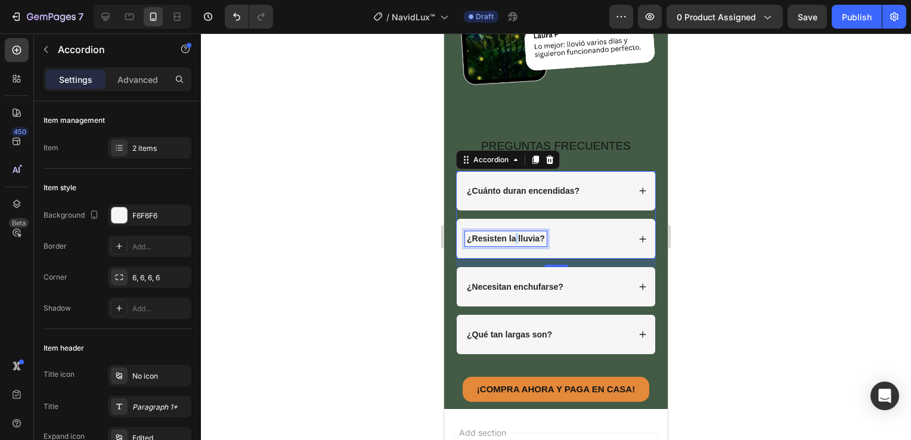
click at [514, 234] on strong "¿Resisten la lluvia?" at bounding box center [506, 239] width 78 height 10
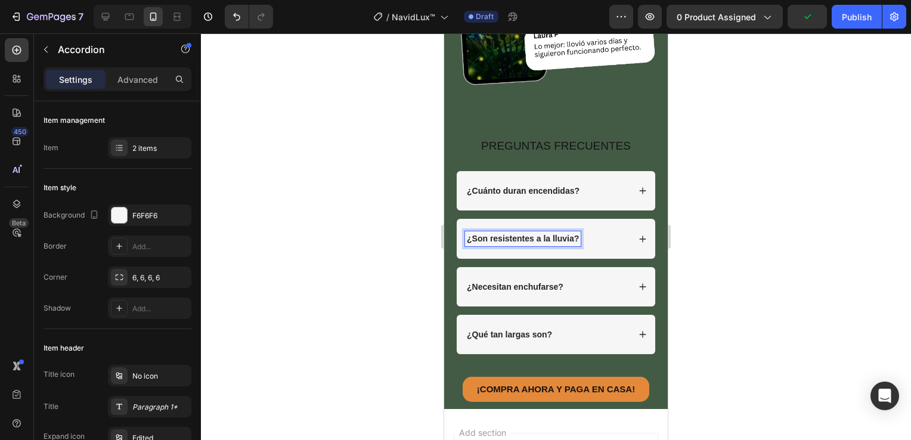
click at [640, 236] on icon at bounding box center [643, 239] width 7 height 7
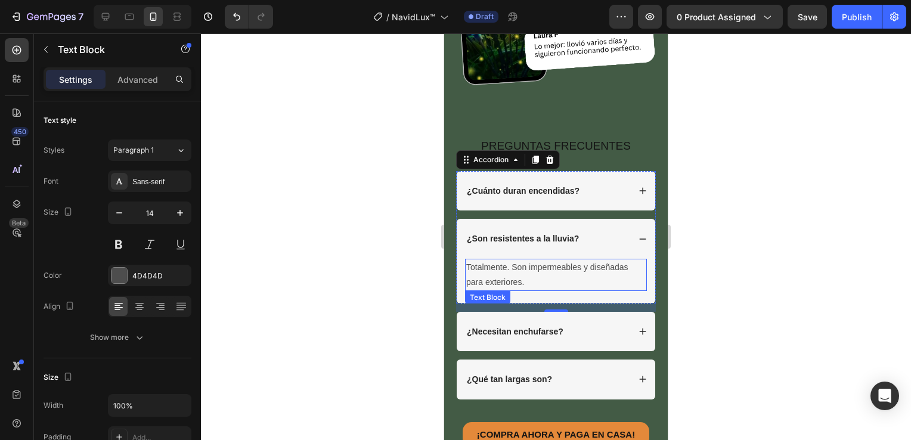
click at [497, 260] on p "Totalmente. Son impermeables y diseñadas para exteriores." at bounding box center [556, 275] width 180 height 30
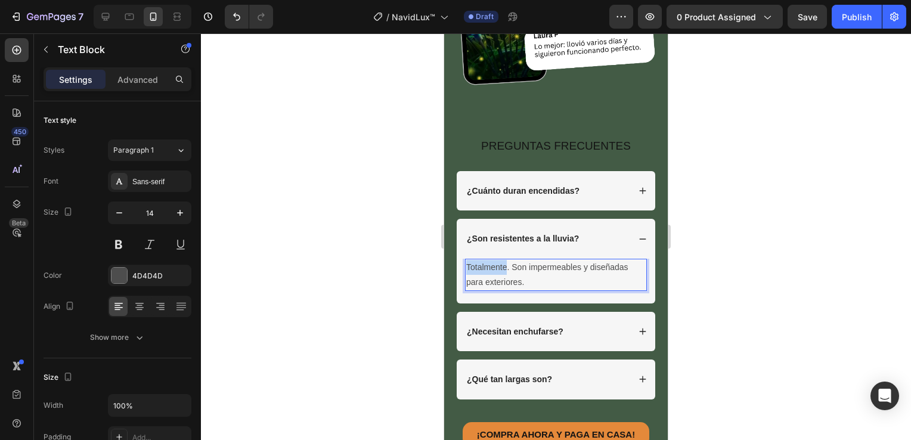
click at [497, 260] on p "Totalmente. Son impermeables y diseñadas para exteriores." at bounding box center [556, 275] width 180 height 30
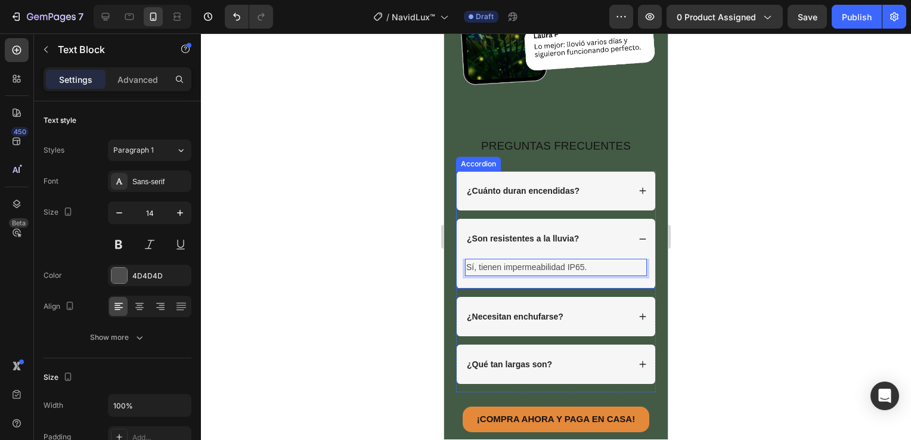
click at [629, 219] on div "¿Son resistentes a la lluvia?" at bounding box center [556, 238] width 199 height 39
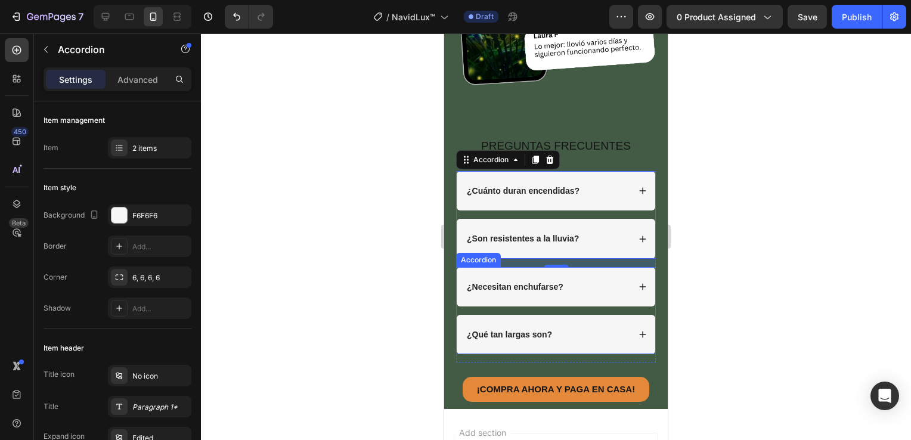
click at [530, 282] on strong "¿Necesitan enchufarse?" at bounding box center [515, 287] width 97 height 10
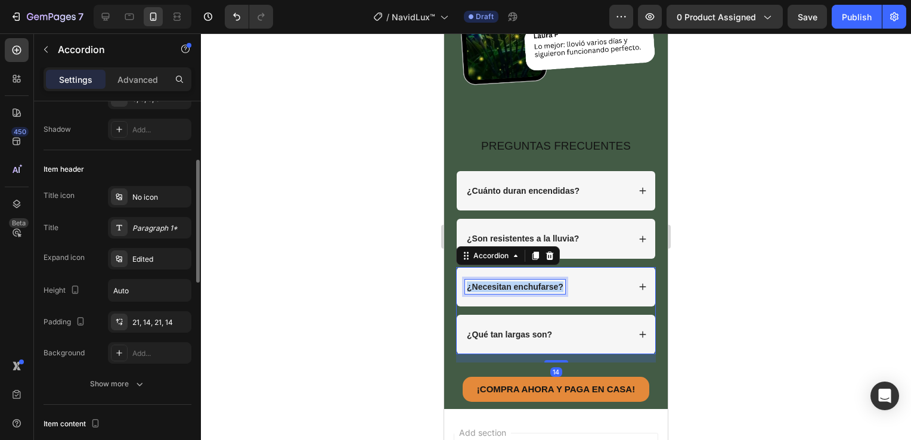
click at [530, 282] on strong "¿Necesitan enchufarse?" at bounding box center [515, 287] width 97 height 10
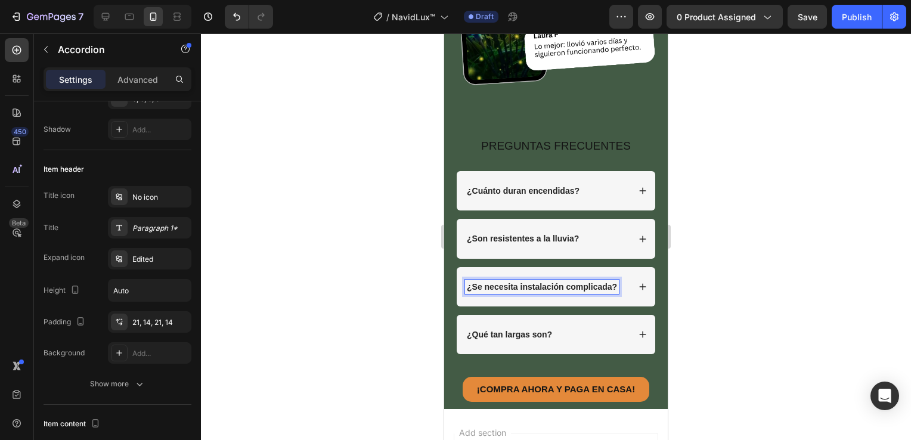
click at [639, 283] on icon at bounding box center [643, 287] width 8 height 8
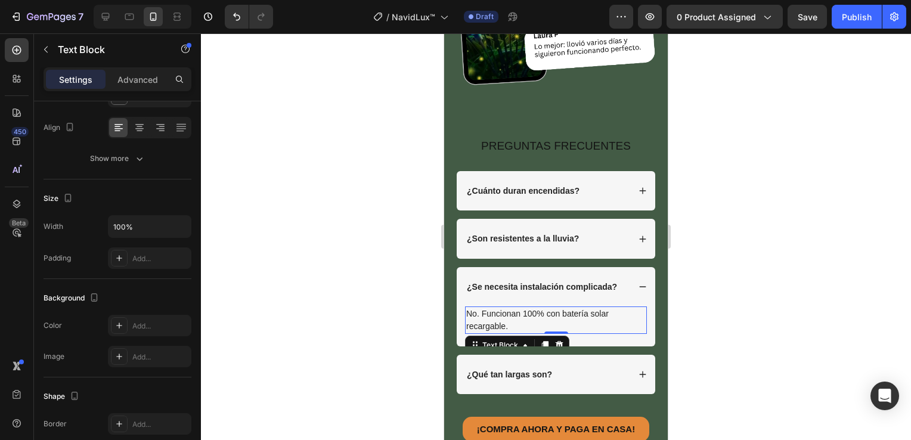
click at [511, 308] on p "No. Funcionan 100% con batería solar recargable." at bounding box center [556, 320] width 180 height 25
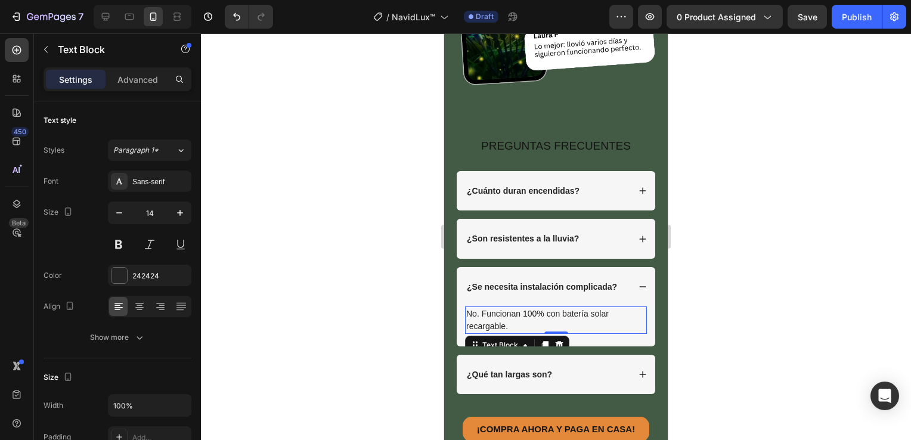
click at [511, 308] on p "No. Funcionan 100% con batería solar recargable." at bounding box center [556, 320] width 180 height 25
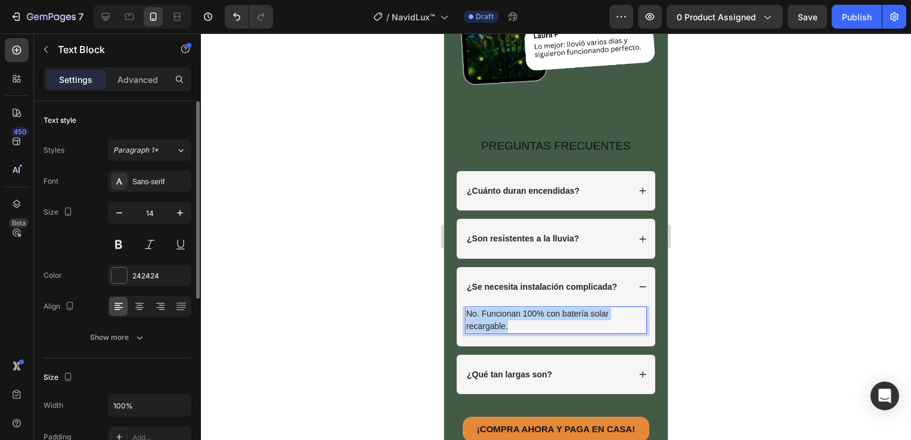
click at [511, 308] on p "No. Funcionan 100% con batería solar recargable." at bounding box center [556, 320] width 180 height 25
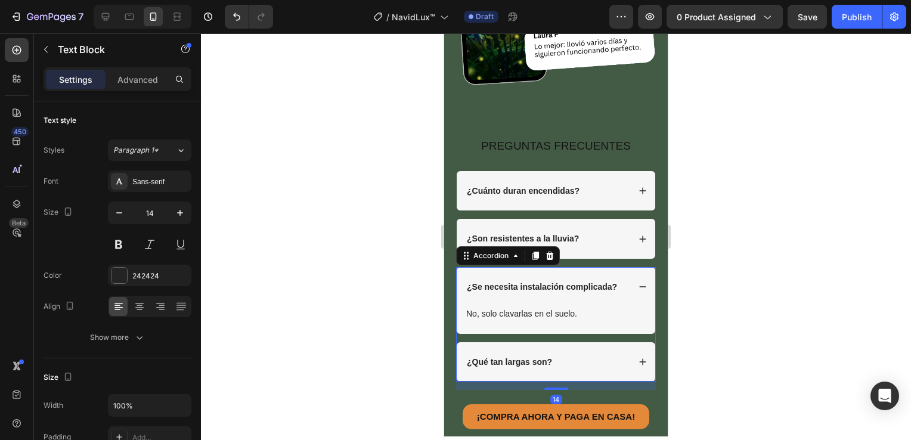
click at [639, 283] on icon at bounding box center [643, 287] width 8 height 8
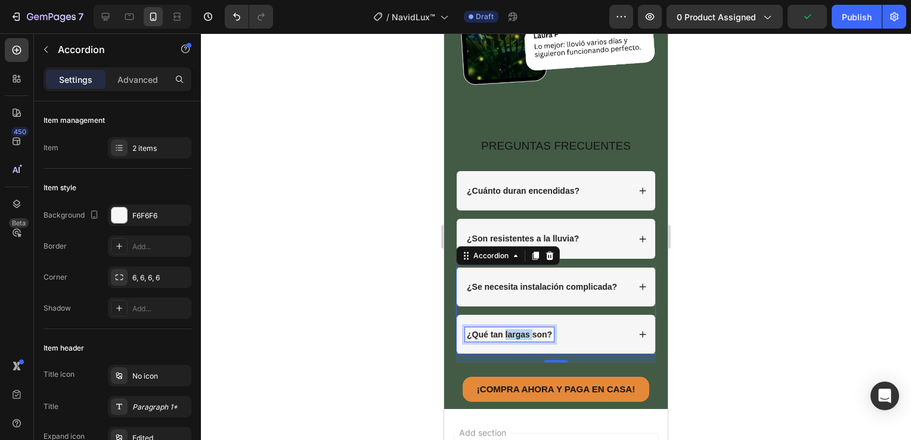
click at [515, 330] on strong "¿Qué tan largas son?" at bounding box center [509, 335] width 85 height 10
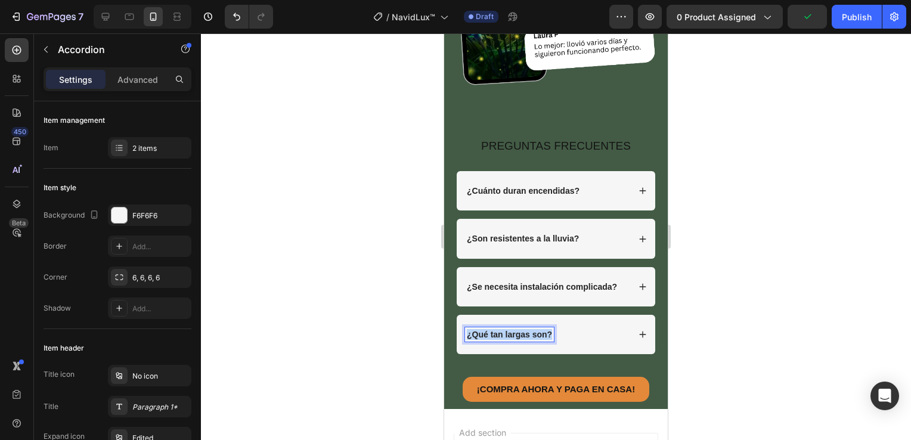
click at [515, 330] on strong "¿Qué tan largas son?" at bounding box center [509, 335] width 85 height 10
click at [640, 332] on icon at bounding box center [643, 335] width 7 height 7
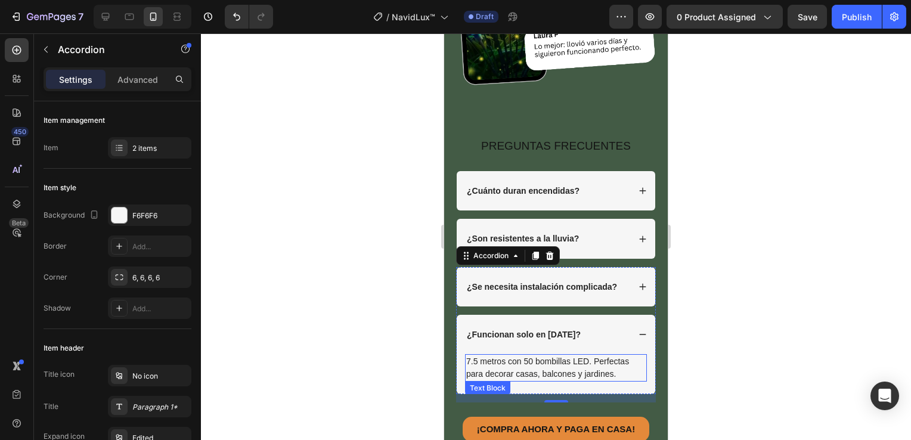
click at [518, 356] on p "7.5 metros con 50 bombillas LED. Perfectas para decorar casas, balcones y jardi…" at bounding box center [556, 368] width 180 height 25
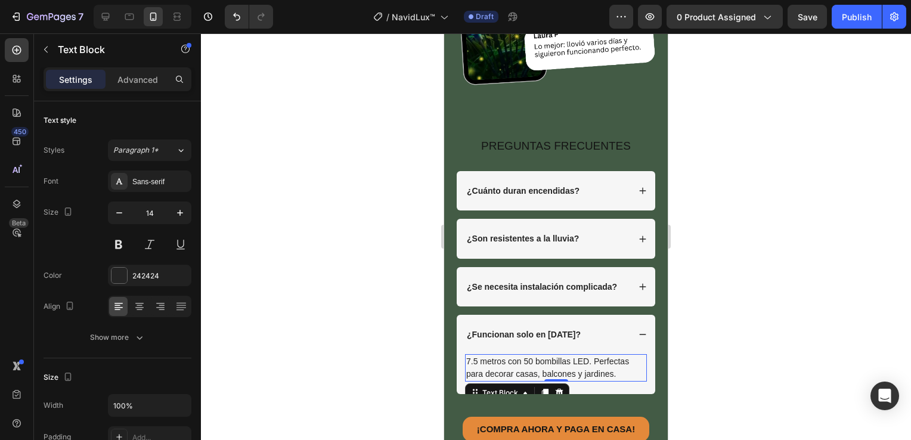
click at [518, 356] on p "7.5 metros con 50 bombillas LED. Perfectas para decorar casas, balcones y jardi…" at bounding box center [556, 368] width 180 height 25
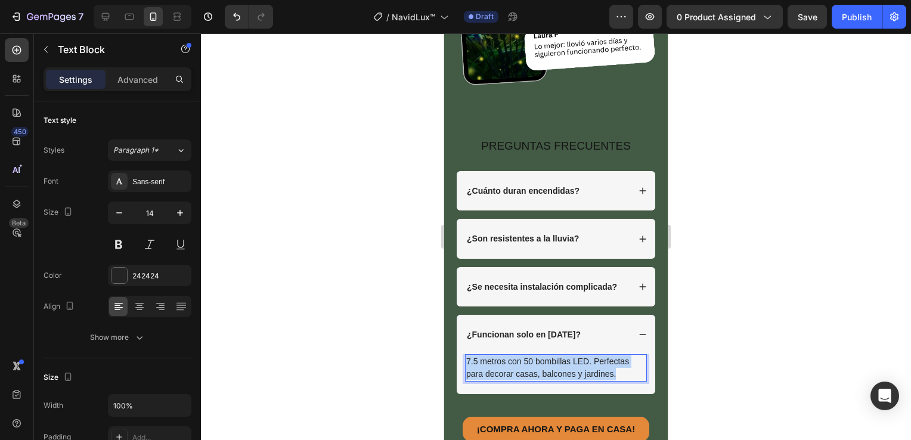
click at [518, 356] on p "7.5 metros con 50 bombillas LED. Perfectas para decorar casas, balcones y jardi…" at bounding box center [556, 368] width 180 height 25
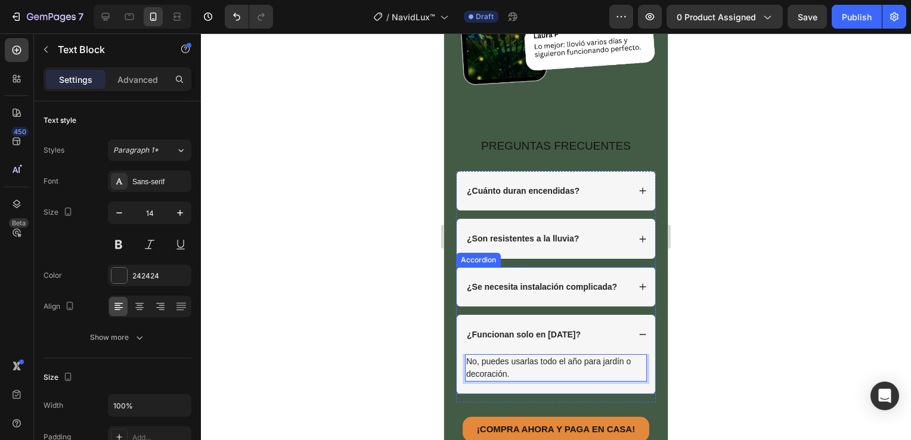
click at [639, 330] on icon at bounding box center [643, 334] width 8 height 8
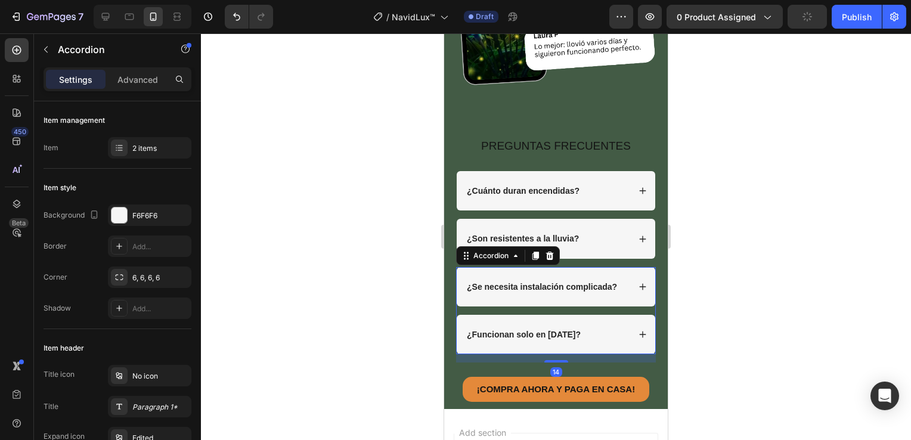
click at [729, 299] on div at bounding box center [556, 236] width 710 height 407
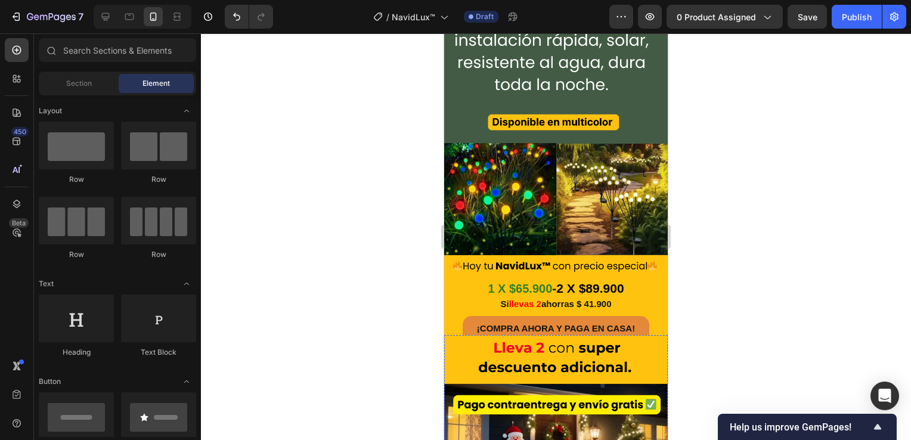
scroll to position [1014, 0]
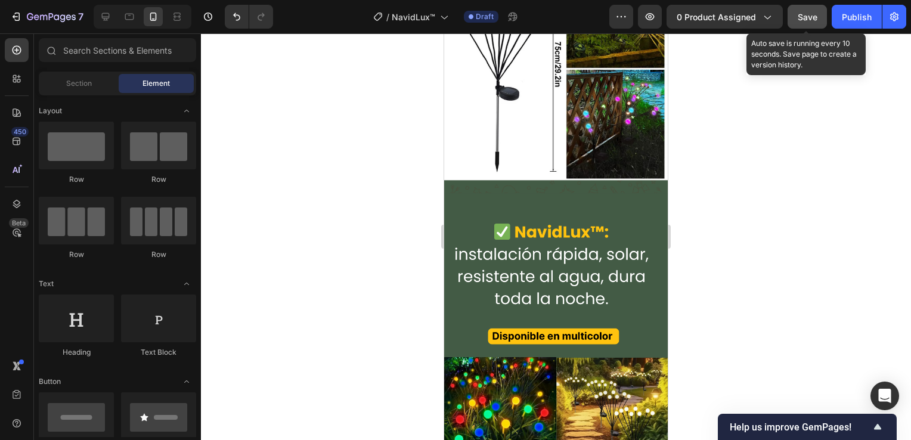
click at [806, 18] on span "Save" at bounding box center [808, 17] width 20 height 10
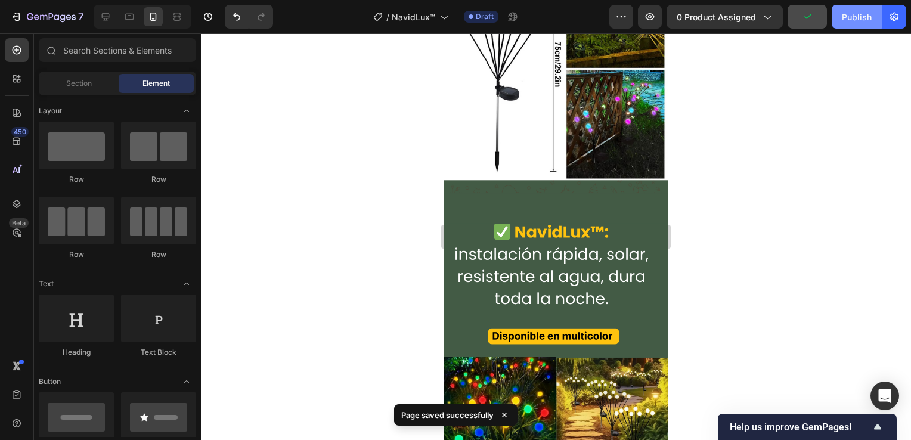
click at [864, 20] on div "Publish" at bounding box center [857, 17] width 30 height 13
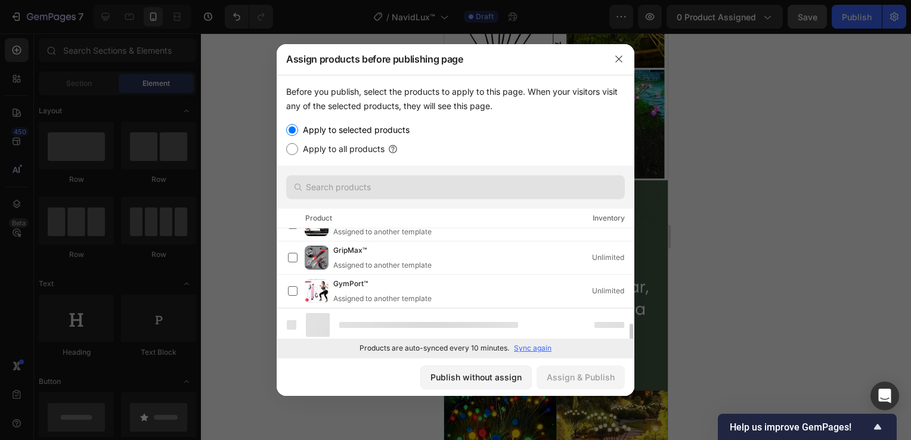
scroll to position [555, 0]
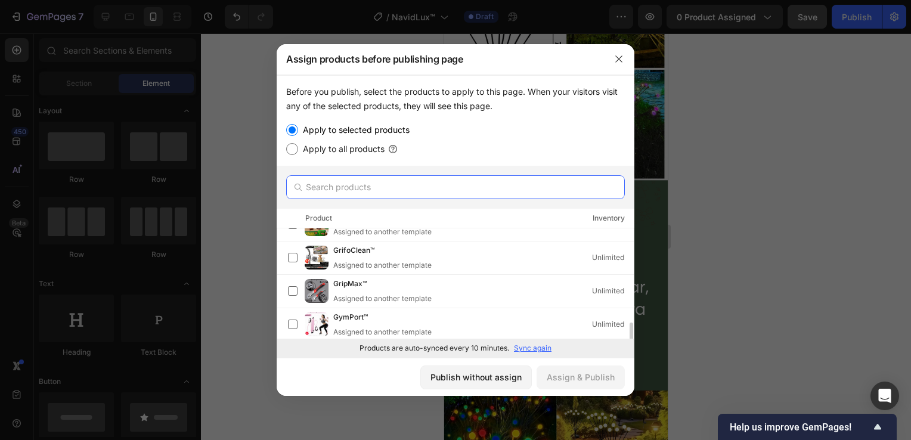
click at [327, 183] on input "text" at bounding box center [455, 187] width 339 height 24
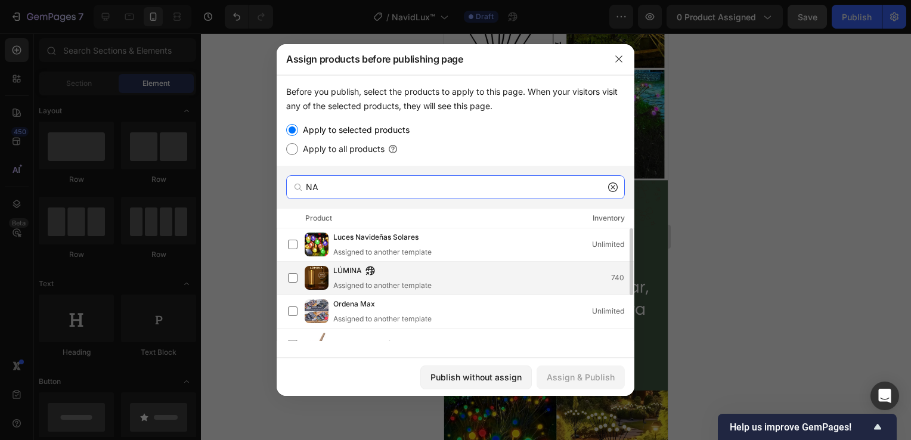
scroll to position [78, 0]
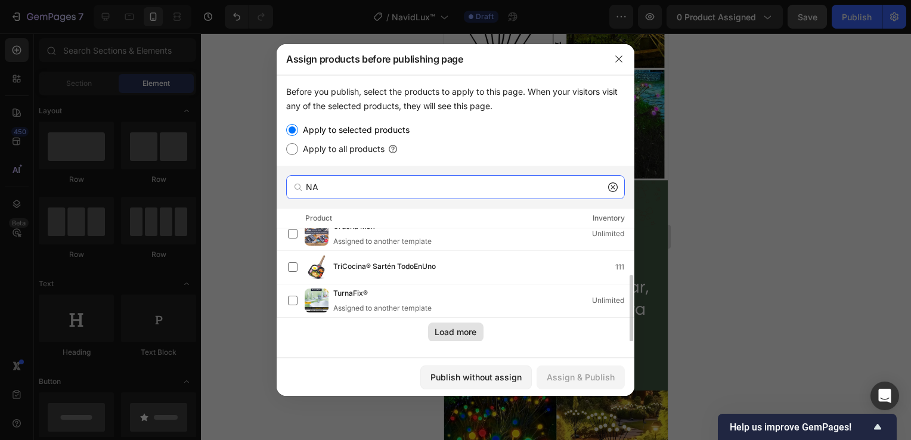
type input "NA"
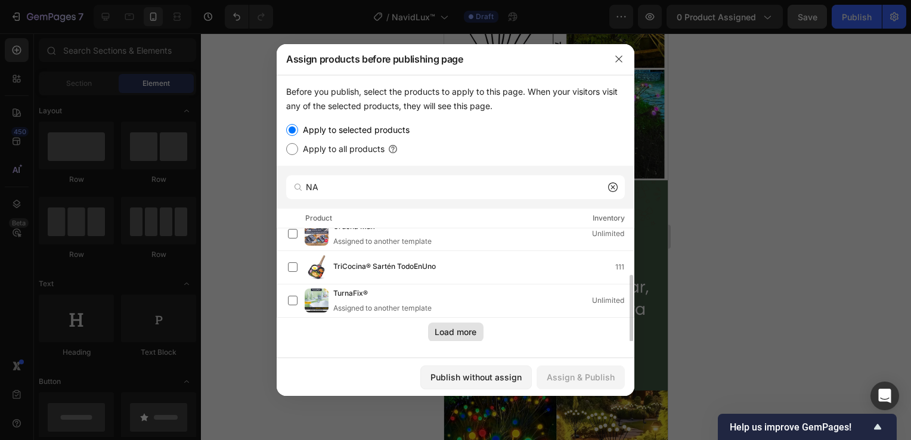
click at [459, 333] on div "Load more" at bounding box center [456, 332] width 42 height 13
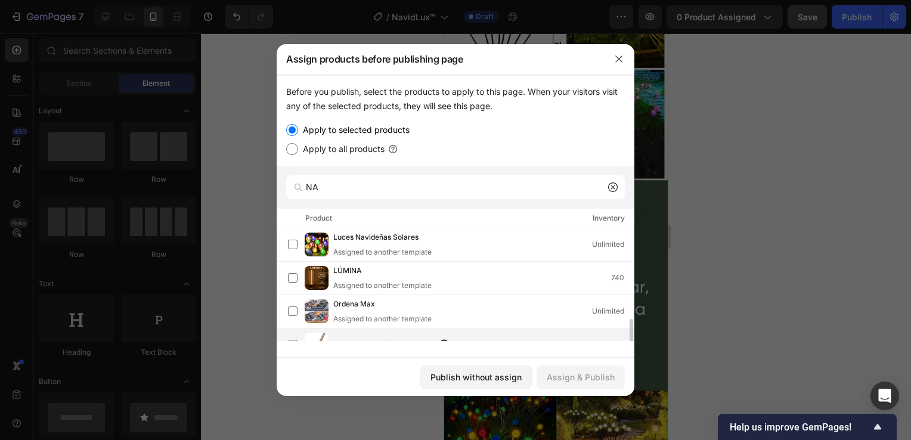
scroll to position [54, 0]
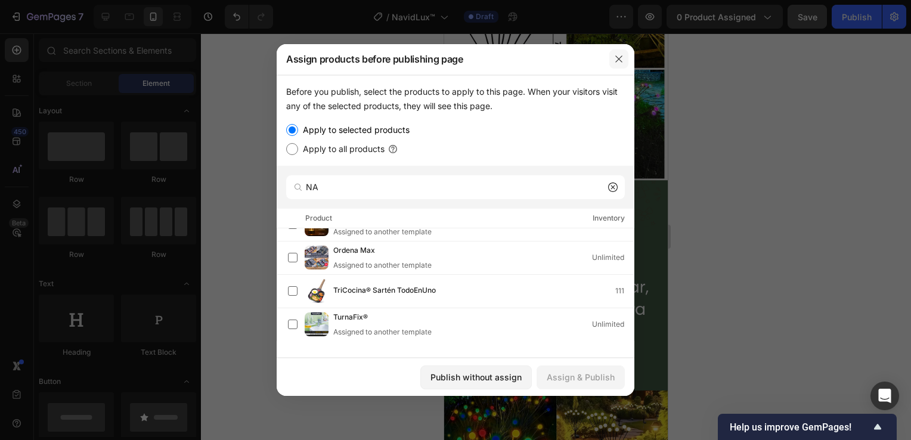
click at [617, 54] on icon "button" at bounding box center [619, 59] width 10 height 10
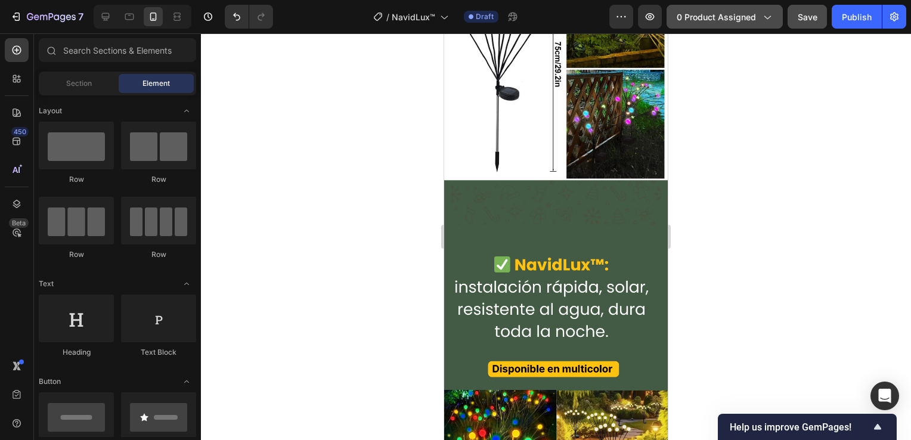
click at [749, 20] on span "0 product assigned" at bounding box center [716, 17] width 79 height 13
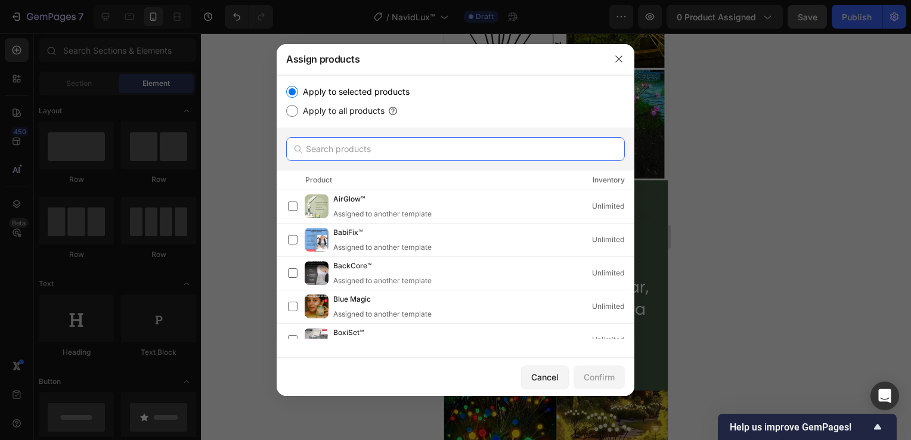
click at [372, 149] on input "text" at bounding box center [455, 149] width 339 height 24
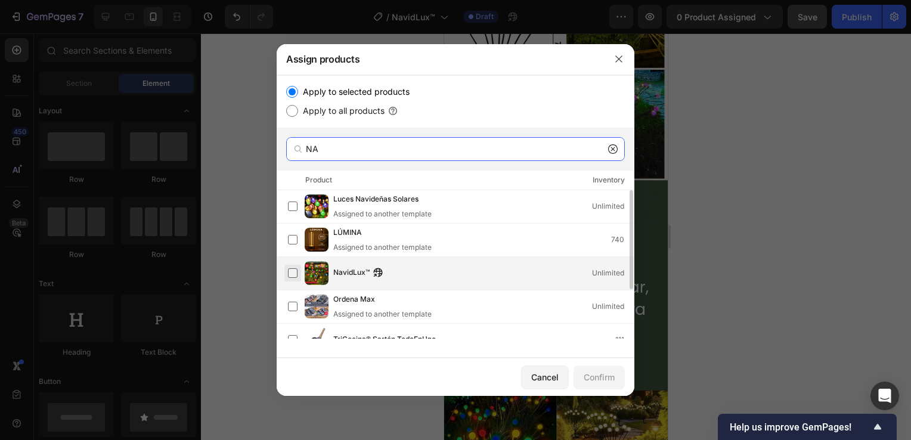
type input "NA"
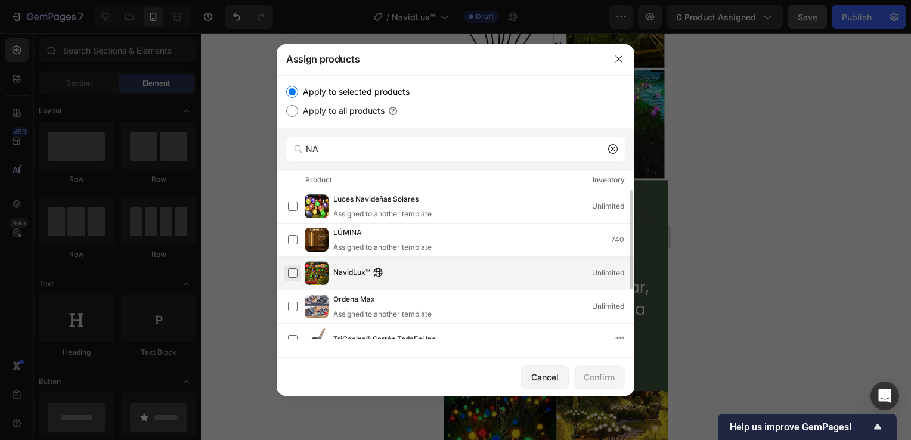
click at [293, 274] on label at bounding box center [293, 273] width 10 height 10
click at [601, 382] on div "Confirm" at bounding box center [599, 377] width 31 height 13
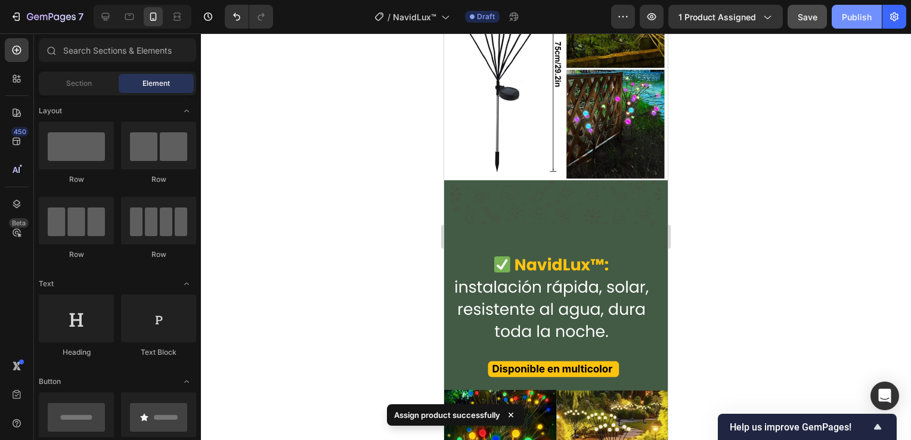
click at [851, 18] on div "Publish" at bounding box center [857, 17] width 30 height 13
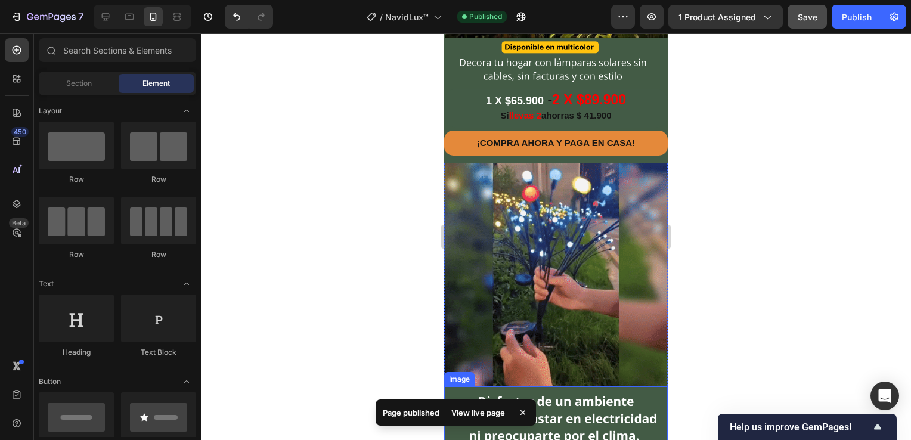
scroll to position [298, 0]
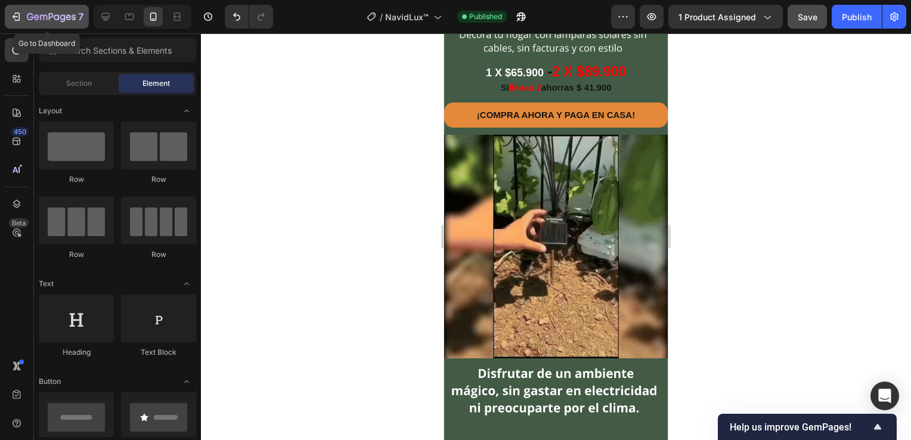
click at [23, 13] on div "7" at bounding box center [46, 17] width 73 height 14
